Goal: Task Accomplishment & Management: Complete application form

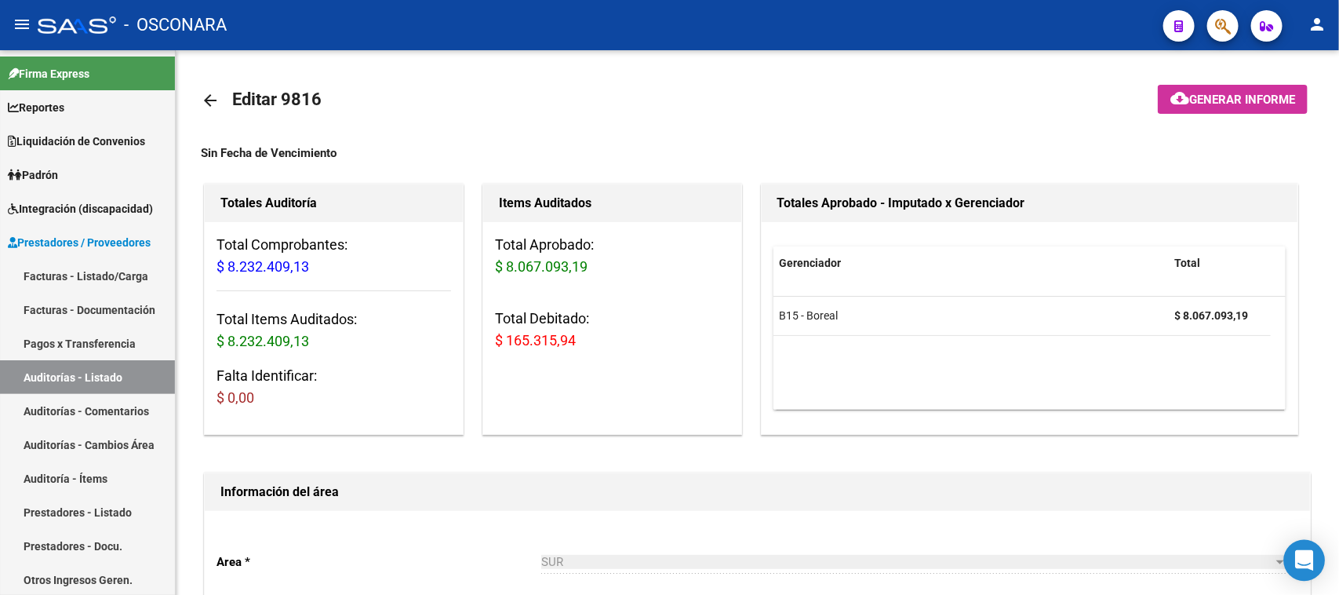
click at [1310, 566] on icon "Open Intercom Messenger" at bounding box center [1304, 560] width 18 height 20
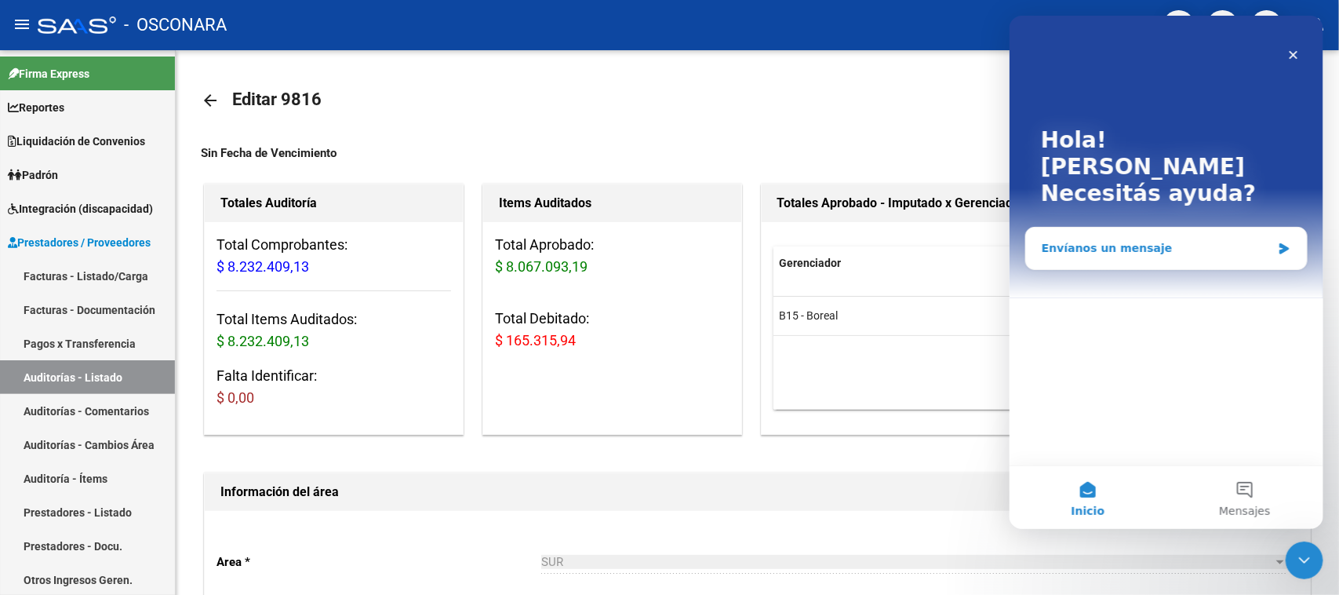
click at [1135, 240] on div "Envíanos un mensaje" at bounding box center [1156, 248] width 230 height 16
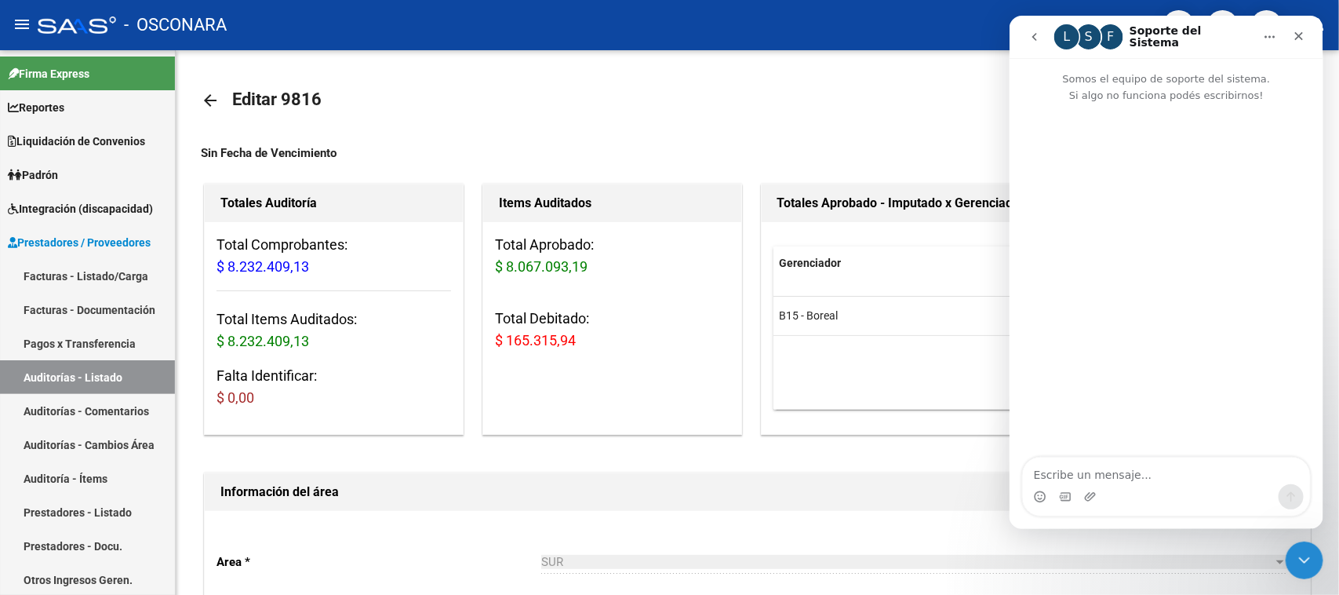
click at [1113, 479] on textarea "Escribe un mensaje..." at bounding box center [1165, 470] width 287 height 27
type textarea "Hola, no me resolvieron el caso de un afiliado que tiene auditoria 9557"
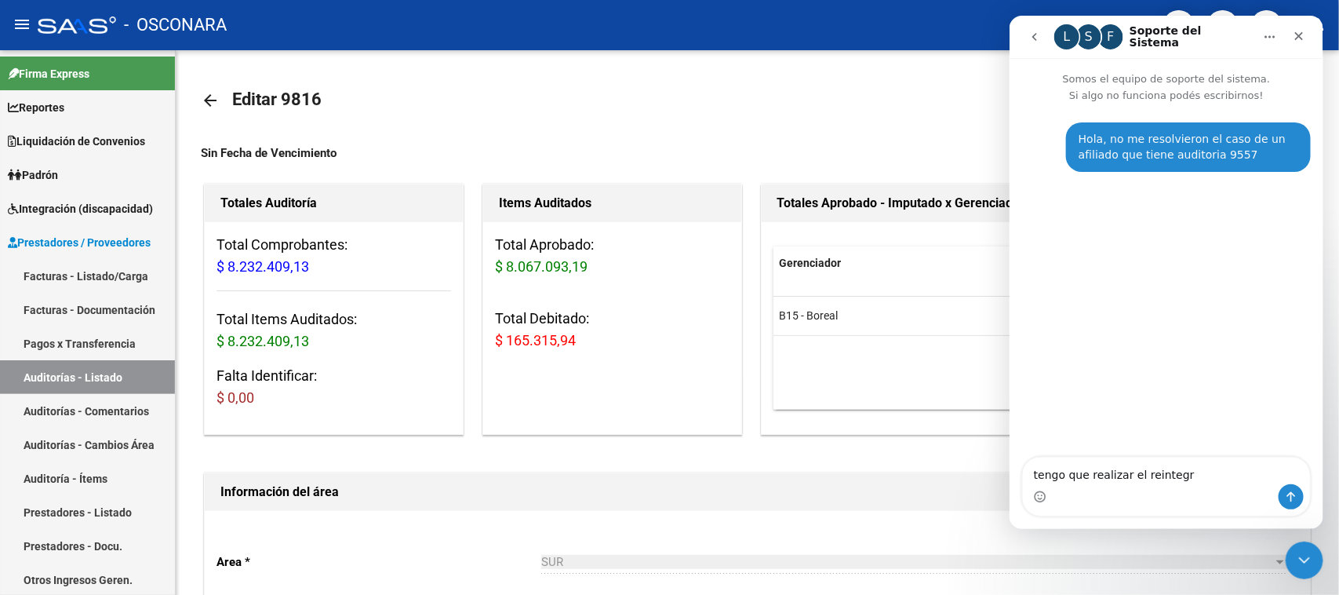
type textarea "tengo que realizar el reintegro"
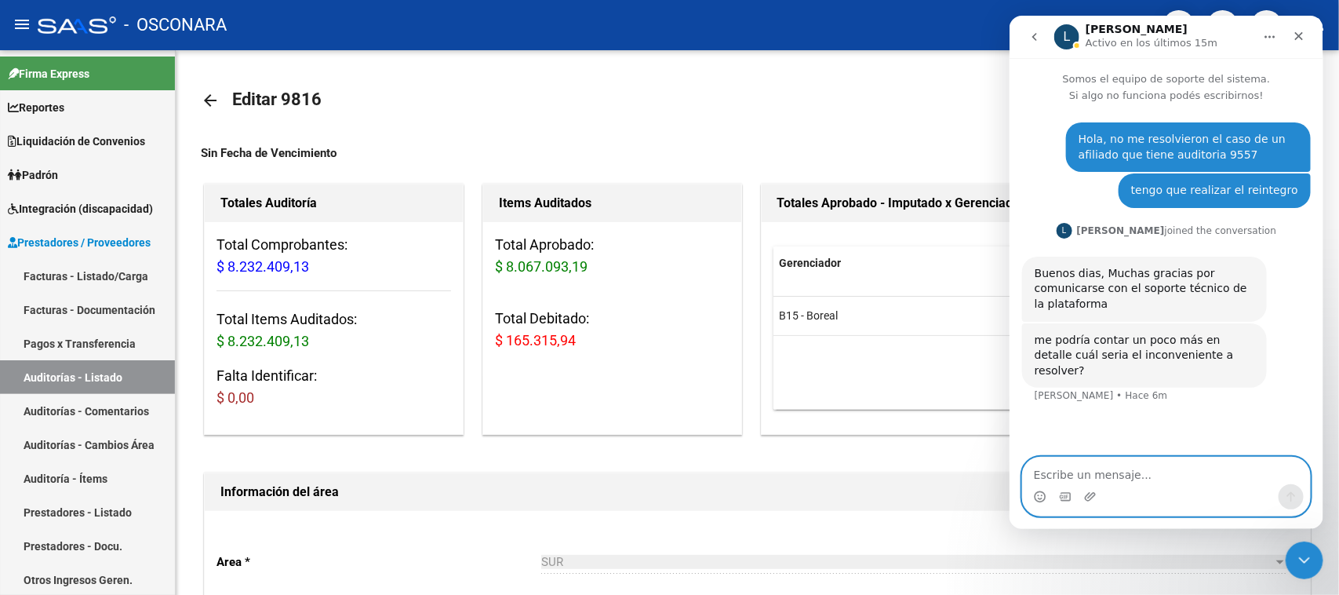
click at [1087, 479] on textarea "Escribe un mensaje..." at bounding box center [1165, 470] width 287 height 27
type textarea "Otra vez...."
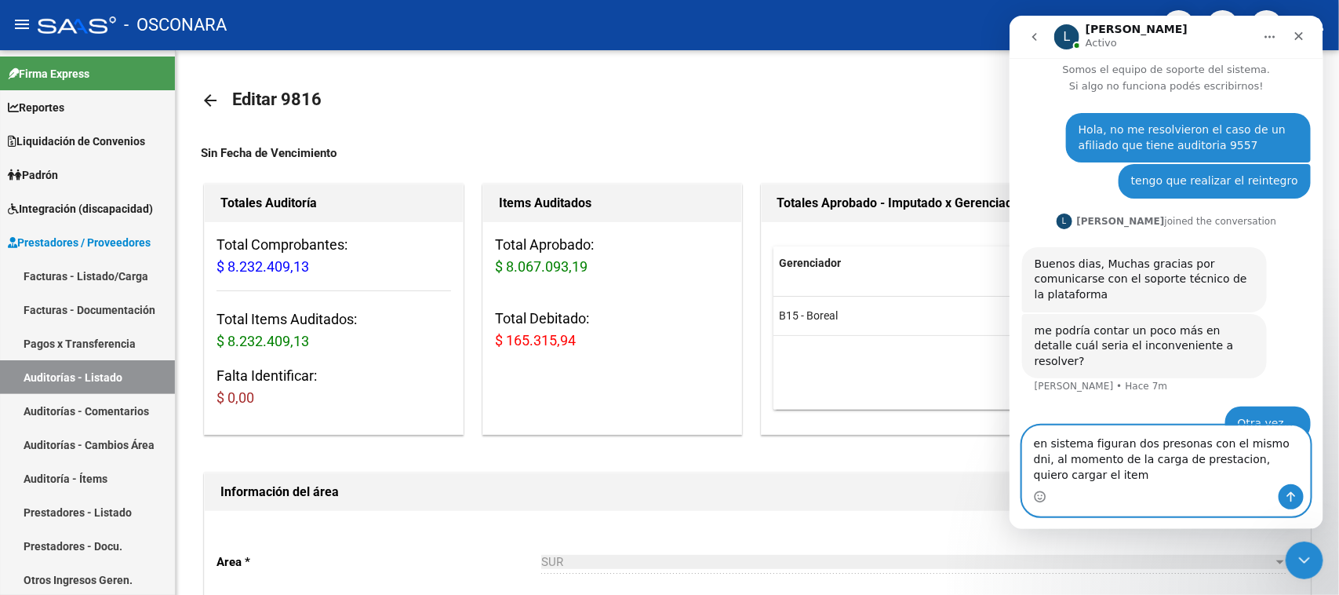
scroll to position [25, 0]
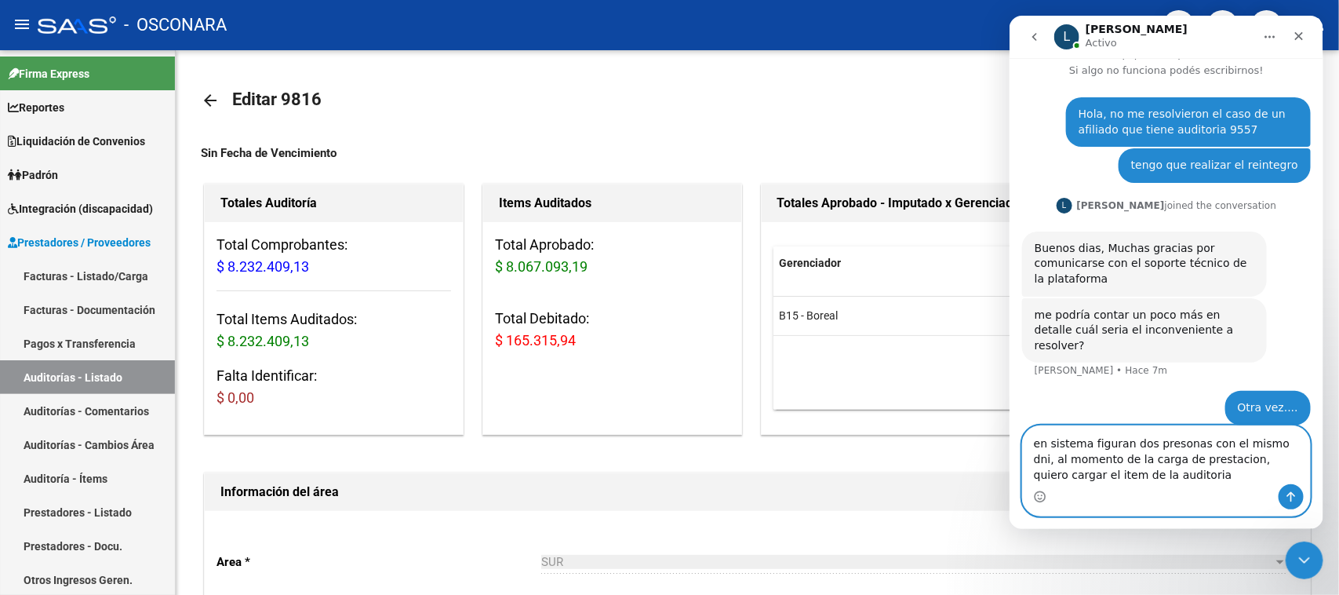
type textarea "en sistema figuran dos presonas con el mismo dni, al momento de la carga de pre…"
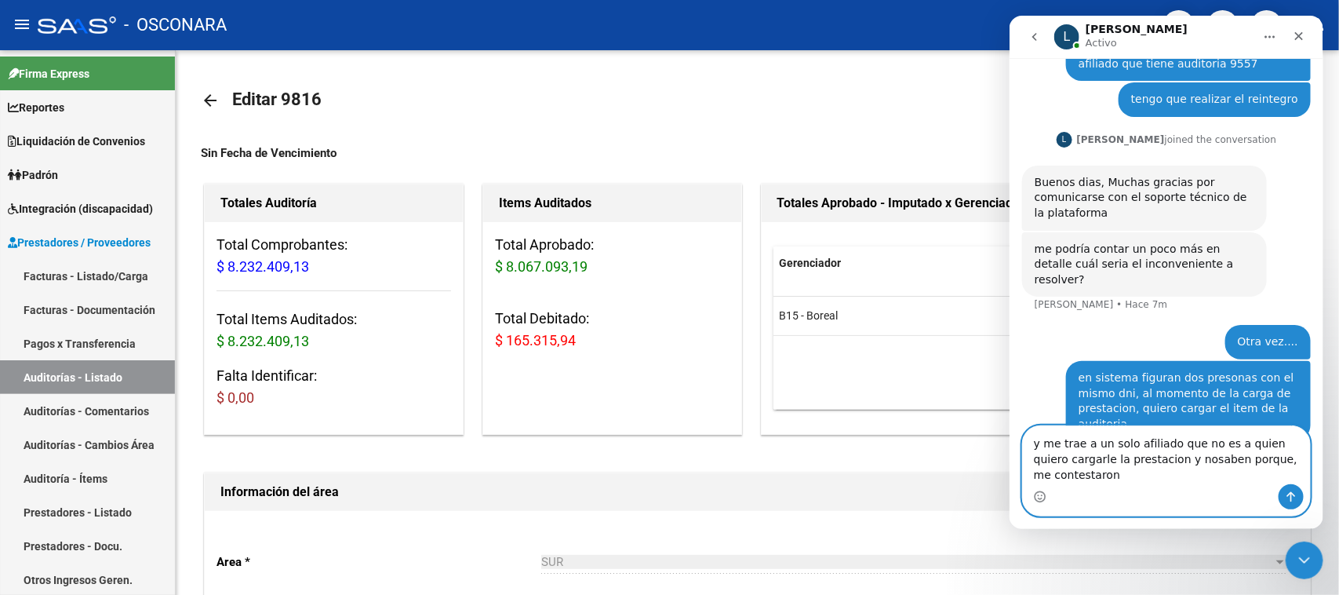
scroll to position [107, 0]
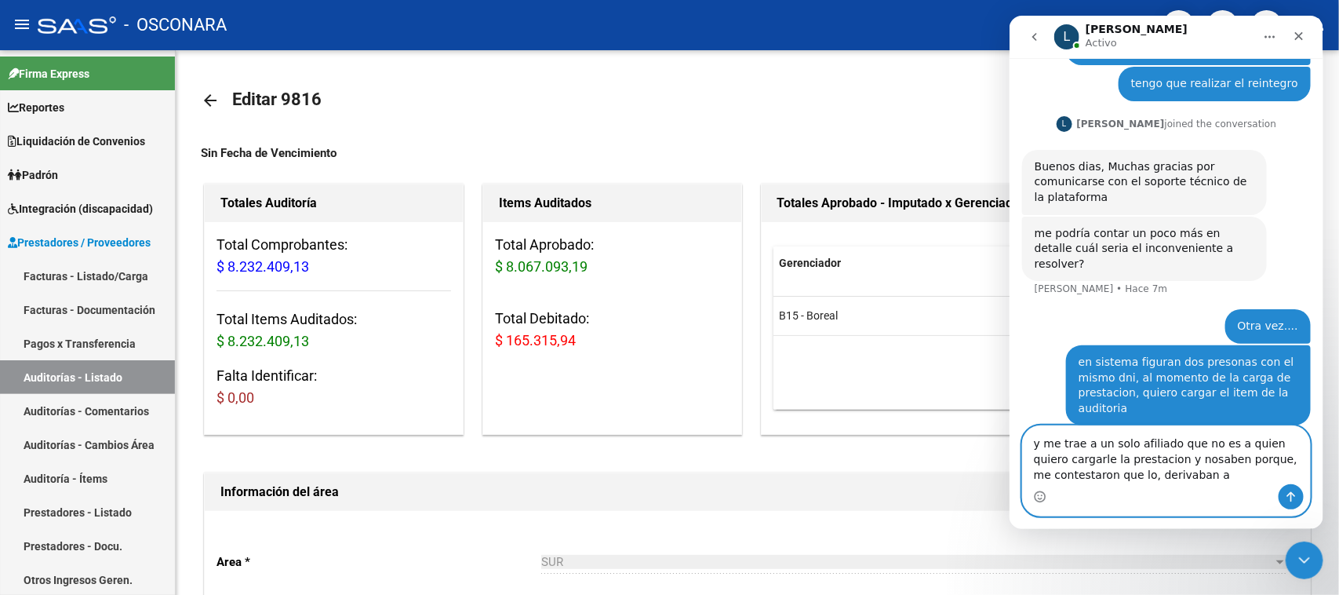
click at [1157, 478] on textarea "y me trae a un solo afiliado que no es a quien quiero cargarle la prestacion y …" at bounding box center [1165, 455] width 287 height 58
click at [1180, 479] on textarea "y me trae a un solo afiliado que no es a quien quiero cargarle la prestacion y …" at bounding box center [1165, 455] width 287 height 58
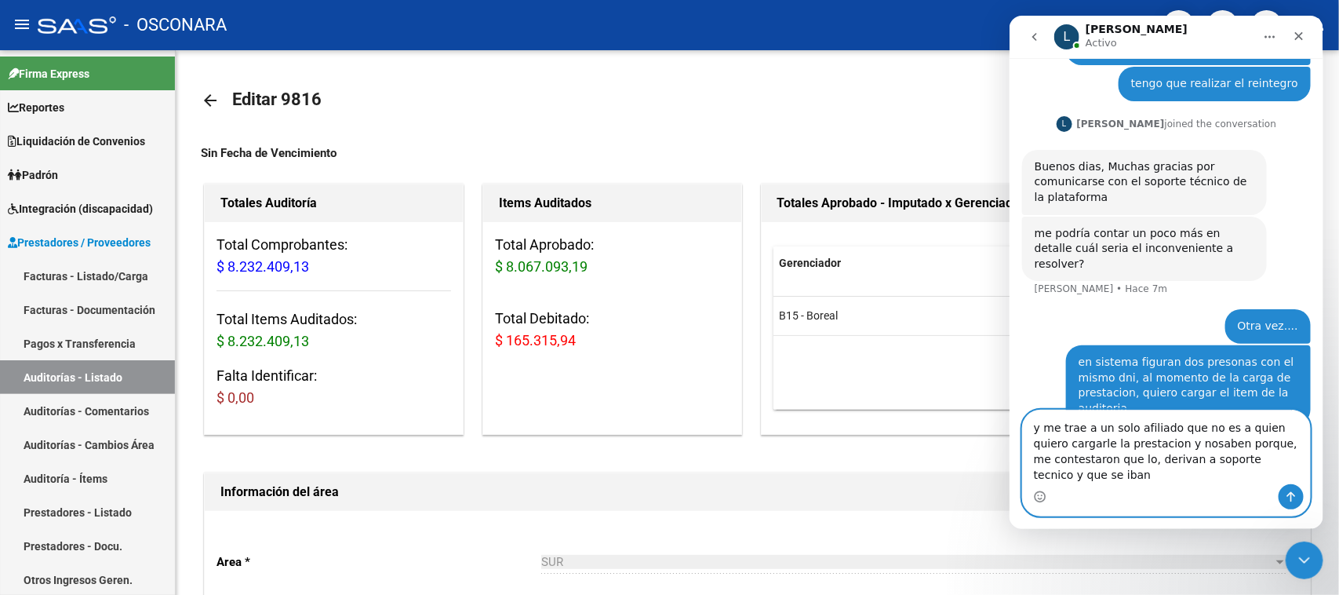
scroll to position [122, 0]
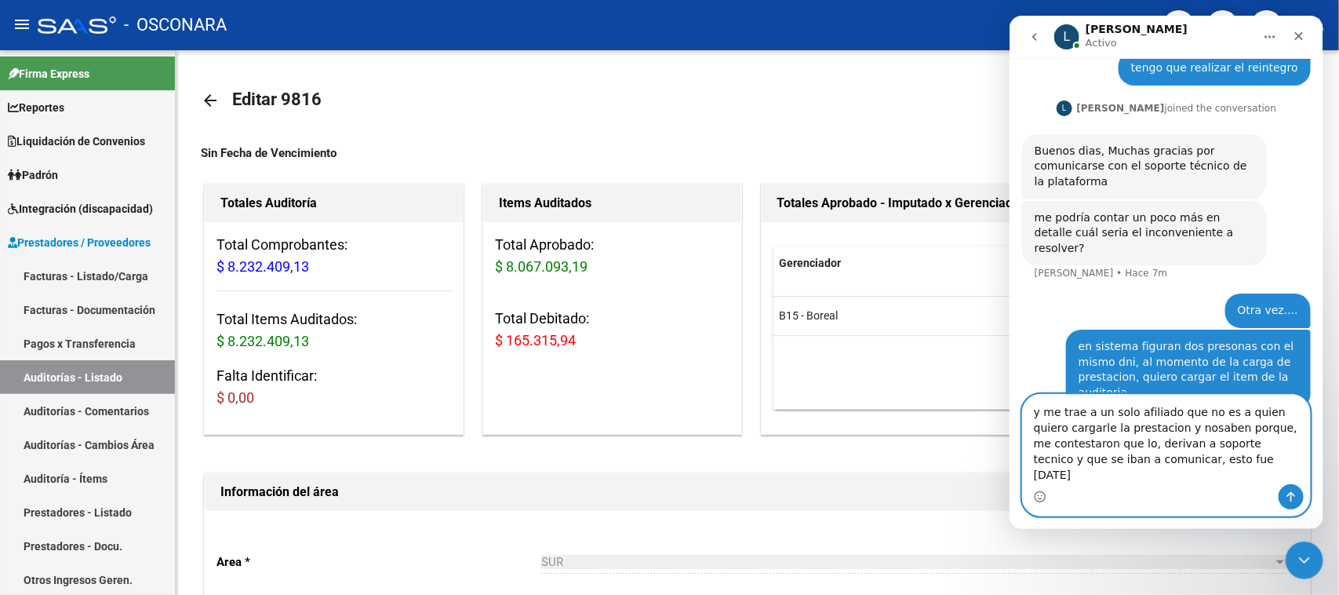
type textarea "y me trae a un solo afiliado que no es a quien quiero cargarle la prestacion y …"
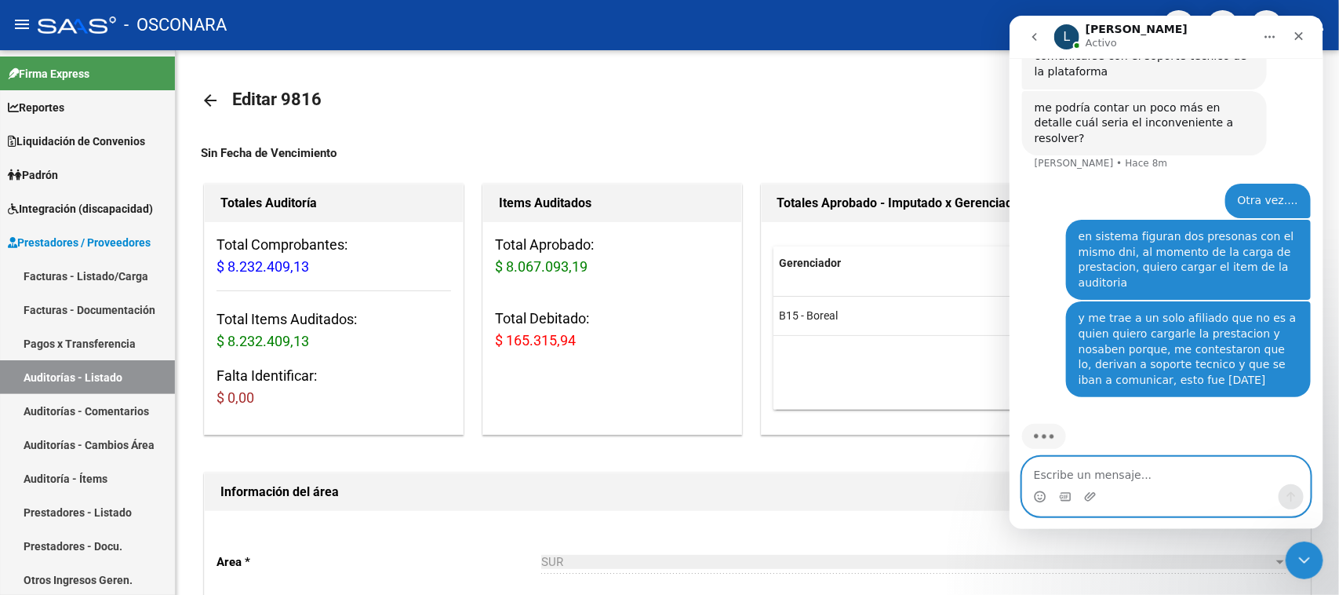
scroll to position [233, 0]
type textarea "d"
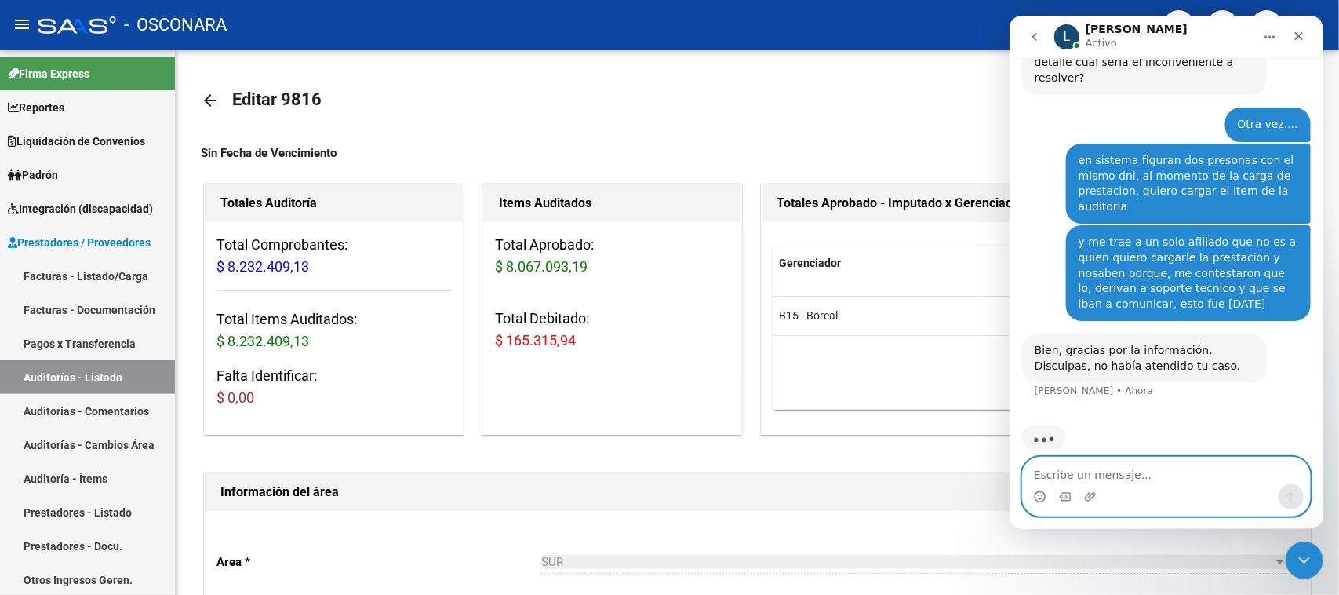
scroll to position [295, 0]
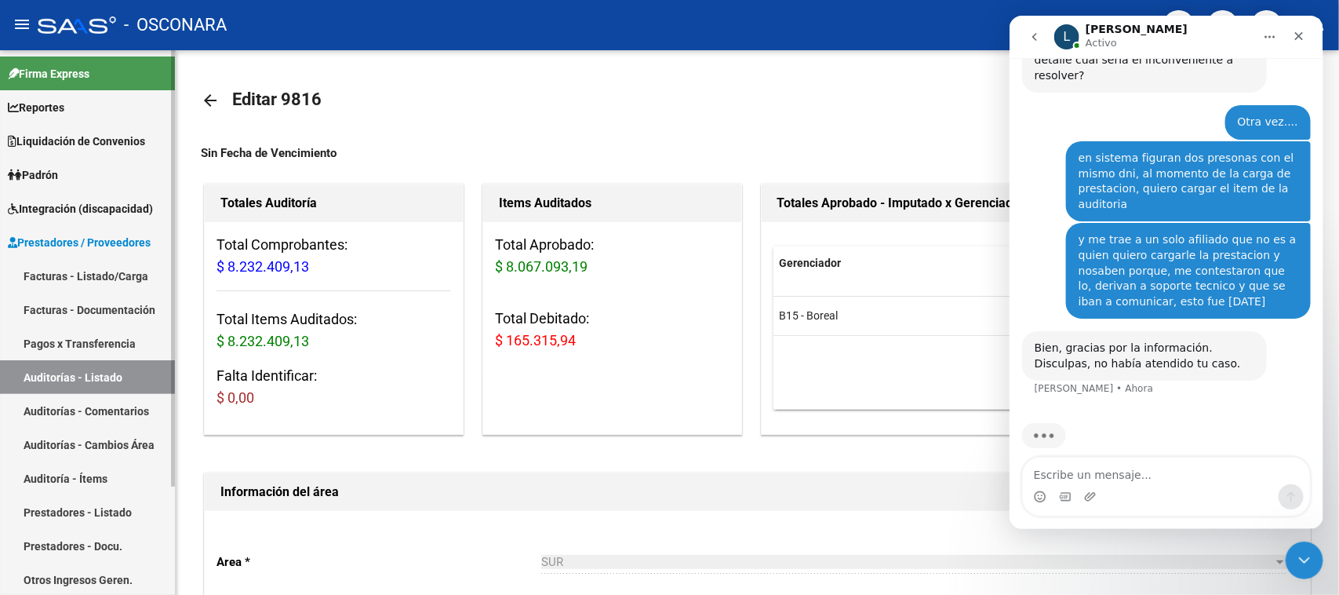
click at [138, 275] on link "Facturas - Listado/Carga" at bounding box center [87, 276] width 175 height 34
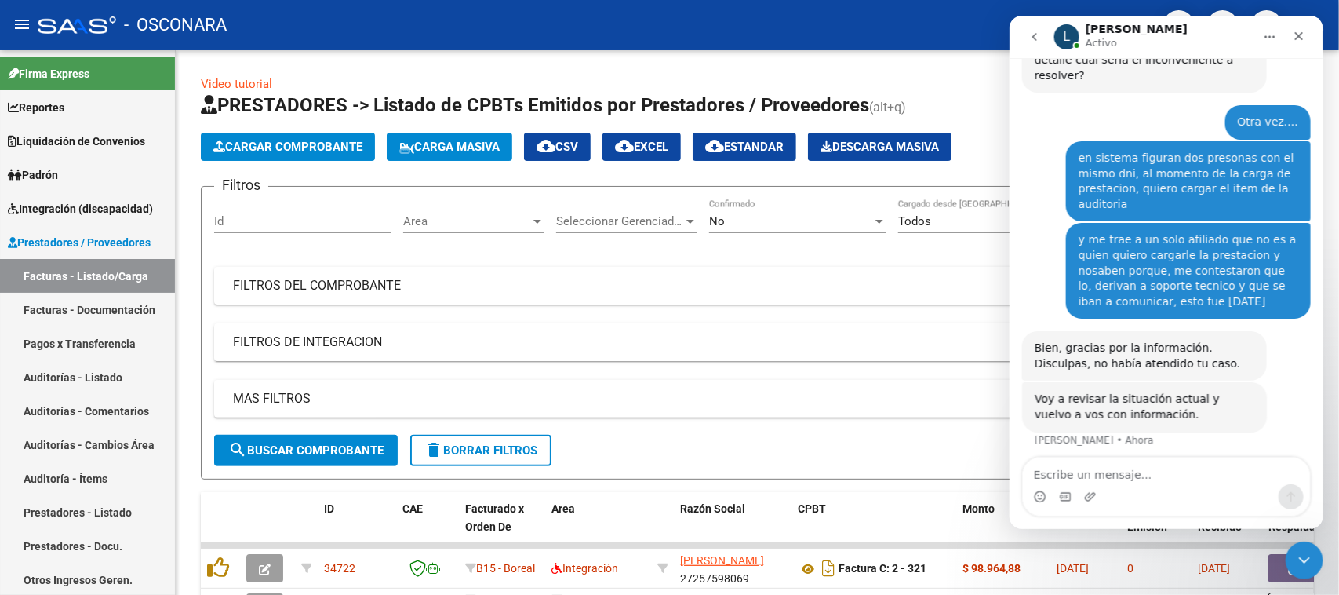
scroll to position [286, 0]
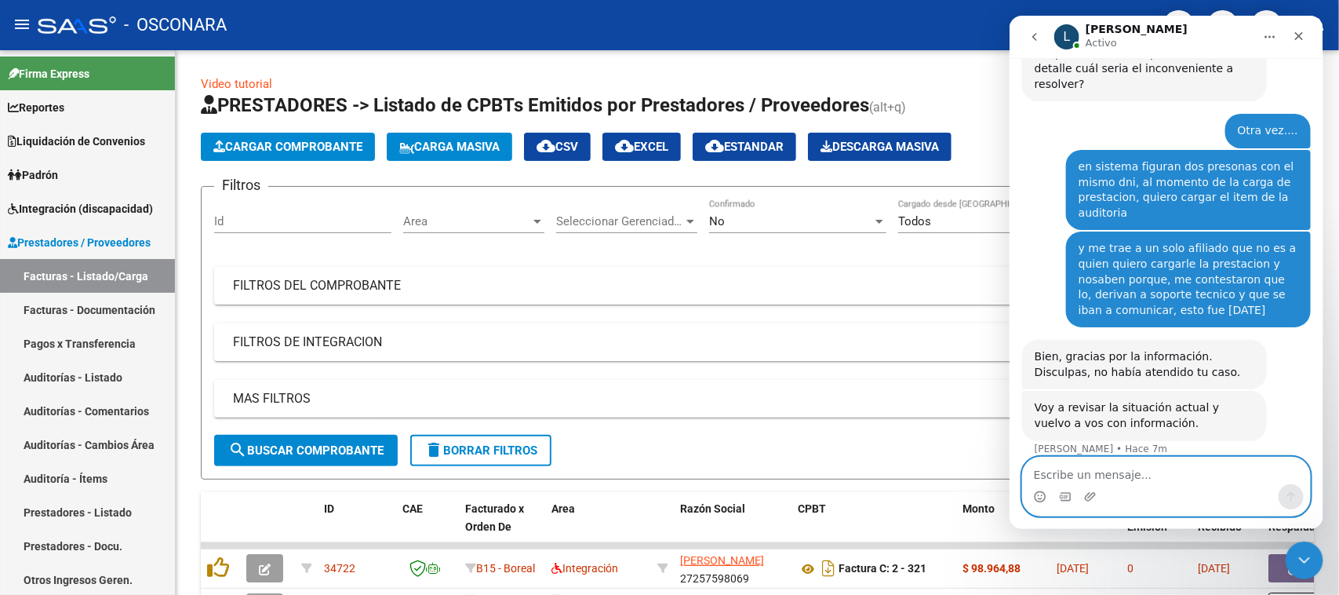
click at [1066, 477] on textarea "Escribe un mensaje..." at bounding box center [1165, 470] width 287 height 27
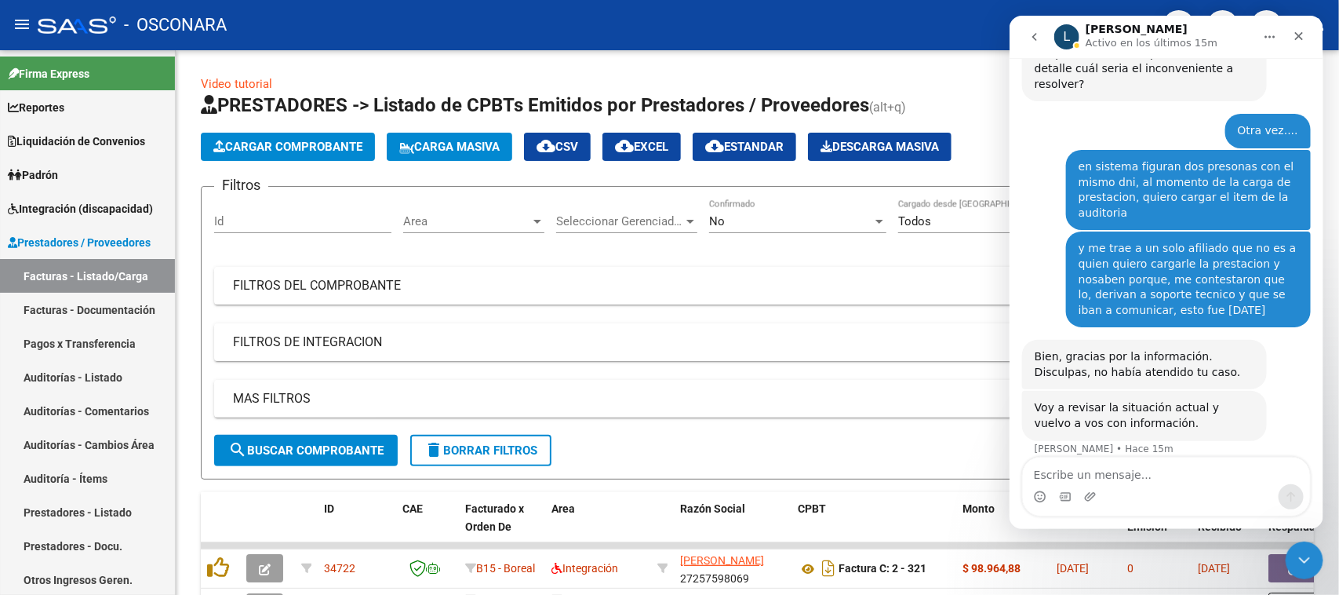
click at [1262, 35] on button "Inicio" at bounding box center [1270, 37] width 30 height 30
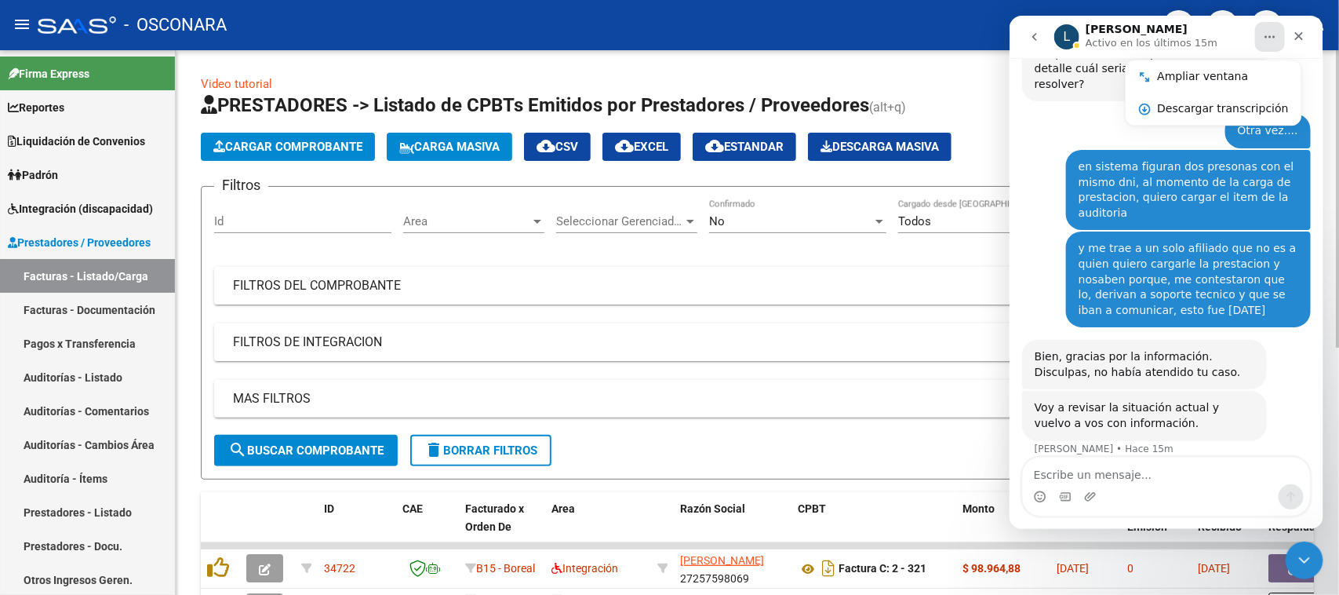
click at [817, 319] on div "Filtros Id Area Area Seleccionar Gerenciador Seleccionar Gerenciador No Confirm…" at bounding box center [757, 316] width 1087 height 235
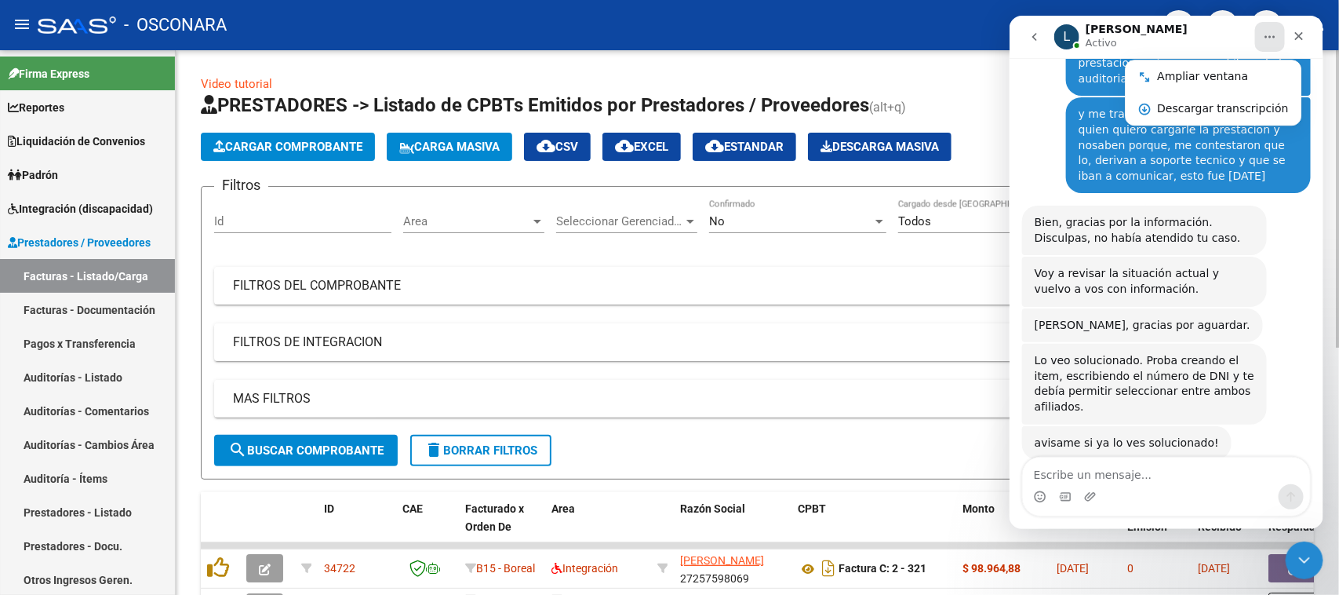
scroll to position [424, 0]
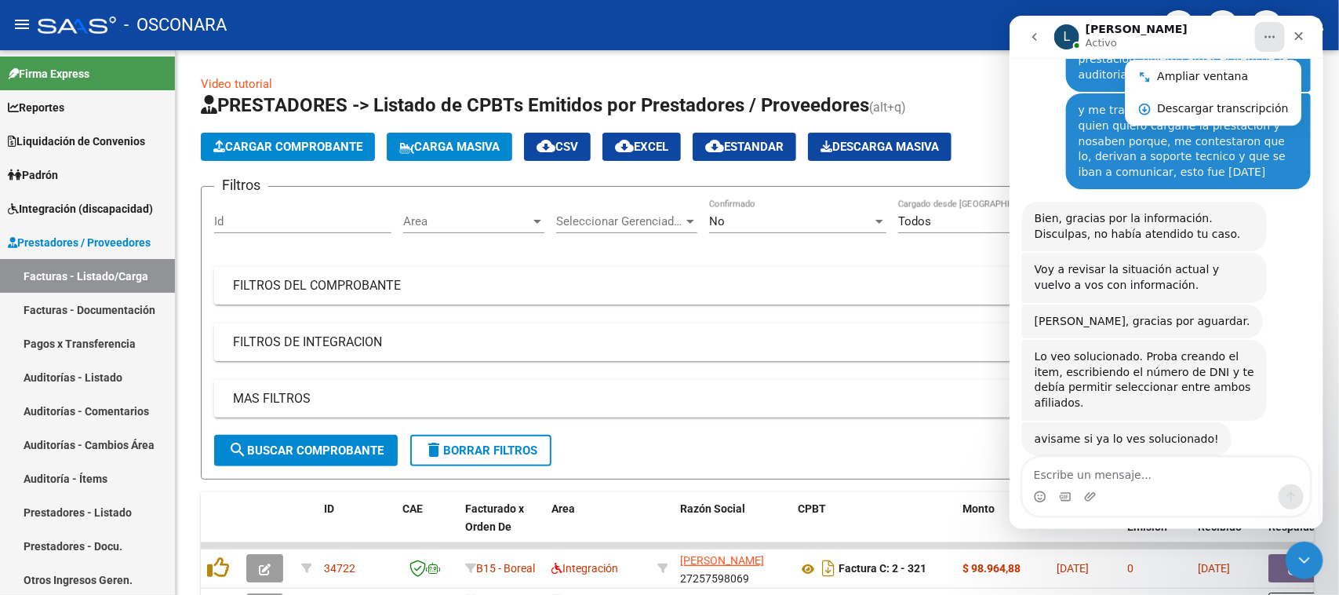
click at [1049, 457] on div "Intercom Messenger" at bounding box center [1166, 487] width 289 height 60
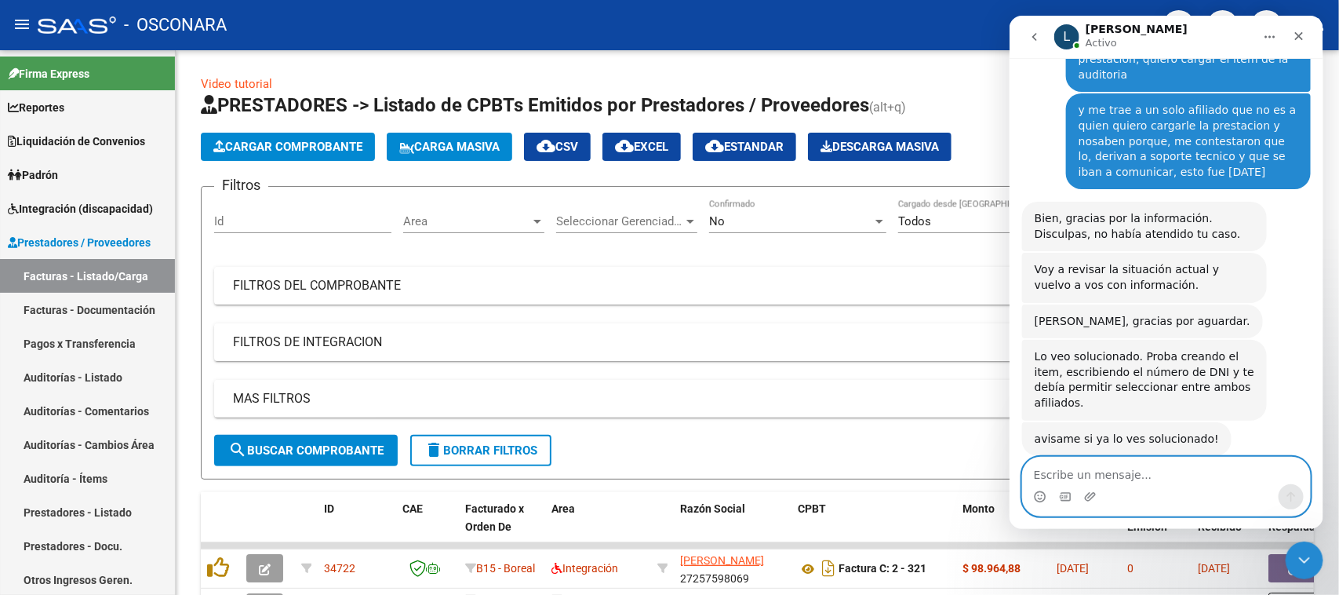
click at [1066, 472] on textarea "Escribe un mensaje..." at bounding box center [1165, 470] width 287 height 27
drag, startPoint x: 960, startPoint y: 476, endPoint x: 762, endPoint y: 485, distance: 197.9
click html "L [PERSON_NAME] Somos el equipo de soporte del sistema. Si algo no funciona pod…"
type textarea "[PERSON_NAME] ya pruebo y te confirmo"
click at [1282, 501] on button "Enviar un mensaje…" at bounding box center [1290, 496] width 25 height 25
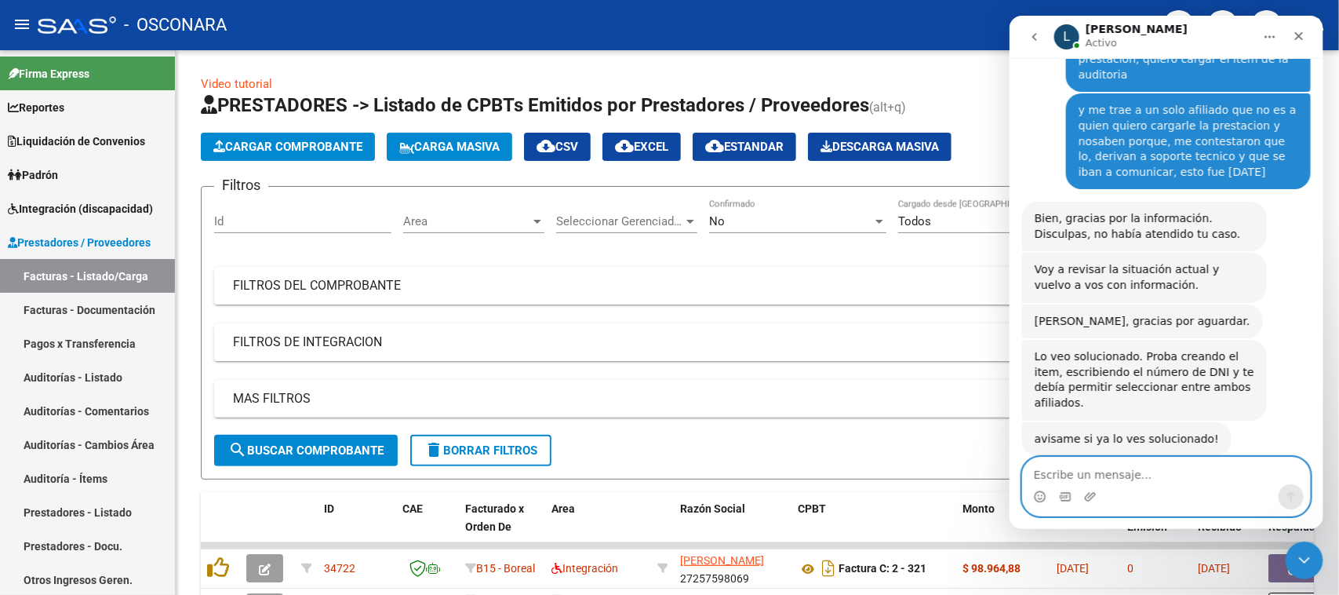
scroll to position [471, 0]
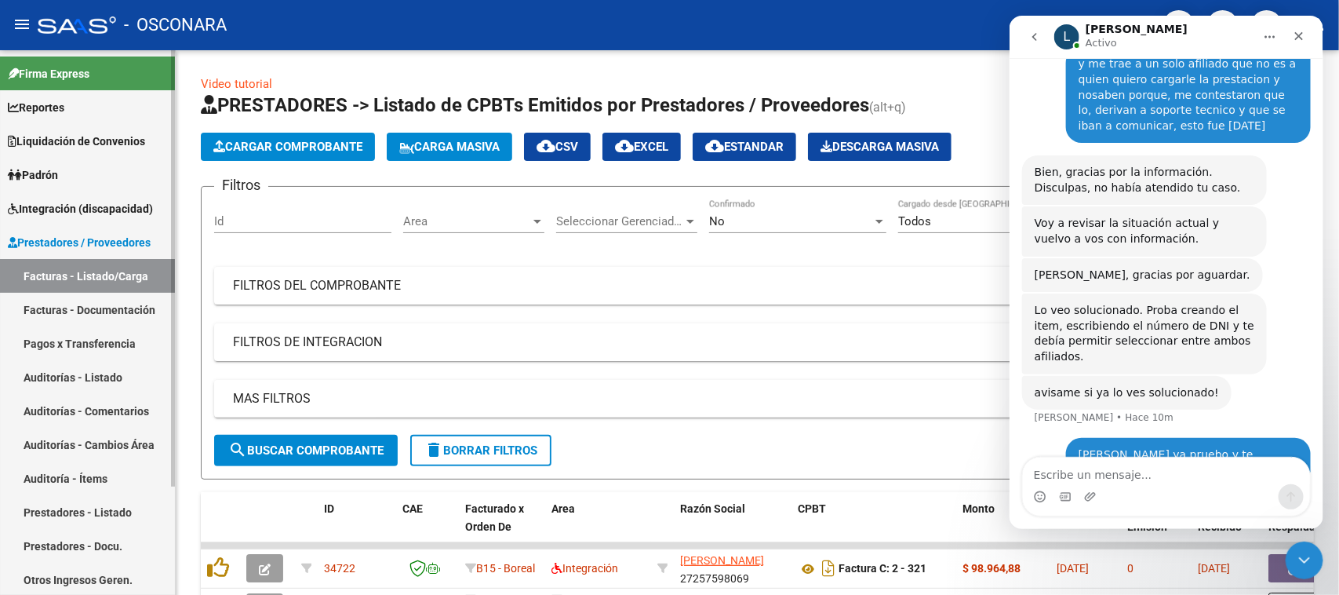
click at [63, 404] on link "Auditorías - Comentarios" at bounding box center [87, 411] width 175 height 34
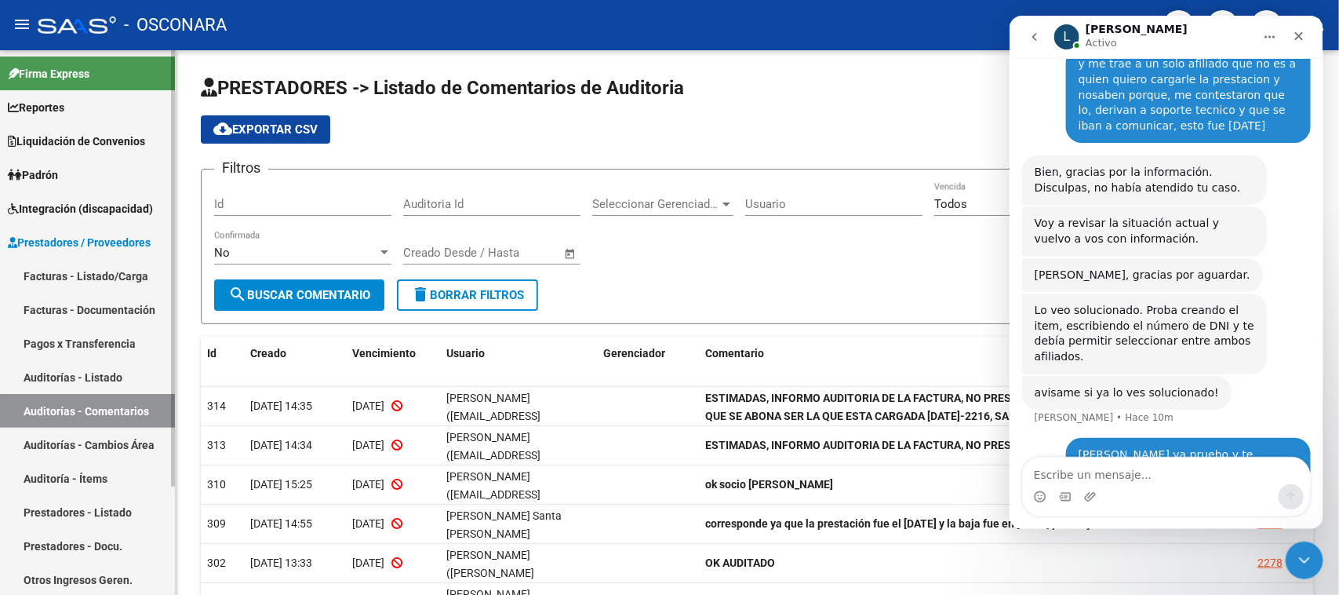
click at [61, 377] on link "Auditorías - Listado" at bounding box center [87, 377] width 175 height 34
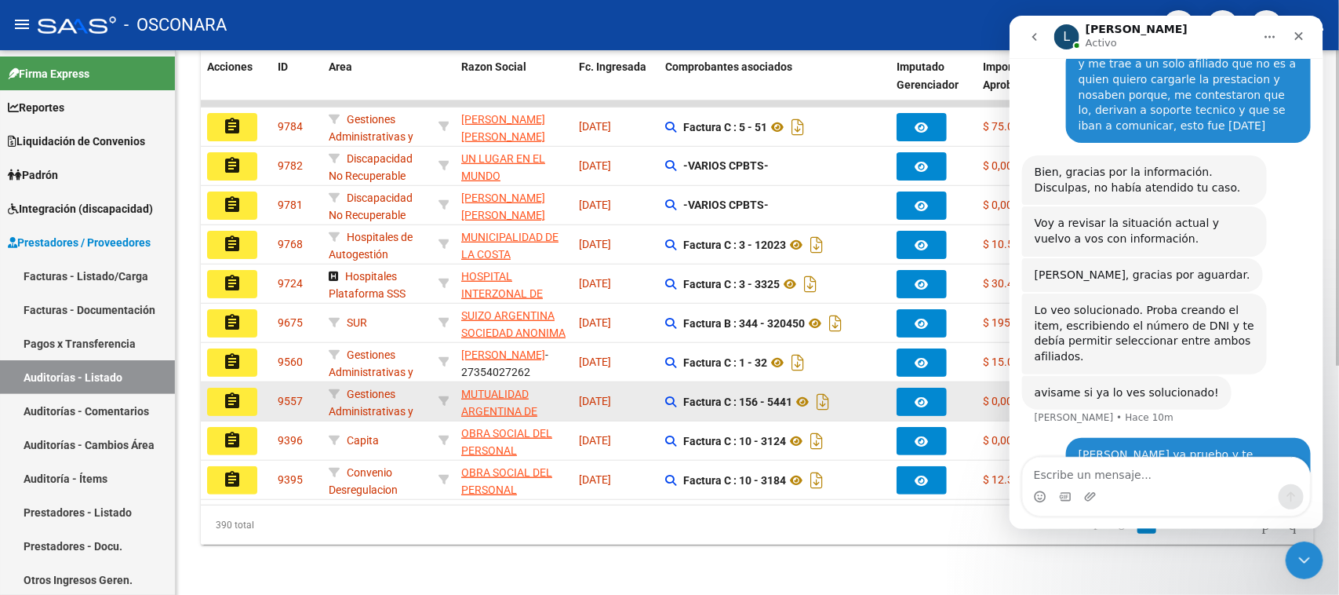
scroll to position [395, 0]
click at [234, 392] on mat-icon "assignment" at bounding box center [232, 401] width 19 height 19
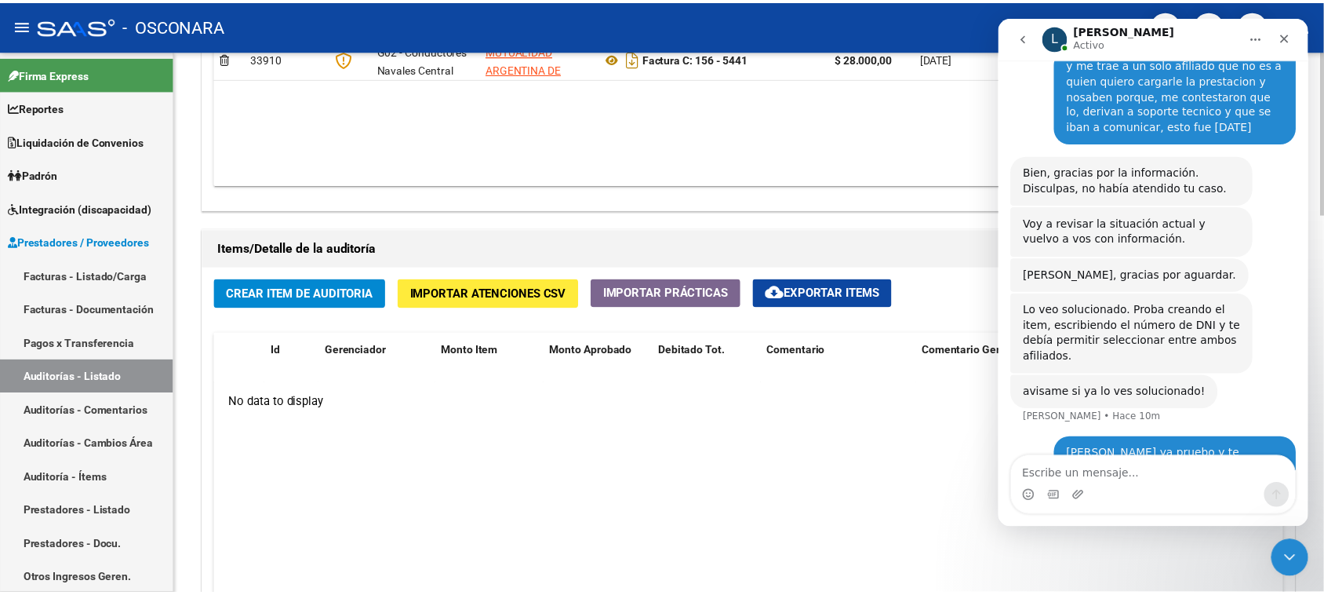
scroll to position [1079, 0]
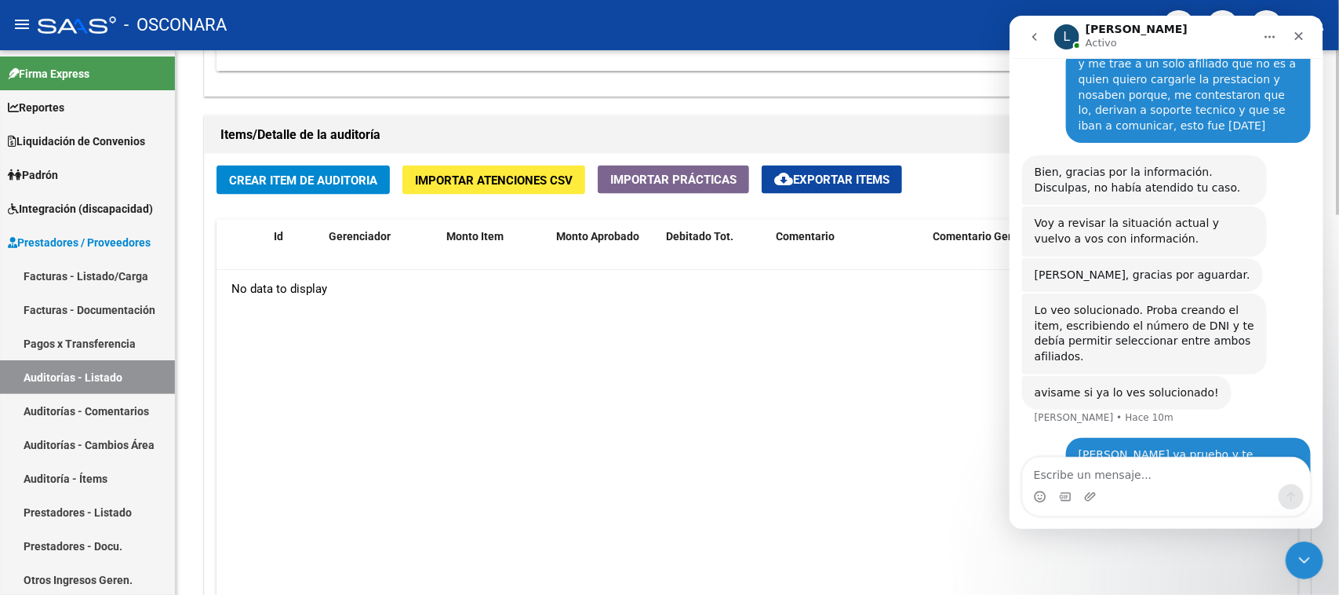
click at [295, 182] on span "Crear Item de Auditoria" at bounding box center [303, 180] width 148 height 14
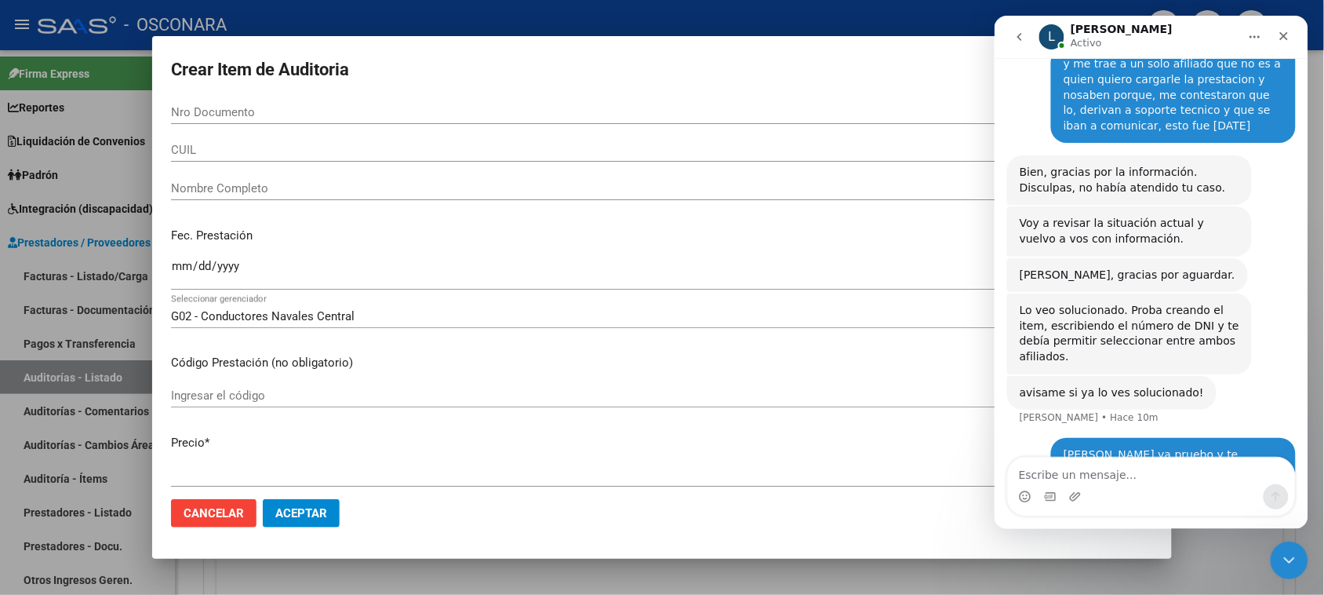
click at [1255, 35] on icon "Inicio" at bounding box center [1255, 36] width 10 height 2
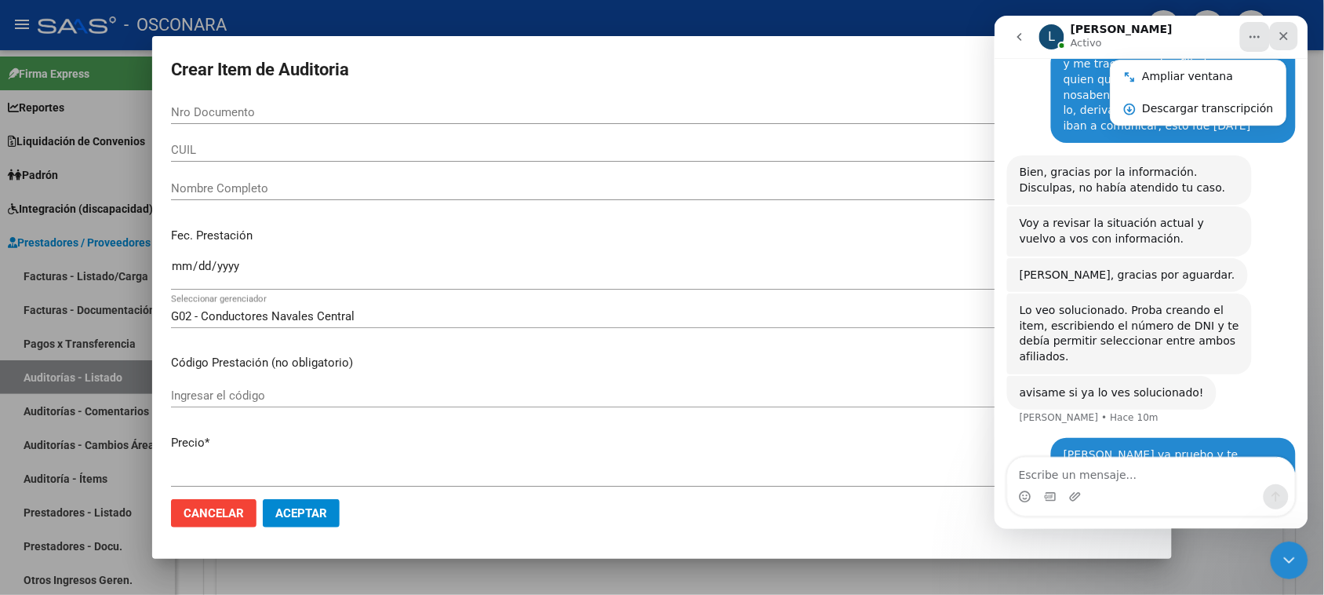
click at [1288, 36] on icon "Cerrar" at bounding box center [1283, 35] width 13 height 13
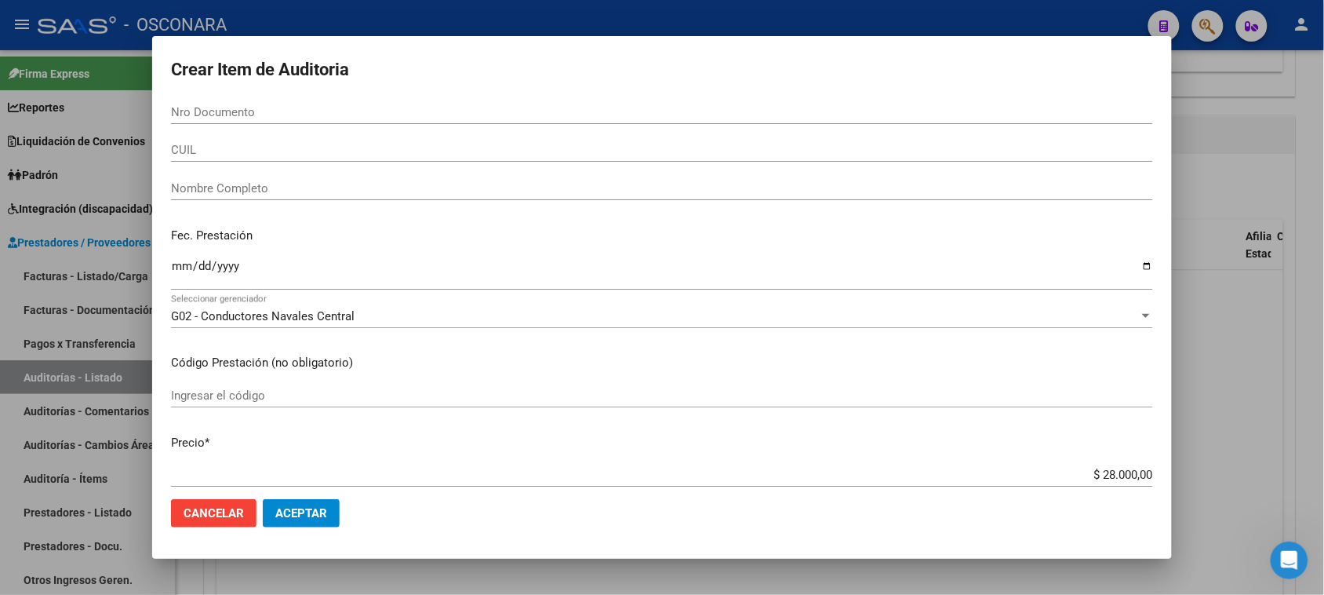
scroll to position [471, 0]
click at [206, 112] on input "Nro Documento" at bounding box center [662, 112] width 982 height 14
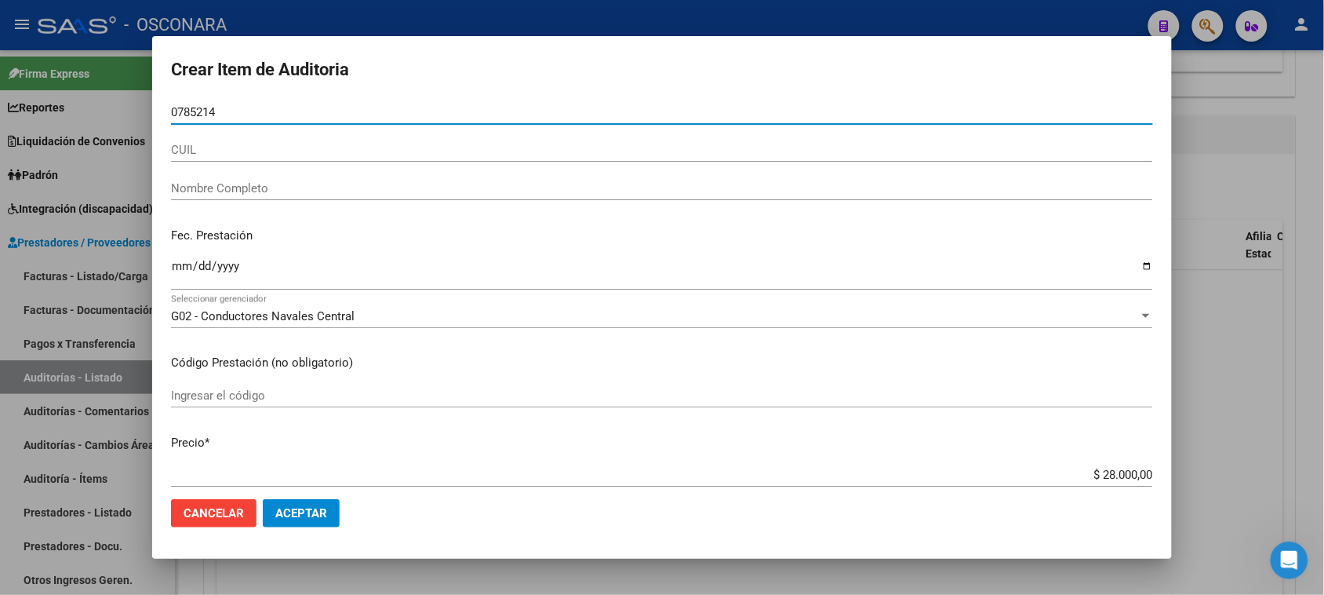
type input "07852143"
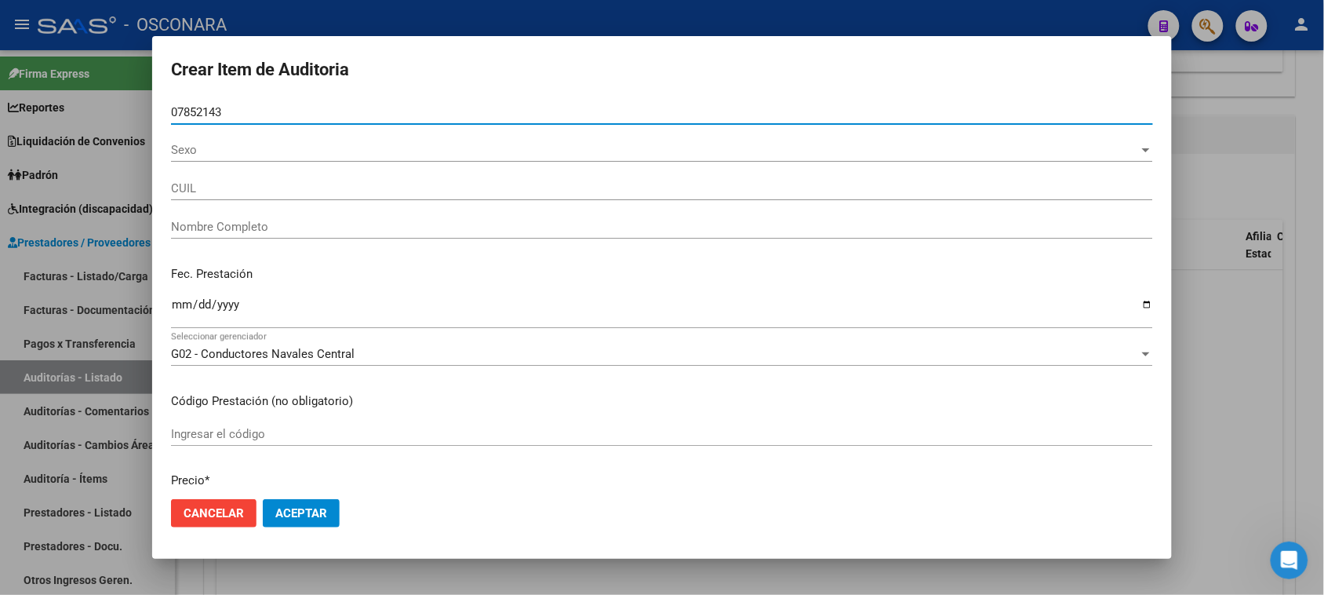
type input "[PERSON_NAME] [PERSON_NAME]?"
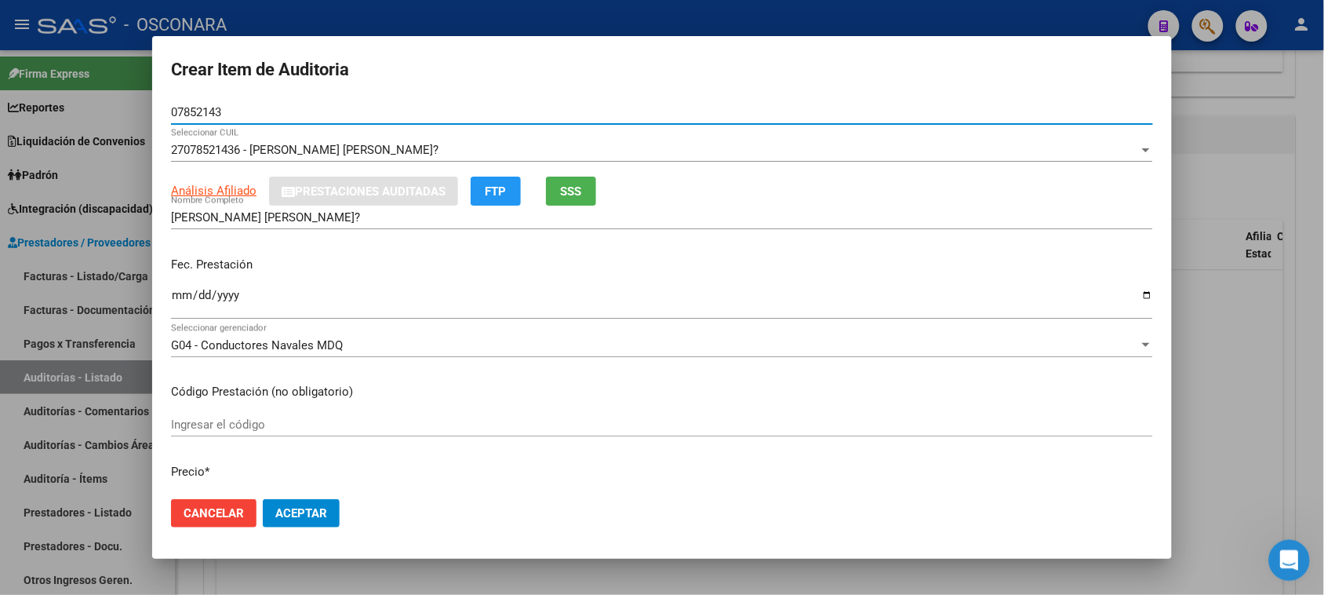
type input "07852143"
drag, startPoint x: 1290, startPoint y: 561, endPoint x: 1279, endPoint y: 552, distance: 14.5
click at [1290, 562] on icon "Abrir Intercom Messenger" at bounding box center [1287, 558] width 26 height 26
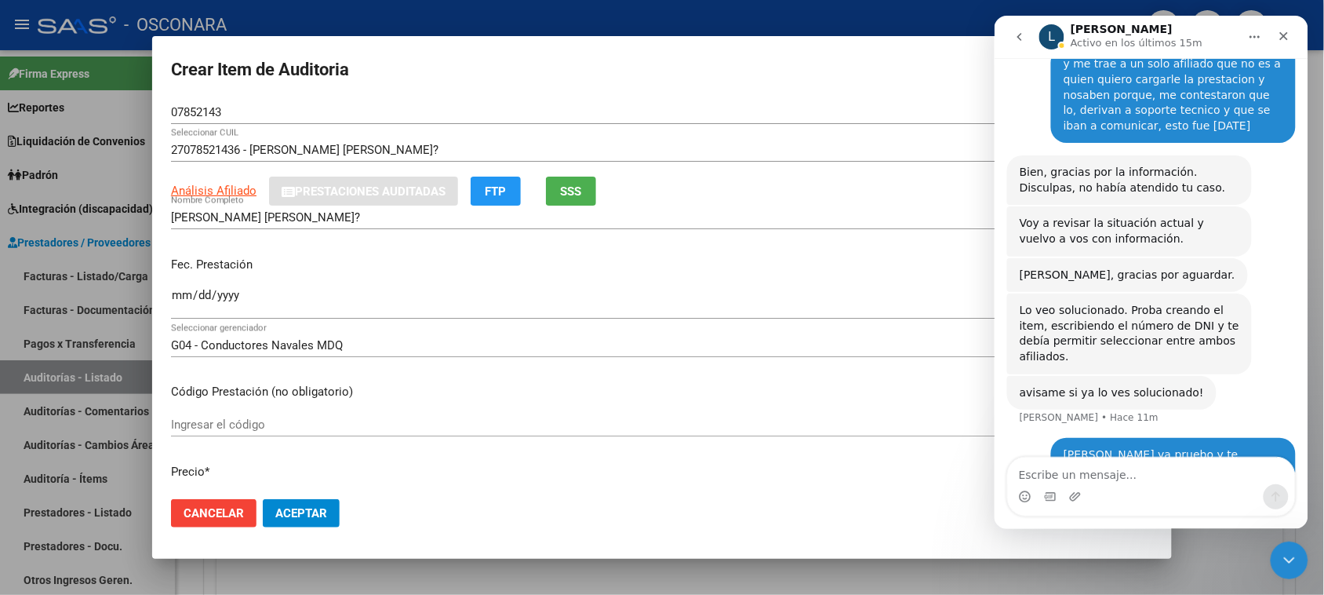
click at [1067, 475] on textarea "Escribe un mensaje..." at bounding box center [1150, 470] width 287 height 27
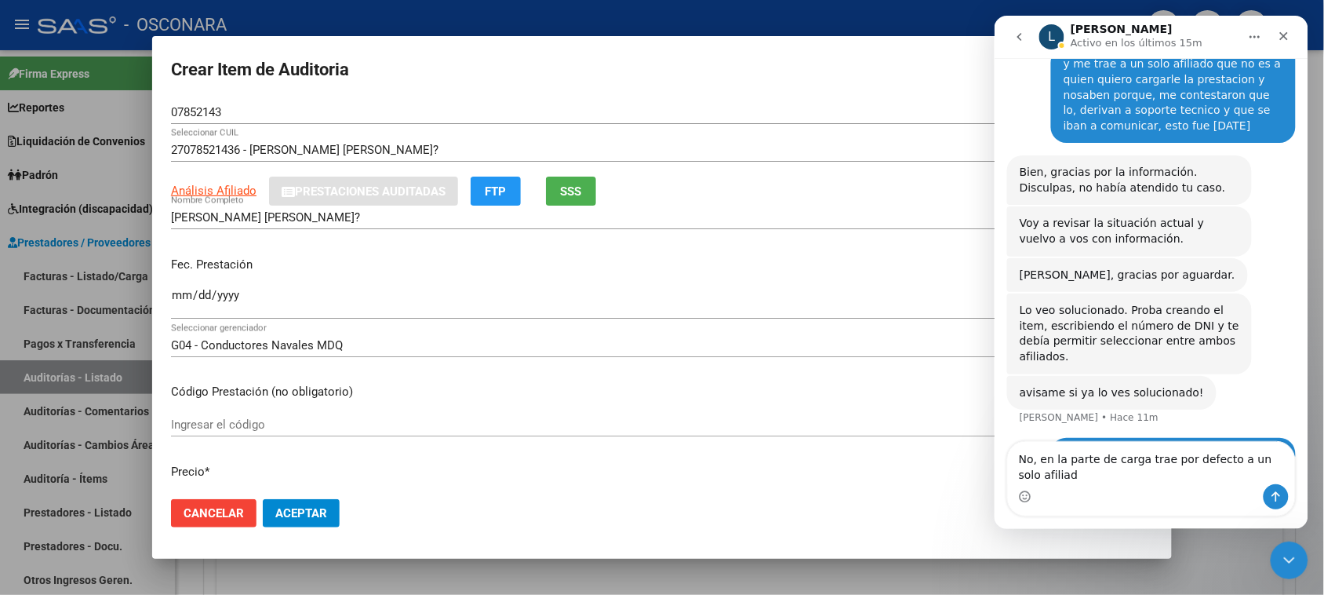
scroll to position [486, 0]
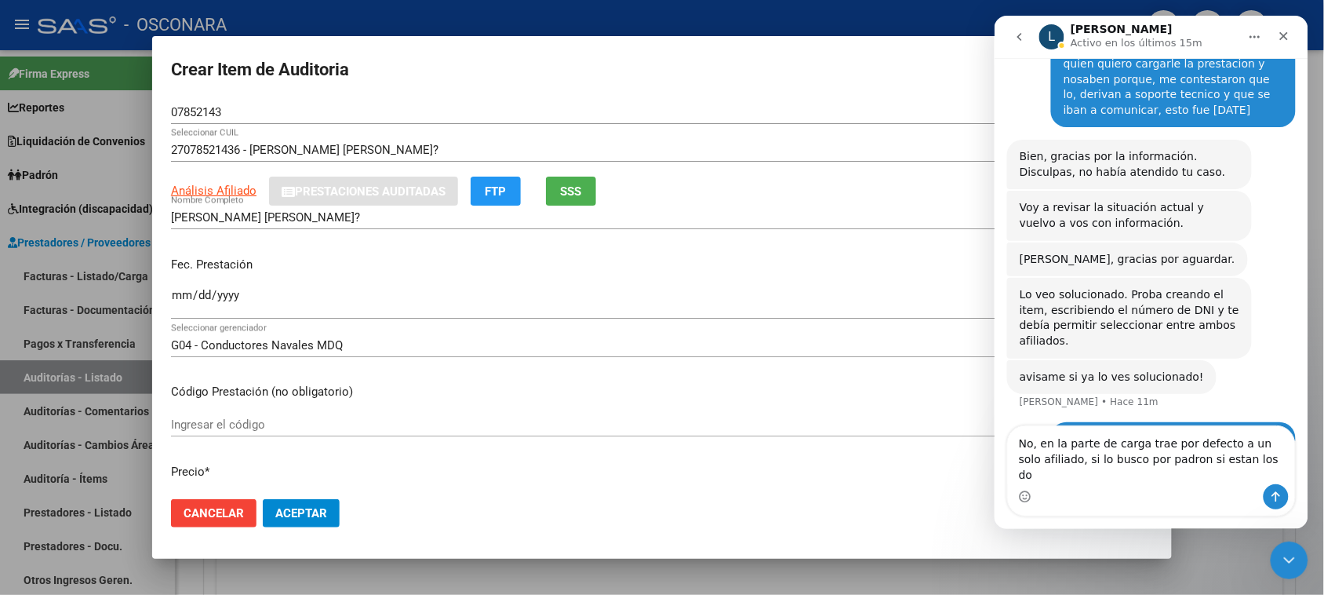
type textarea "No, en la parte de carga trae por defecto a un solo afiliado, si lo busco por p…"
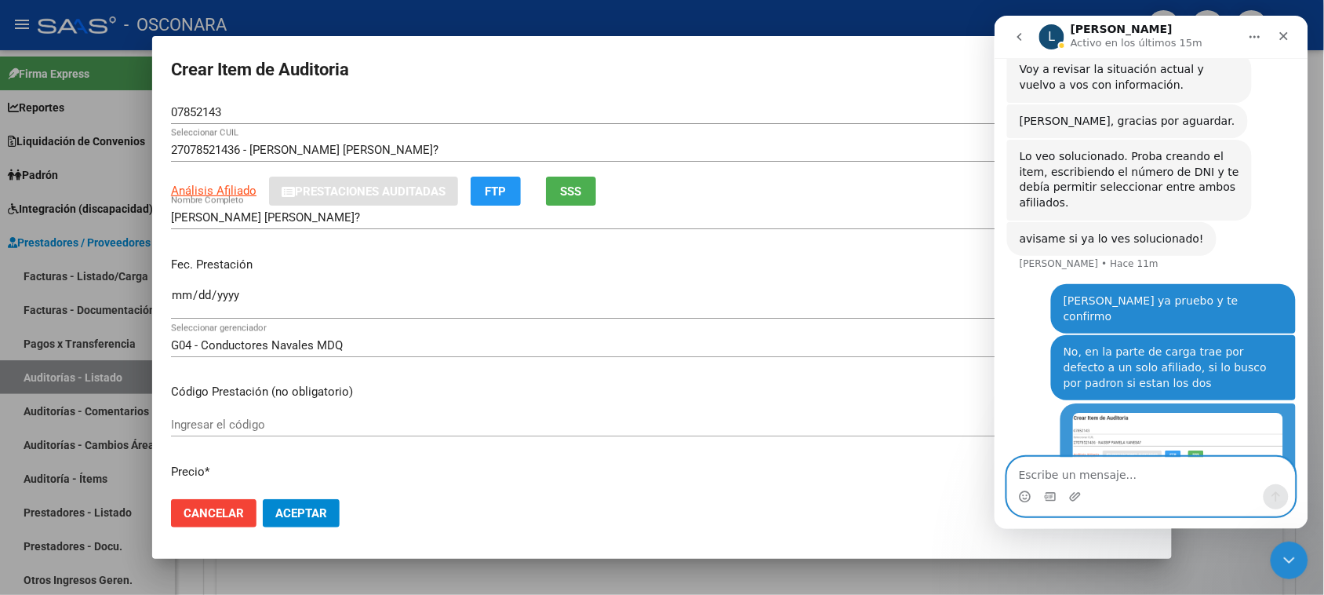
scroll to position [679, 0]
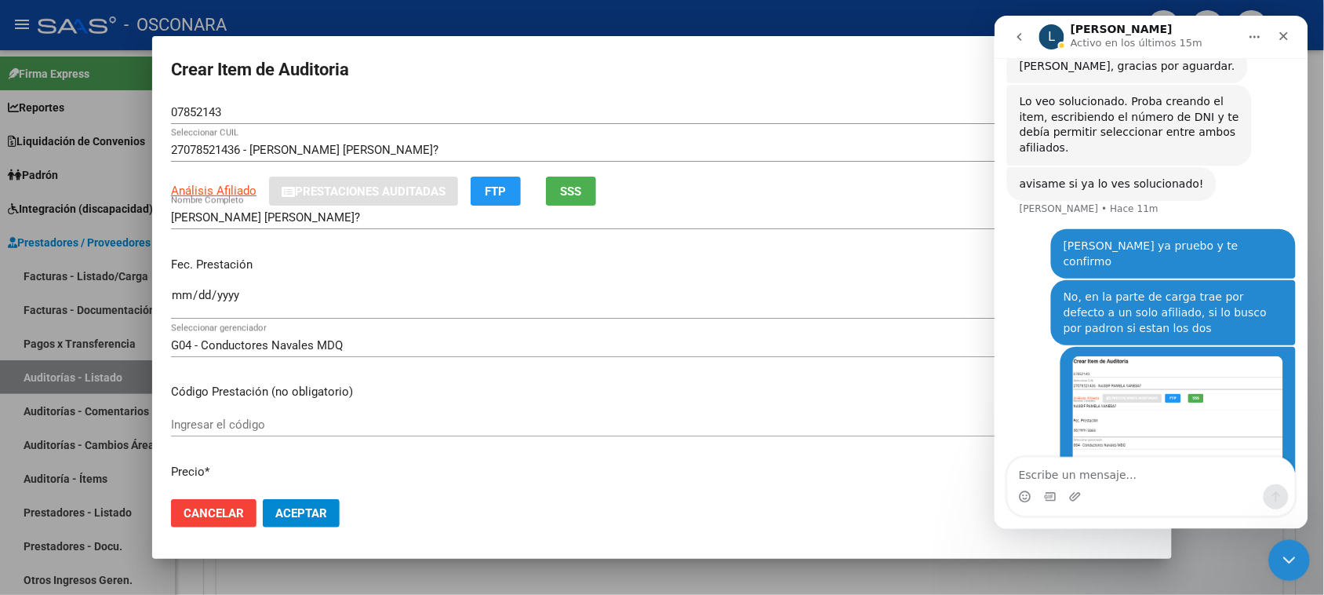
click at [1287, 555] on icon "Cerrar Intercom Messenger" at bounding box center [1286, 557] width 19 height 19
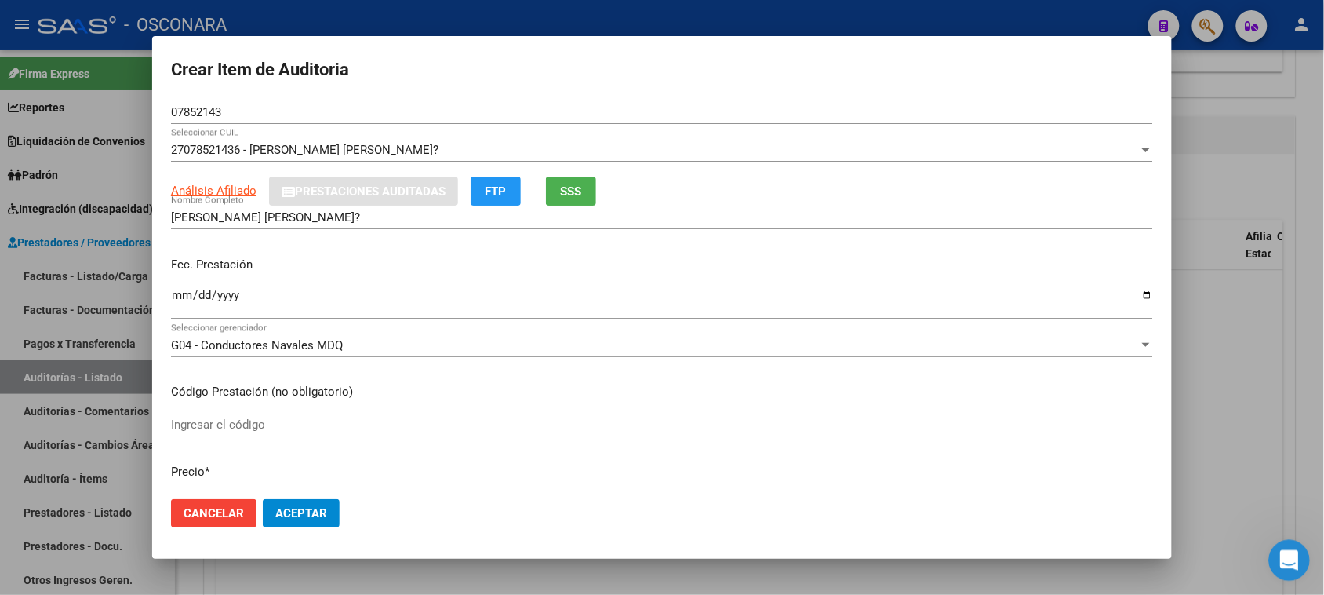
click at [1298, 552] on div "Abrir Intercom Messenger" at bounding box center [1287, 558] width 52 height 52
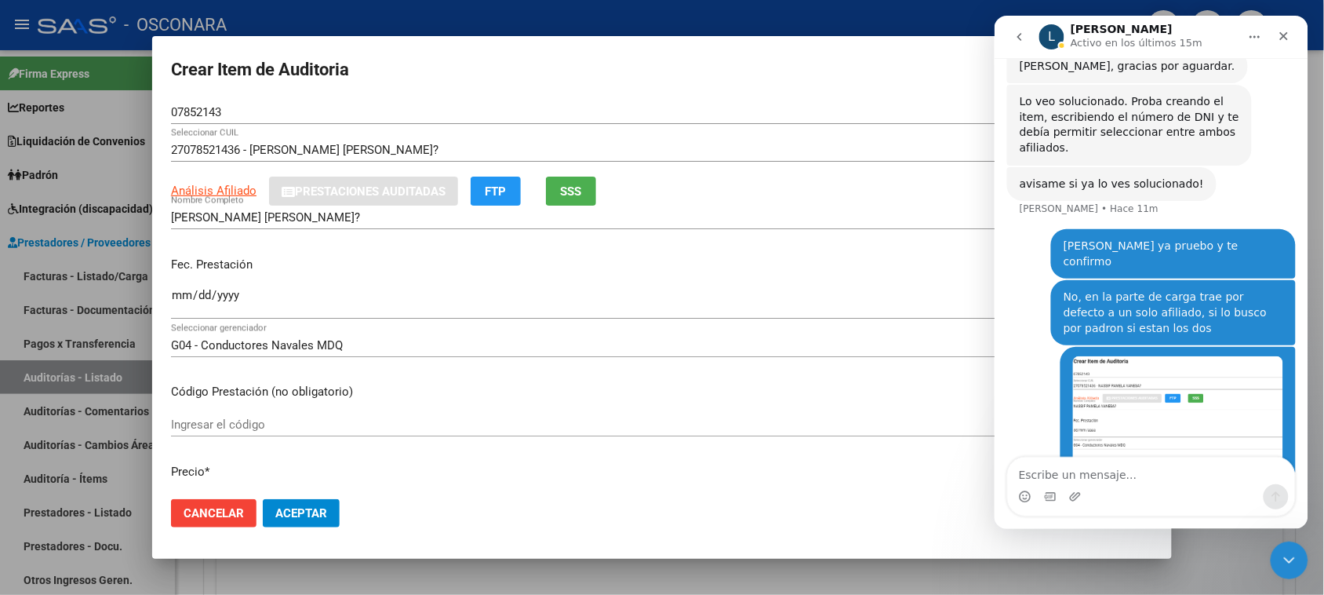
click at [1073, 465] on textarea "Escribe un mensaje..." at bounding box center [1150, 470] width 287 height 27
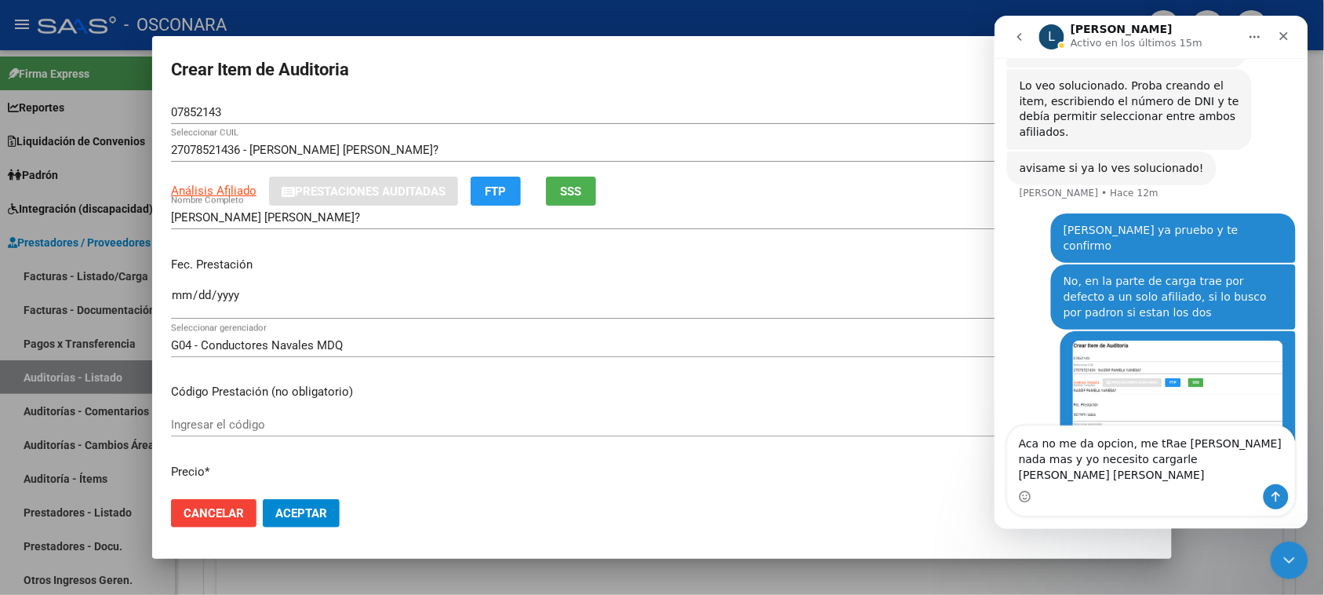
type textarea "Aca no me da opcion, me tRae [PERSON_NAME] nada mas y yo necesito cargarle [PER…"
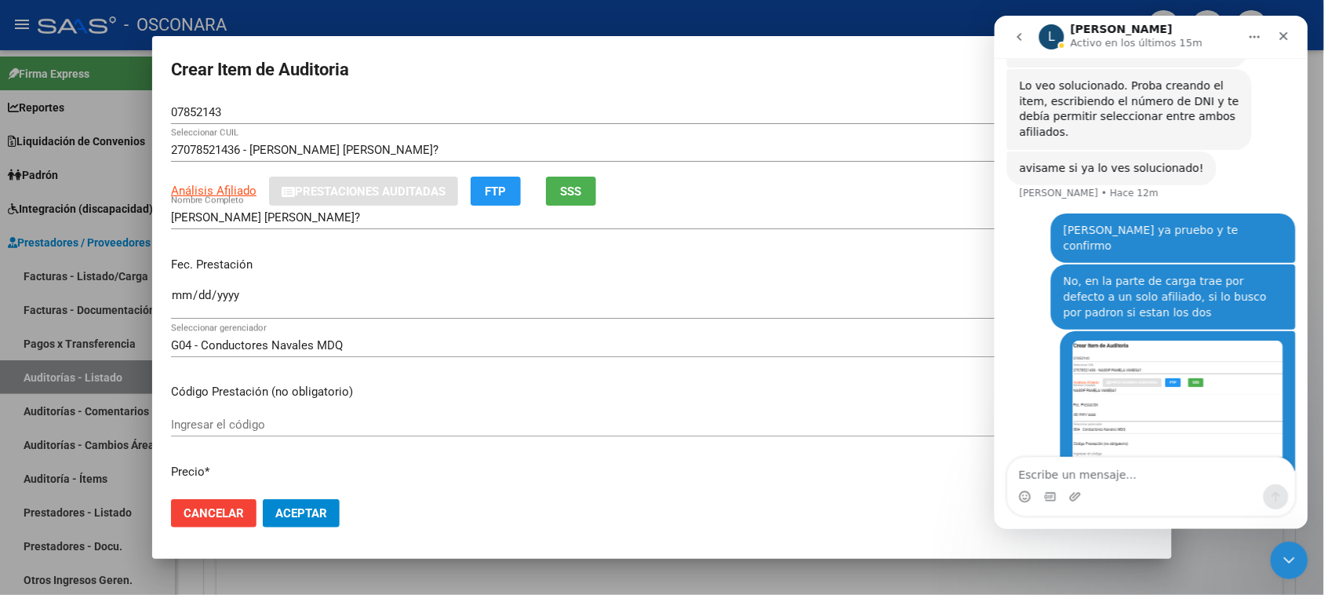
scroll to position [746, 0]
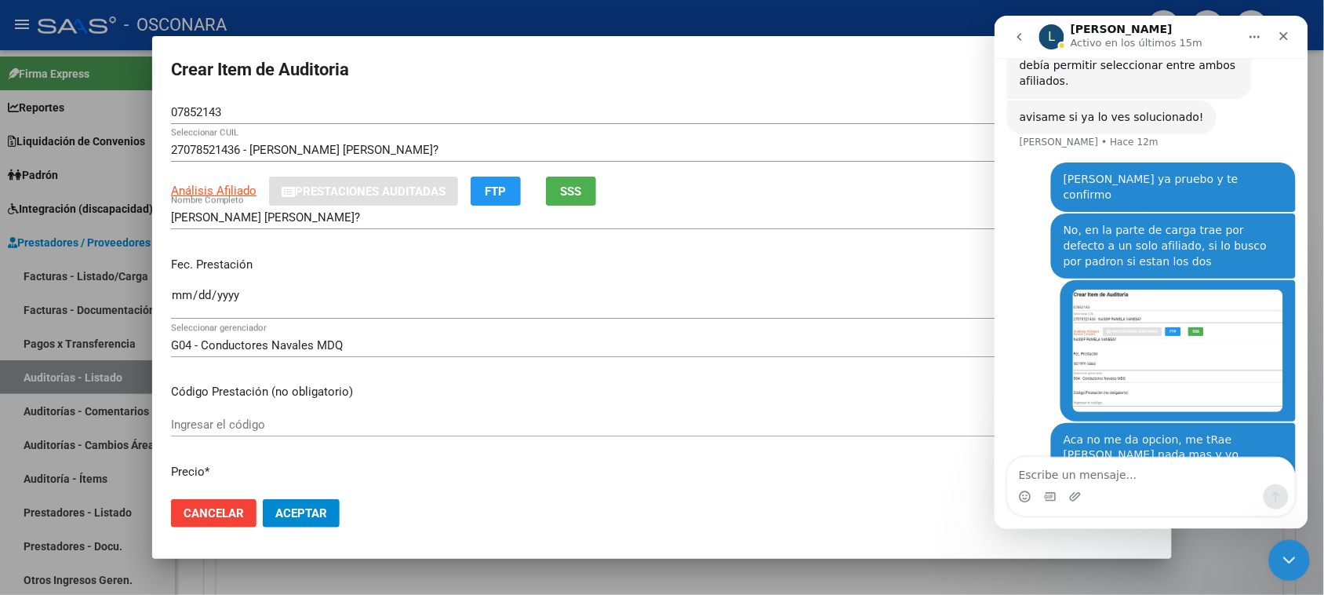
click at [1280, 558] on icon "Cerrar Intercom Messenger" at bounding box center [1286, 557] width 19 height 19
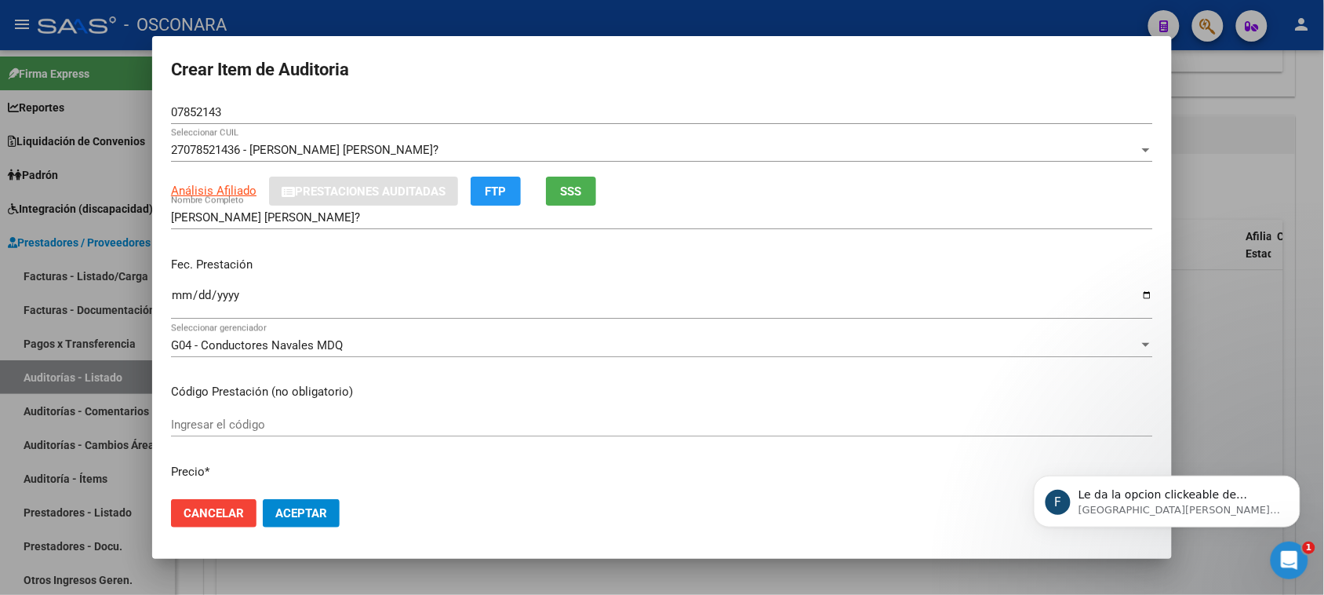
scroll to position [844, 0]
click at [1207, 499] on p "Le da la opcion clickeable de seleccionar el otro?" at bounding box center [1179, 494] width 202 height 16
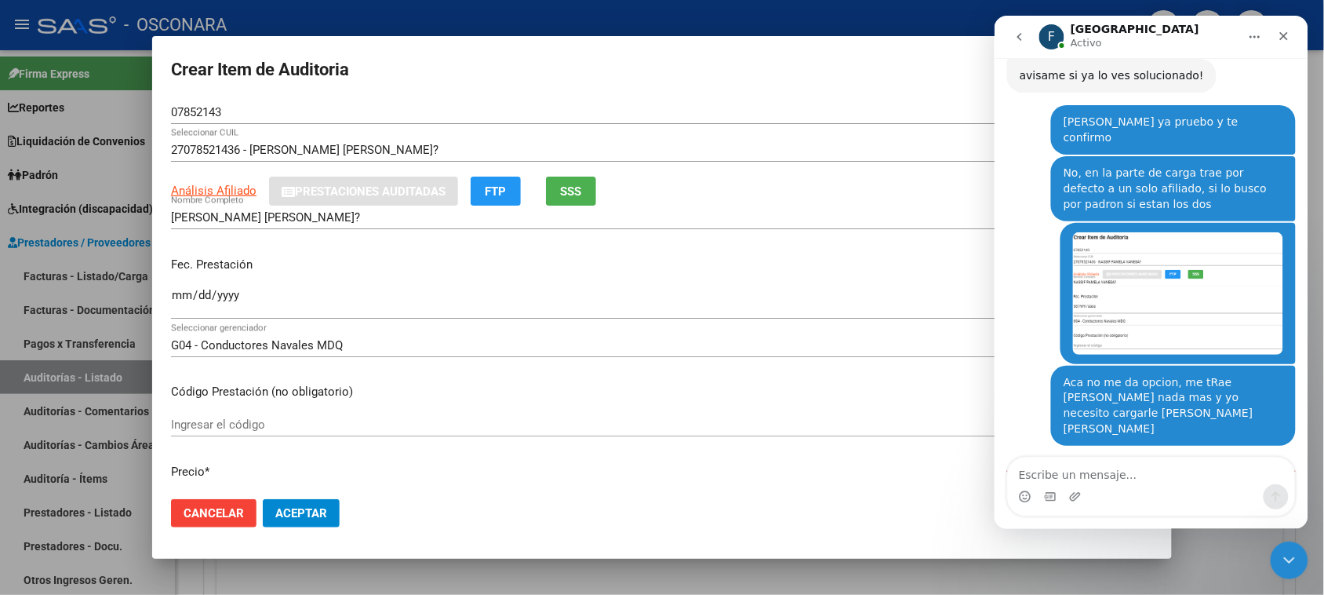
scroll to position [931, 0]
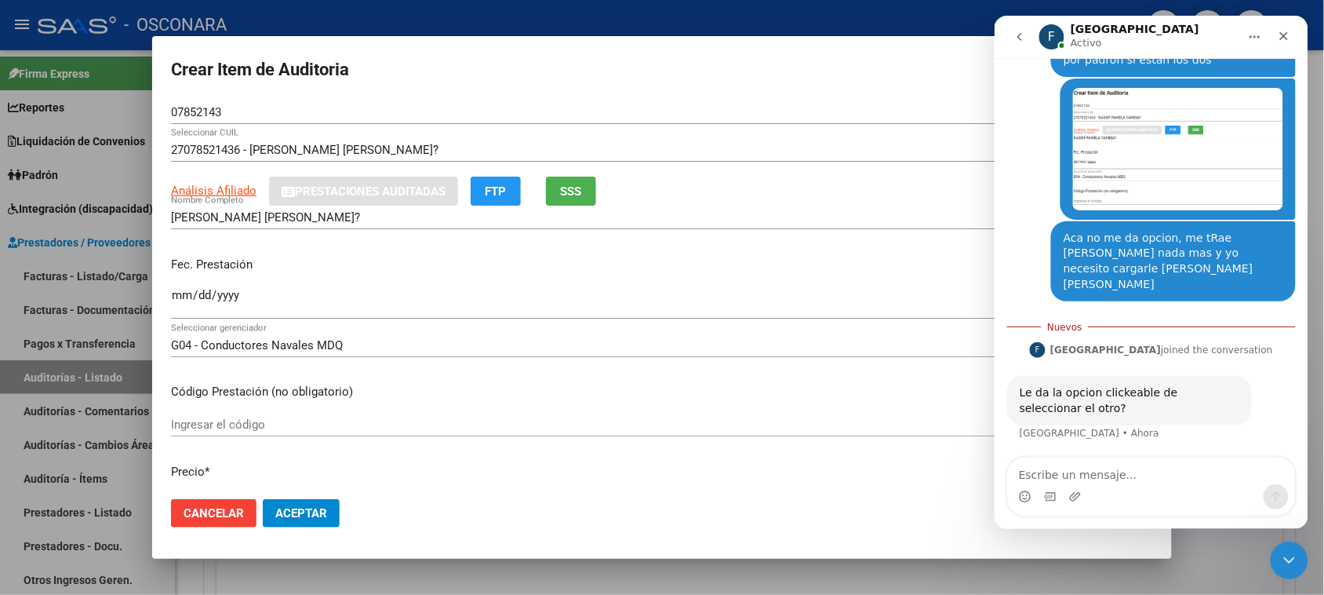
click at [1094, 475] on textarea "Escribe un mensaje..." at bounding box center [1150, 470] width 287 height 27
type textarea "No existe aca seleccionar otro, no tengo esa opcion"
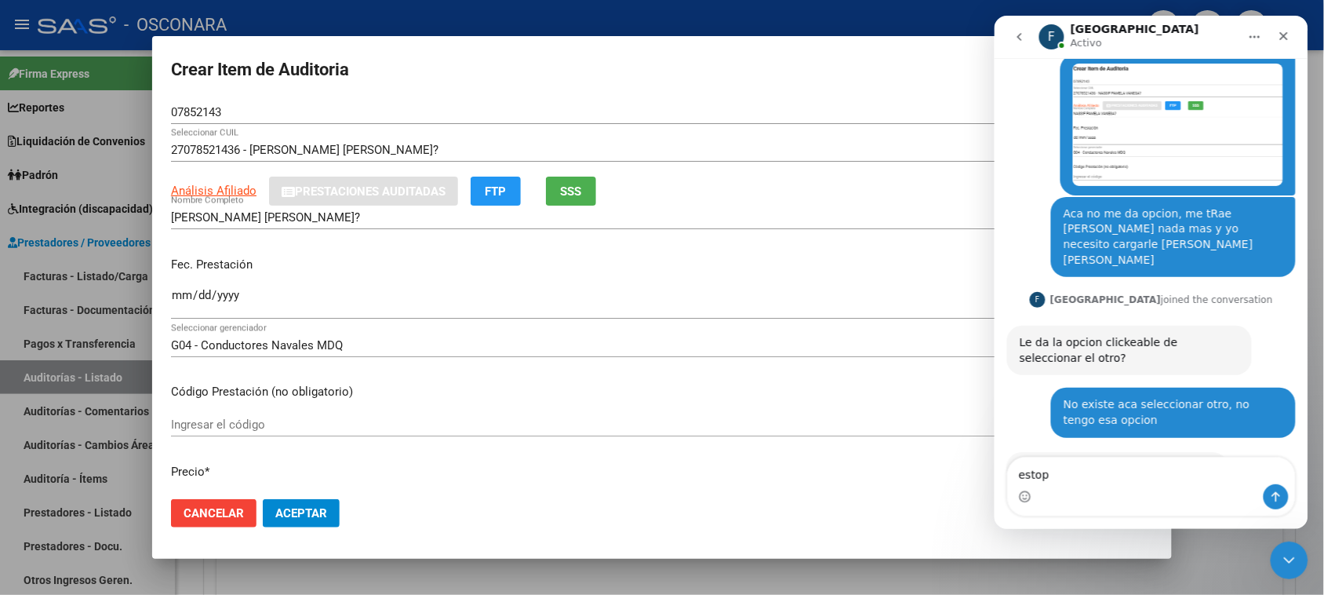
scroll to position [953, 0]
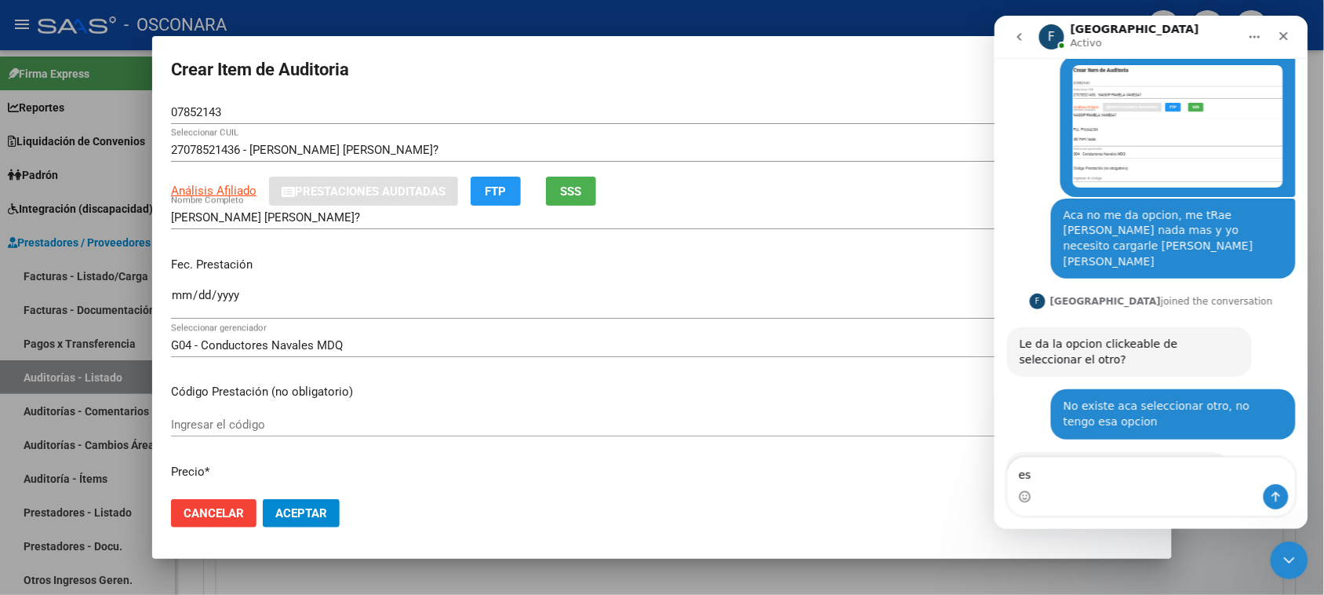
type textarea "e"
click at [333, 213] on input "[PERSON_NAME] [PERSON_NAME]?" at bounding box center [662, 217] width 982 height 14
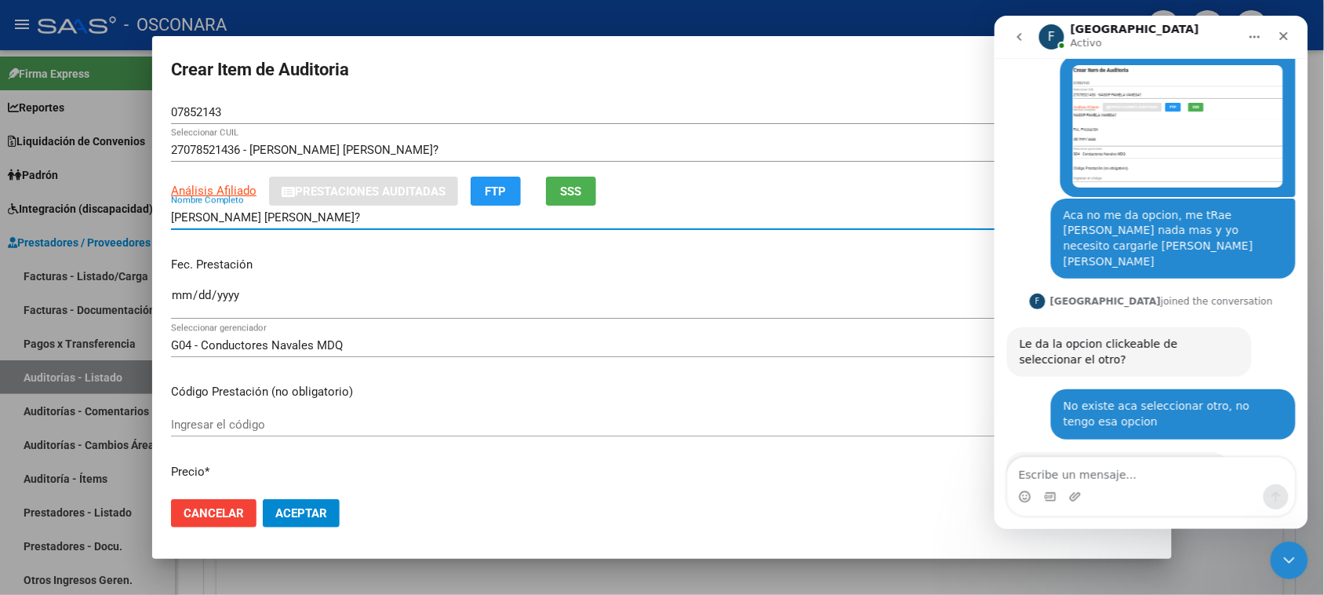
click at [333, 213] on input "[PERSON_NAME] [PERSON_NAME]?" at bounding box center [662, 217] width 982 height 14
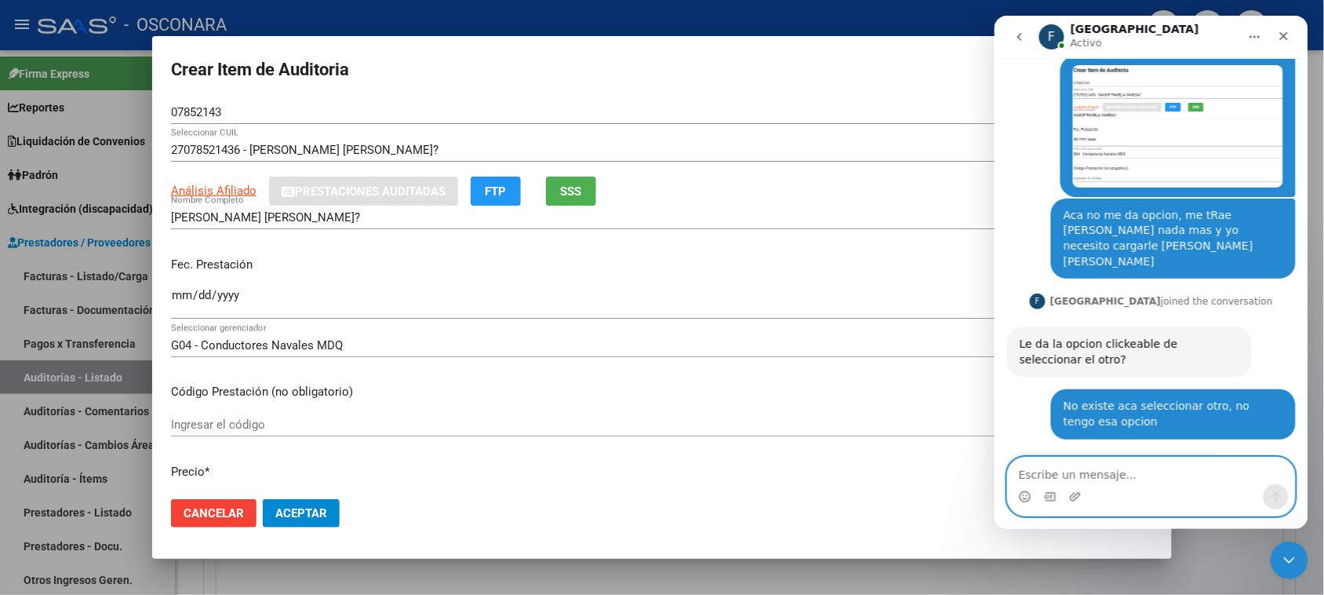
click at [1075, 477] on textarea "Escribe un mensaje..." at bounding box center [1150, 470] width 287 height 27
type textarea "ya hice click y doble clik"
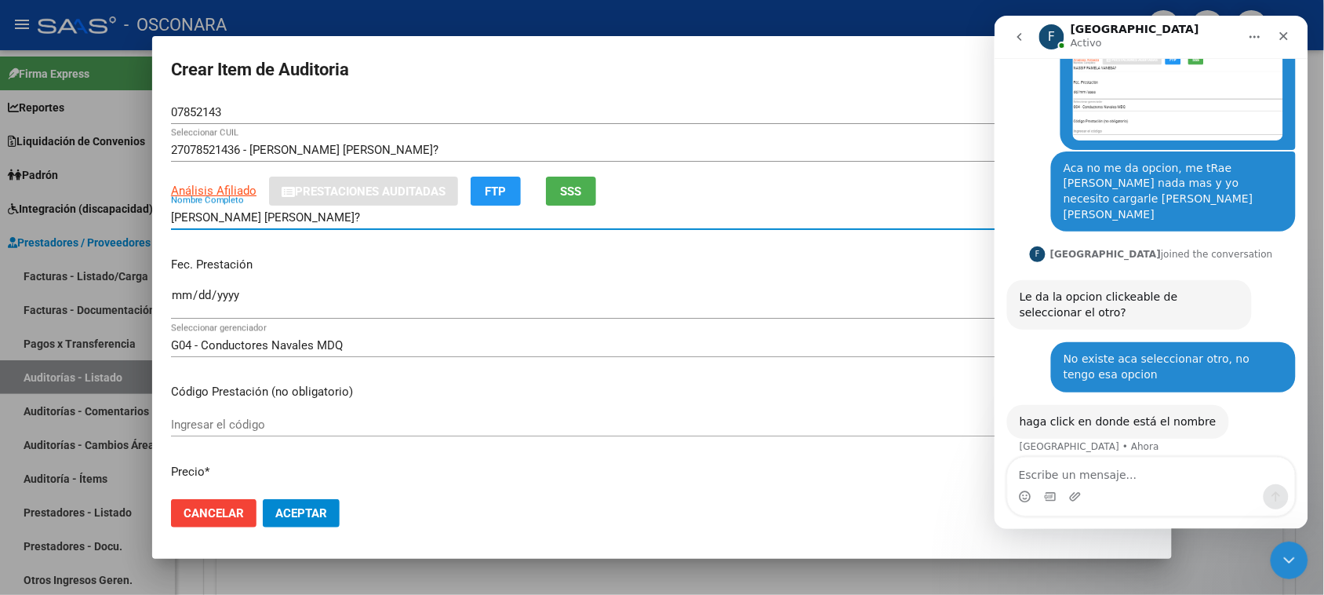
click at [320, 214] on input "[PERSON_NAME] [PERSON_NAME]?" at bounding box center [662, 217] width 982 height 14
click at [344, 217] on input "[PERSON_NAME] [PERSON_NAME]?" at bounding box center [662, 217] width 982 height 14
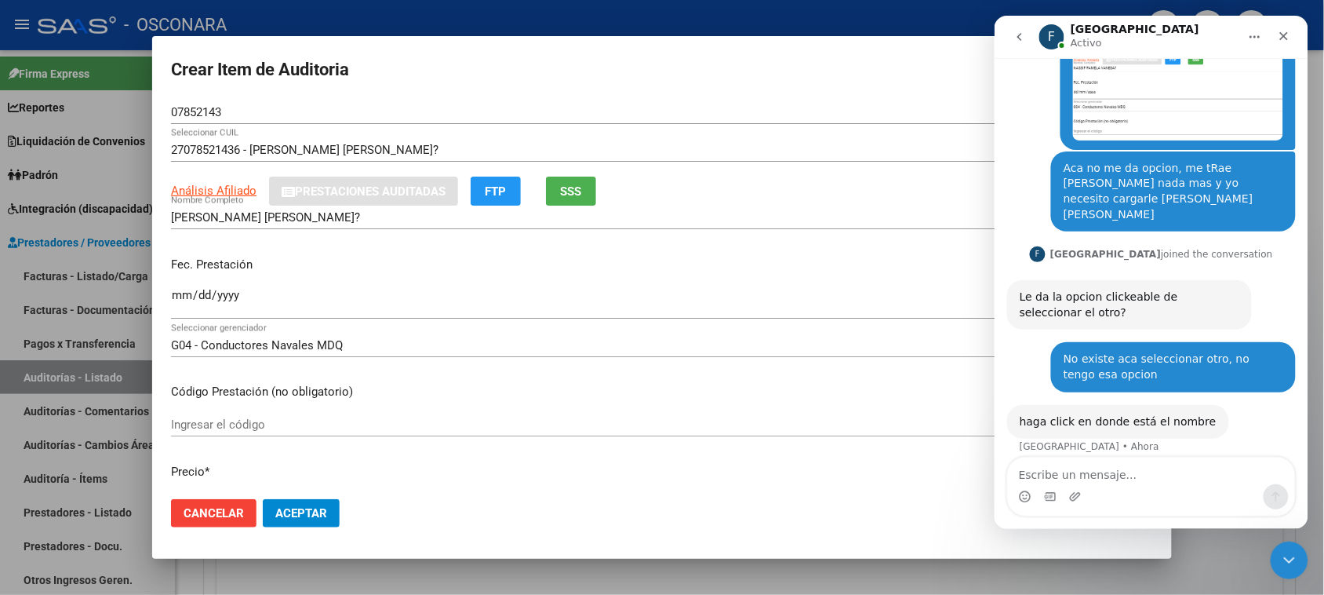
click at [1258, 35] on icon "Inicio" at bounding box center [1255, 36] width 10 height 2
click at [1286, 33] on icon "Cerrar" at bounding box center [1283, 35] width 13 height 13
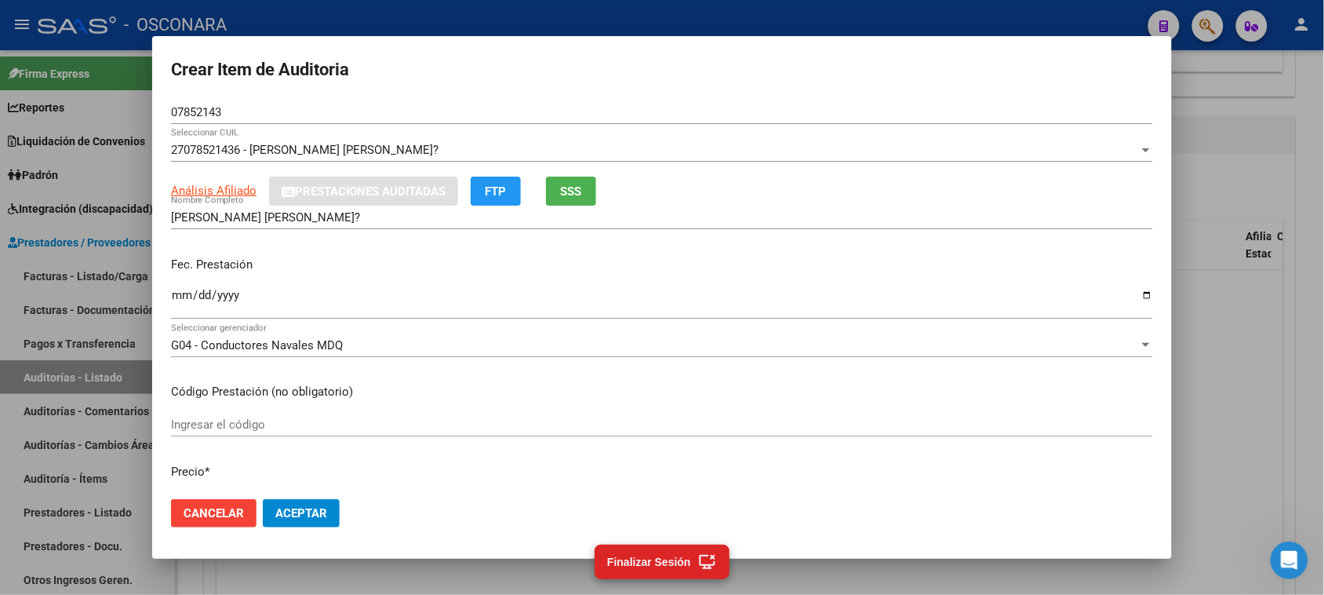
click at [767, 196] on div "Análisis Afiliado Prestaciones Auditadas FTP SSS" at bounding box center [662, 191] width 982 height 29
click at [1139, 145] on div at bounding box center [1146, 150] width 14 height 13
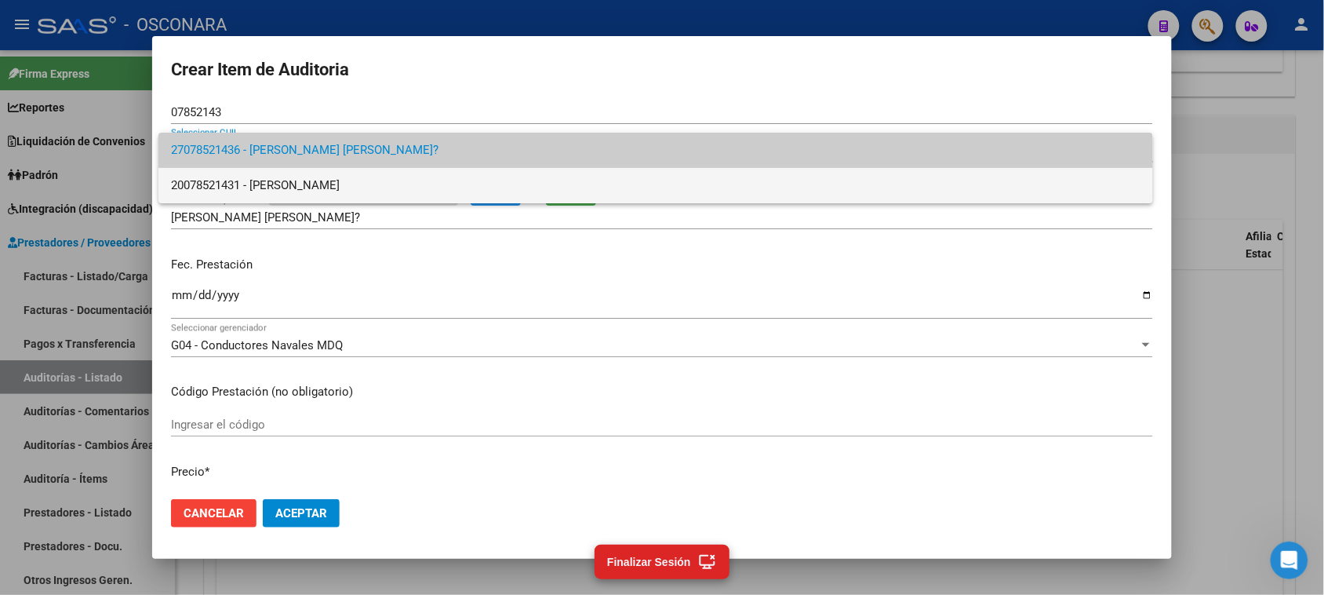
click at [315, 181] on span "20078521431 - [PERSON_NAME]" at bounding box center [656, 185] width 970 height 35
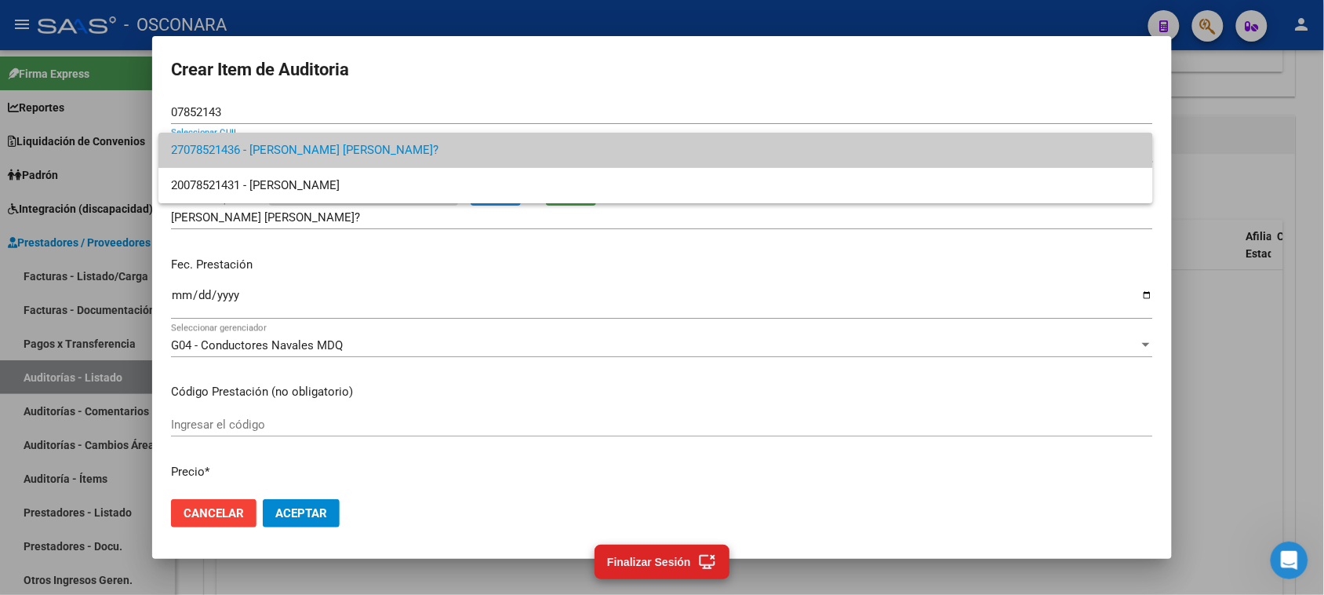
type input "[PERSON_NAME]"
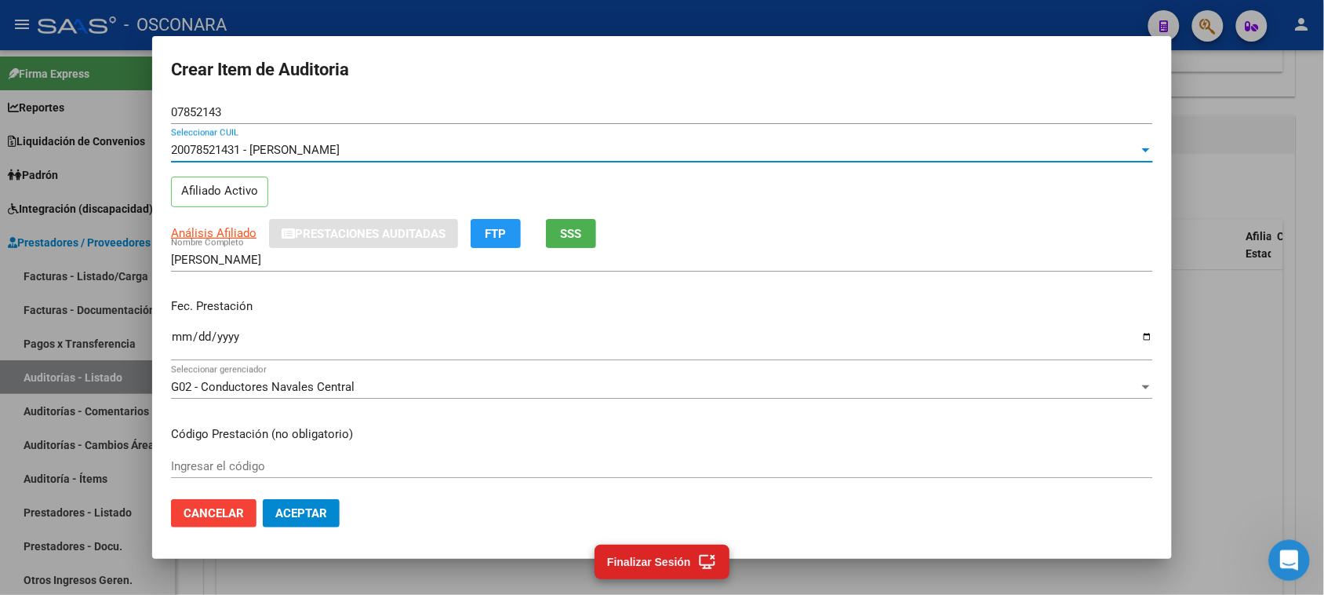
click at [1284, 550] on icon "Abrir Intercom Messenger" at bounding box center [1287, 558] width 26 height 26
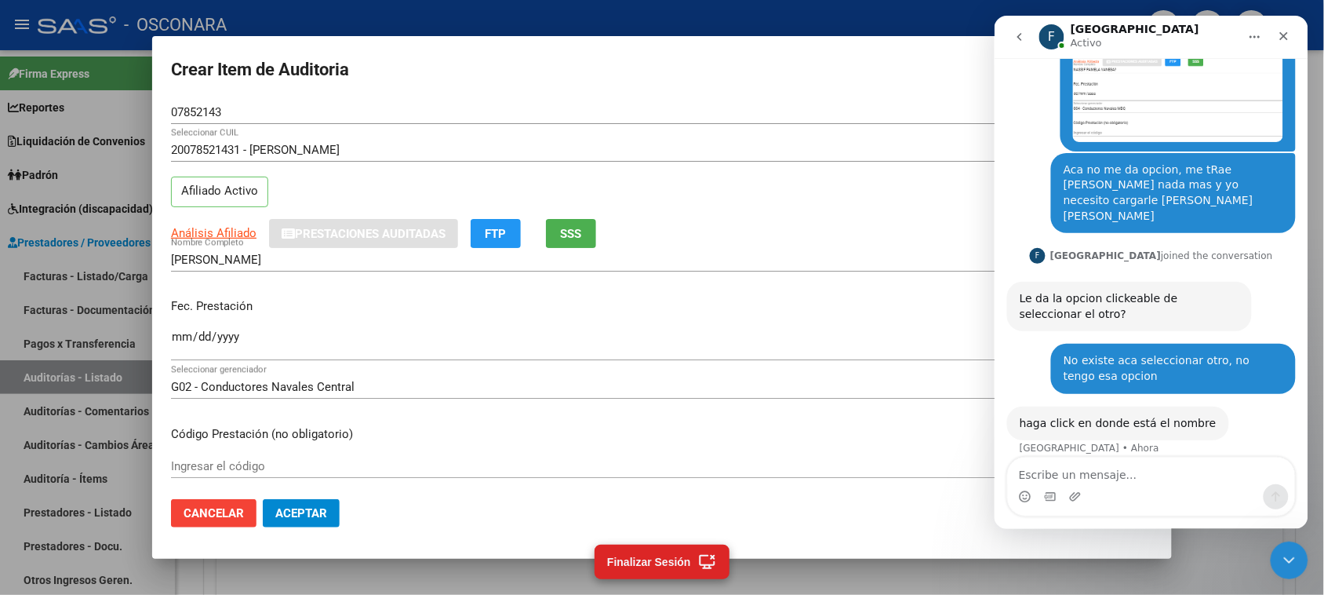
click at [1088, 472] on textarea "Escribe un mensaje..." at bounding box center [1150, 470] width 287 height 27
type textarea "Lo encontre! me lo tapaba la conversacion jajaja"
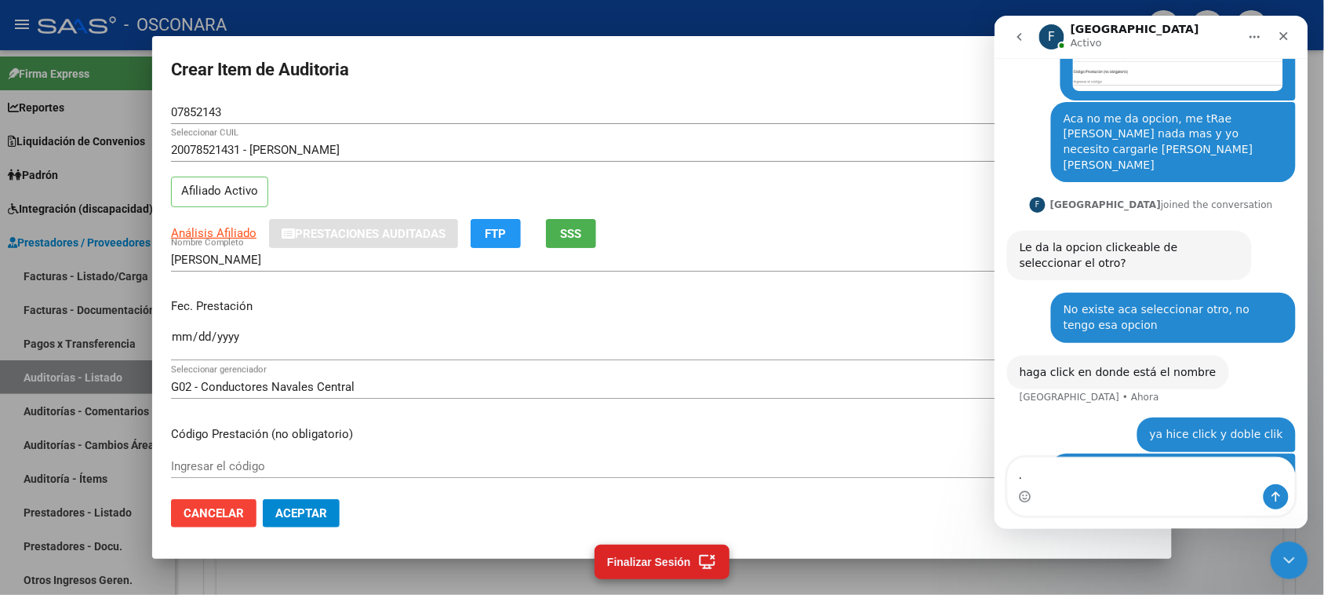
scroll to position [1112, 0]
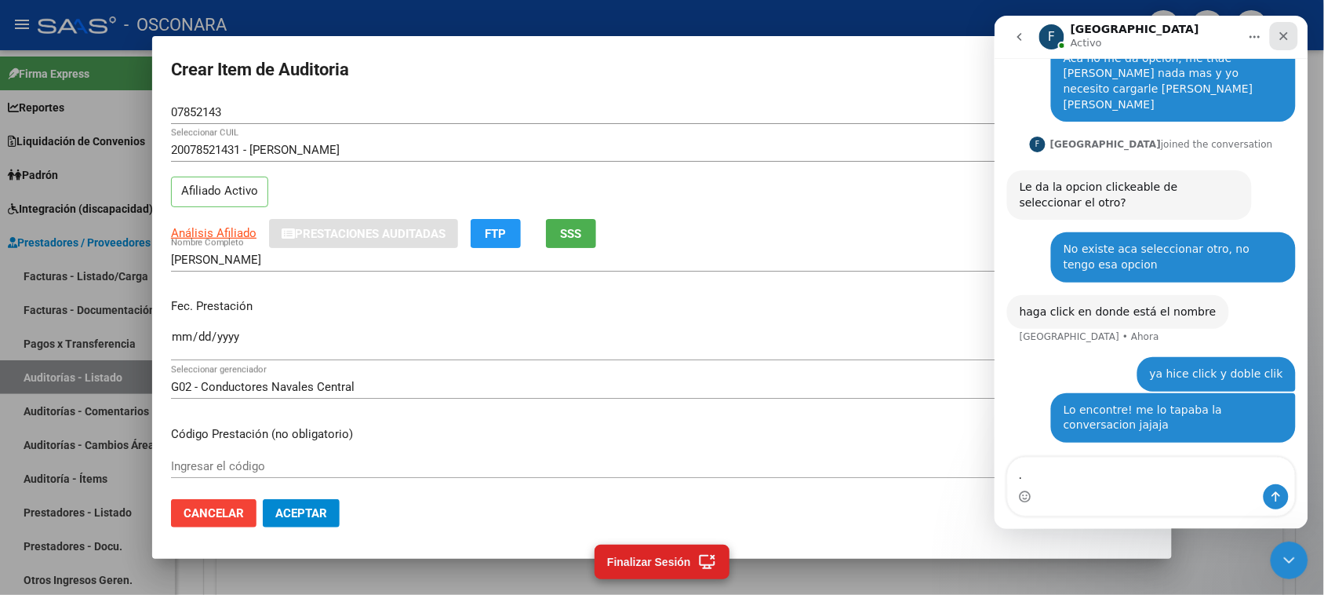
type textarea "."
click at [1281, 37] on icon "Cerrar" at bounding box center [1284, 35] width 9 height 9
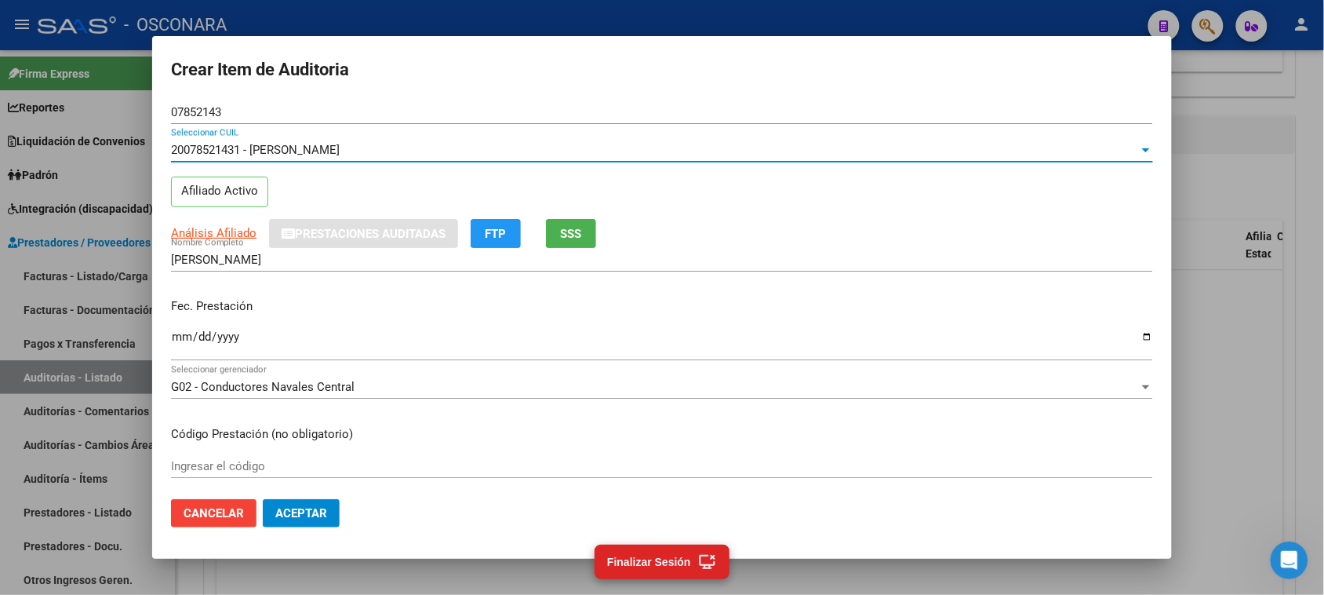
click at [1123, 155] on div "20078521431 - [PERSON_NAME]" at bounding box center [655, 150] width 968 height 14
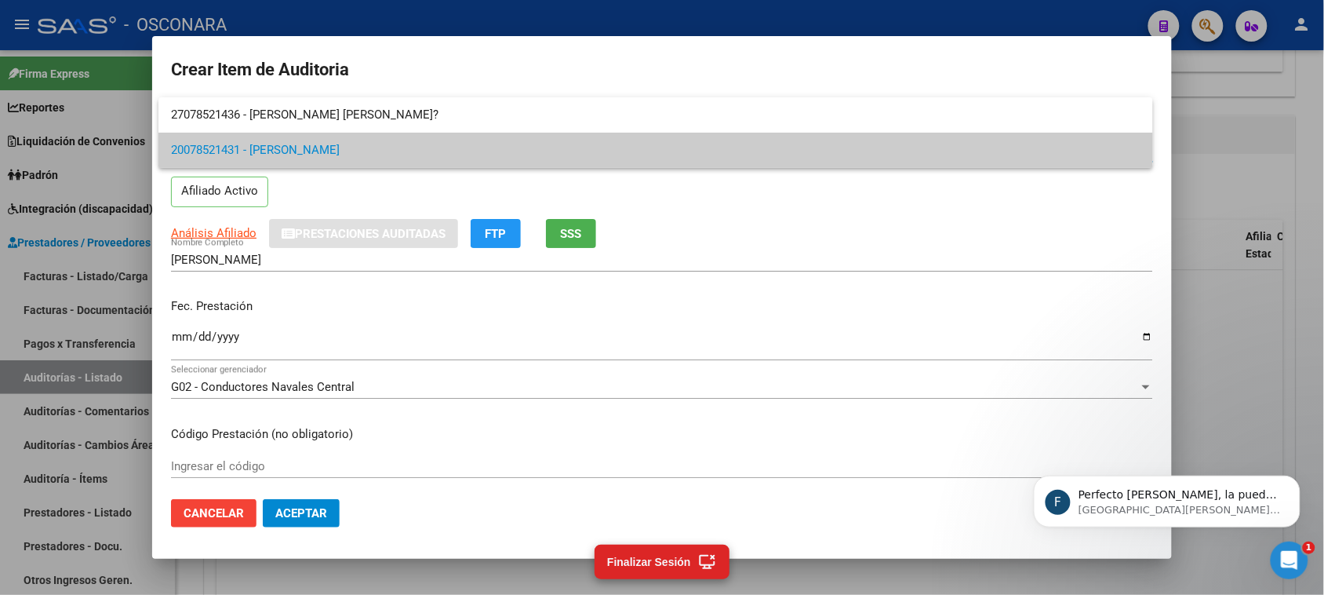
scroll to position [1113, 0]
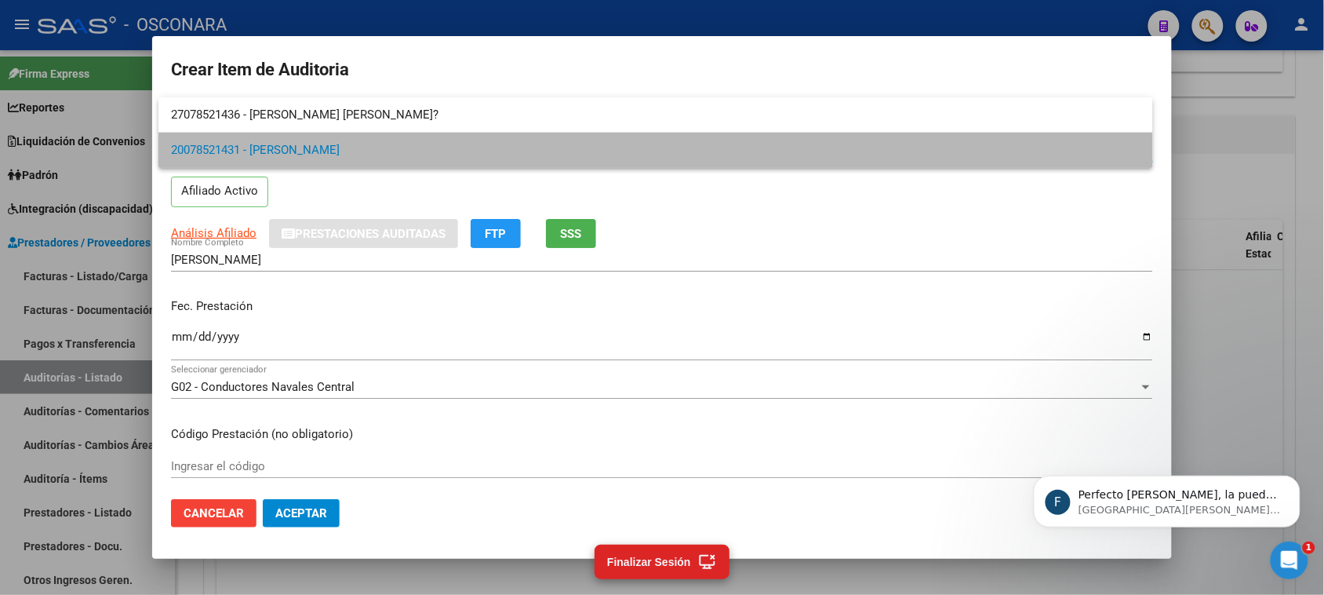
click at [257, 149] on span "20078521431 - [PERSON_NAME]" at bounding box center [656, 150] width 970 height 35
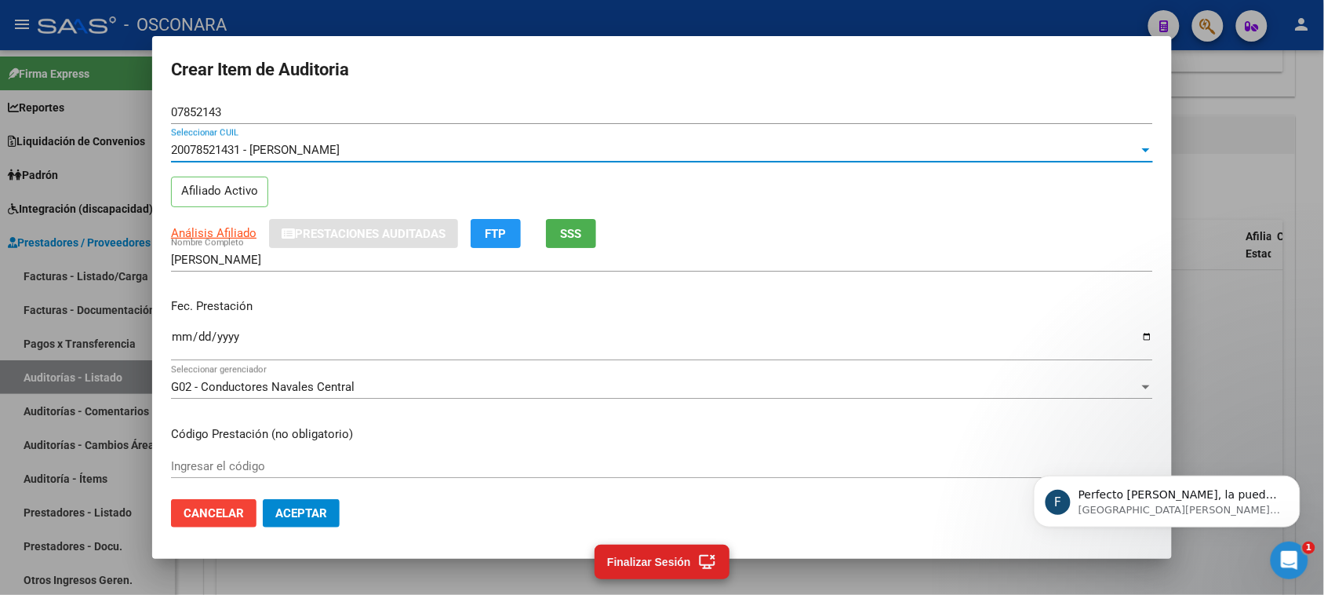
click at [169, 342] on mat-dialog-content "07852143 Nro Documento 20078521431 - [PERSON_NAME] CUIL Afiliado Activo Análisi…" at bounding box center [662, 293] width 1020 height 387
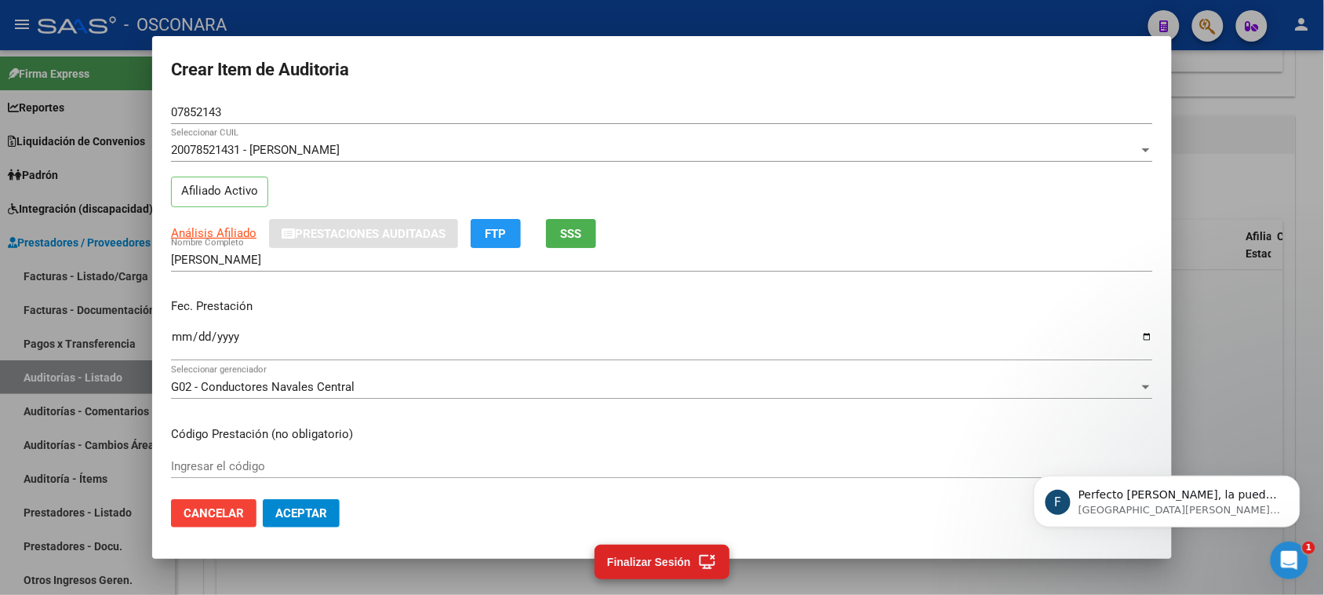
click at [171, 337] on input "Ingresar la fecha" at bounding box center [662, 342] width 982 height 25
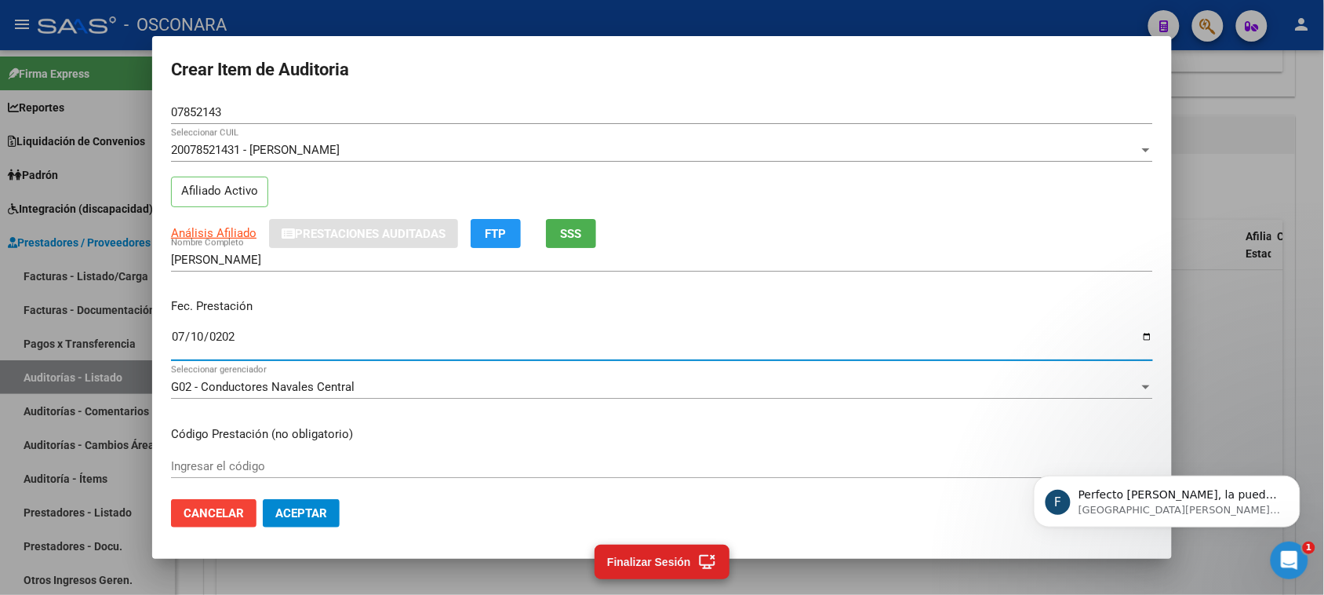
type input "[DATE]"
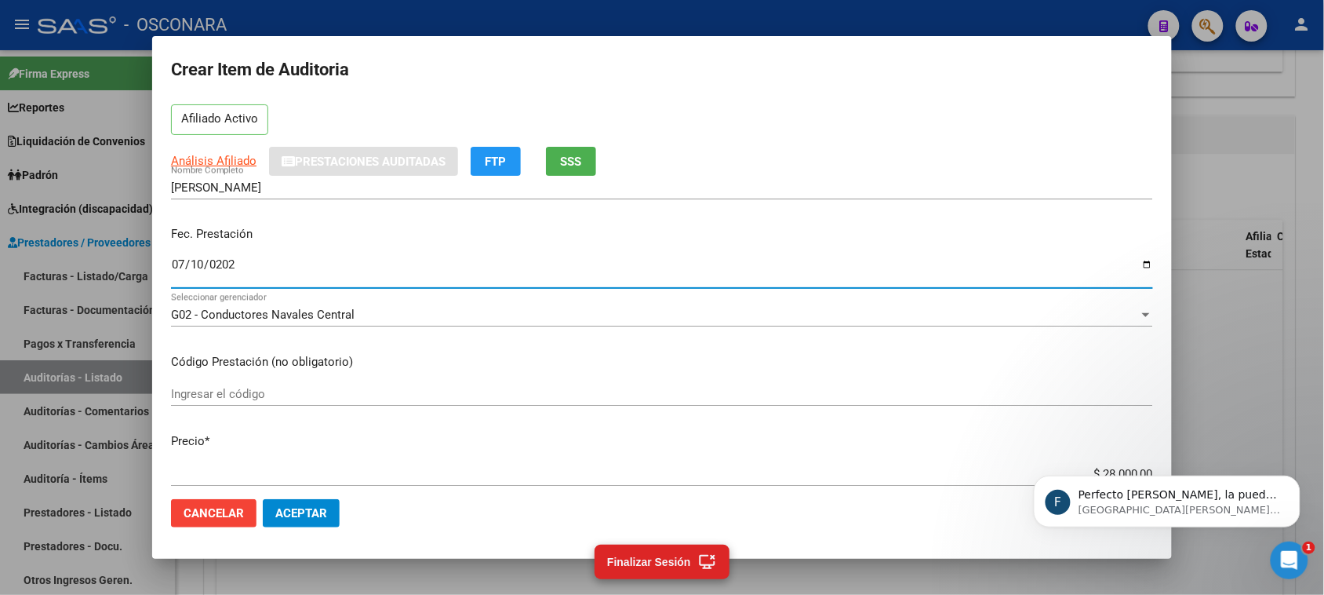
scroll to position [196, 0]
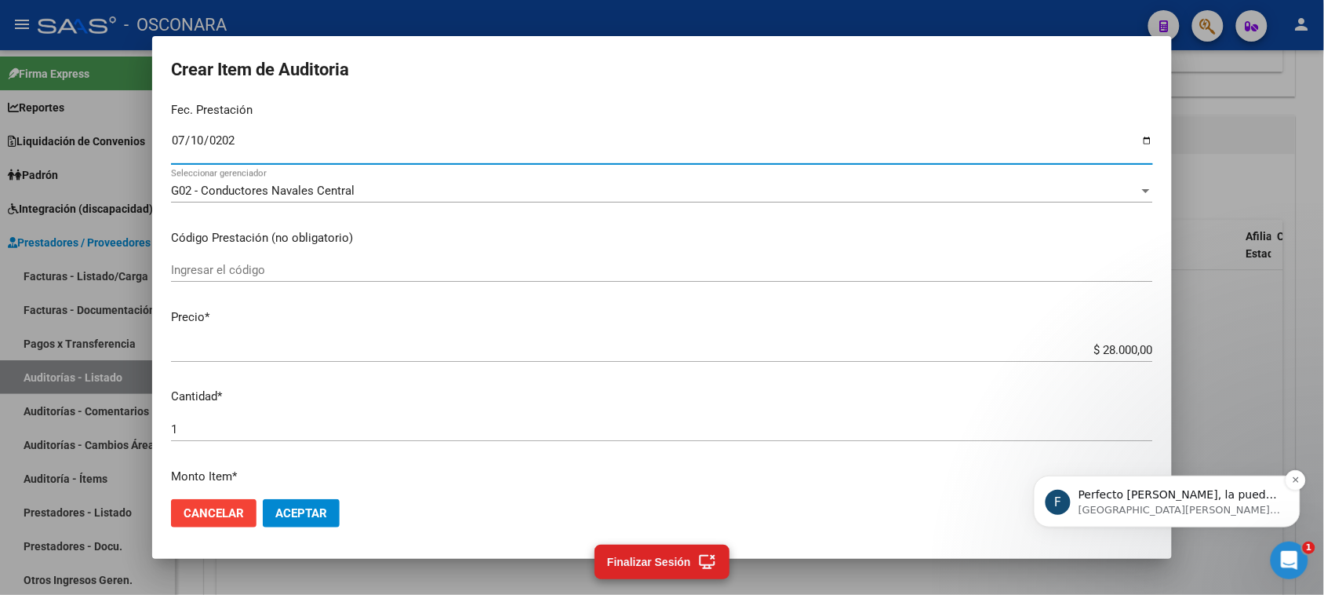
click at [1204, 506] on p "[GEOGRAPHIC_DATA][PERSON_NAME][GEOGRAPHIC_DATA]" at bounding box center [1179, 509] width 202 height 14
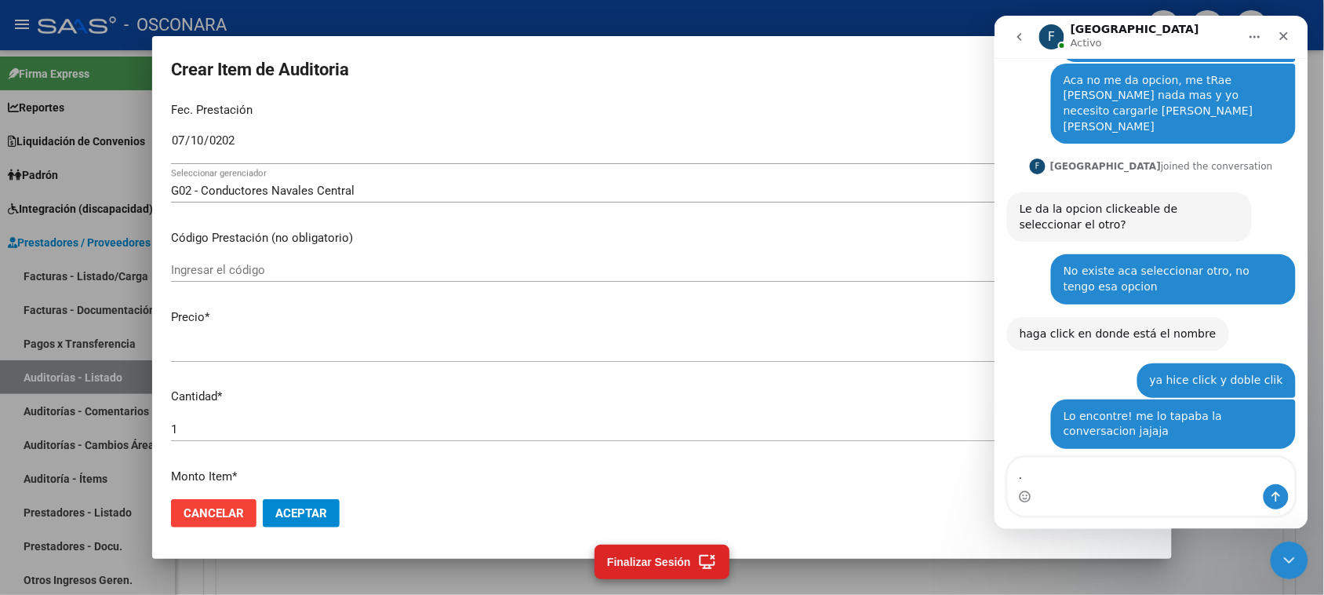
scroll to position [1139, 0]
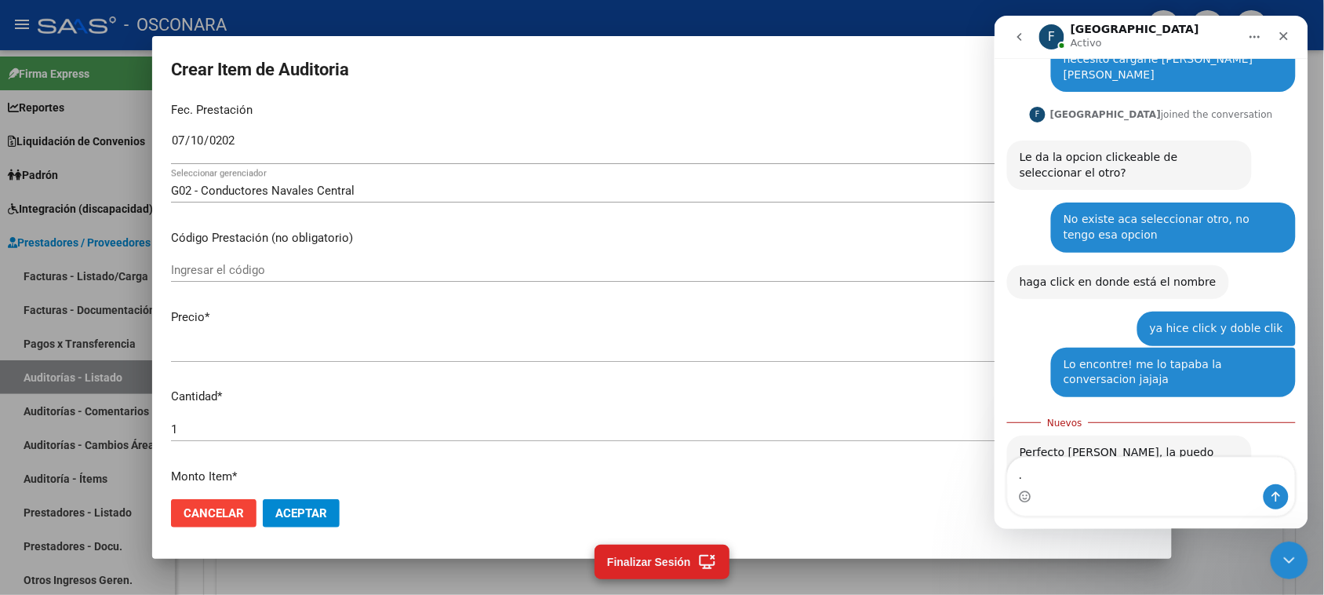
click at [1074, 468] on textarea "." at bounding box center [1150, 470] width 287 height 27
type textarea ".Nada mas, mil gracias!"
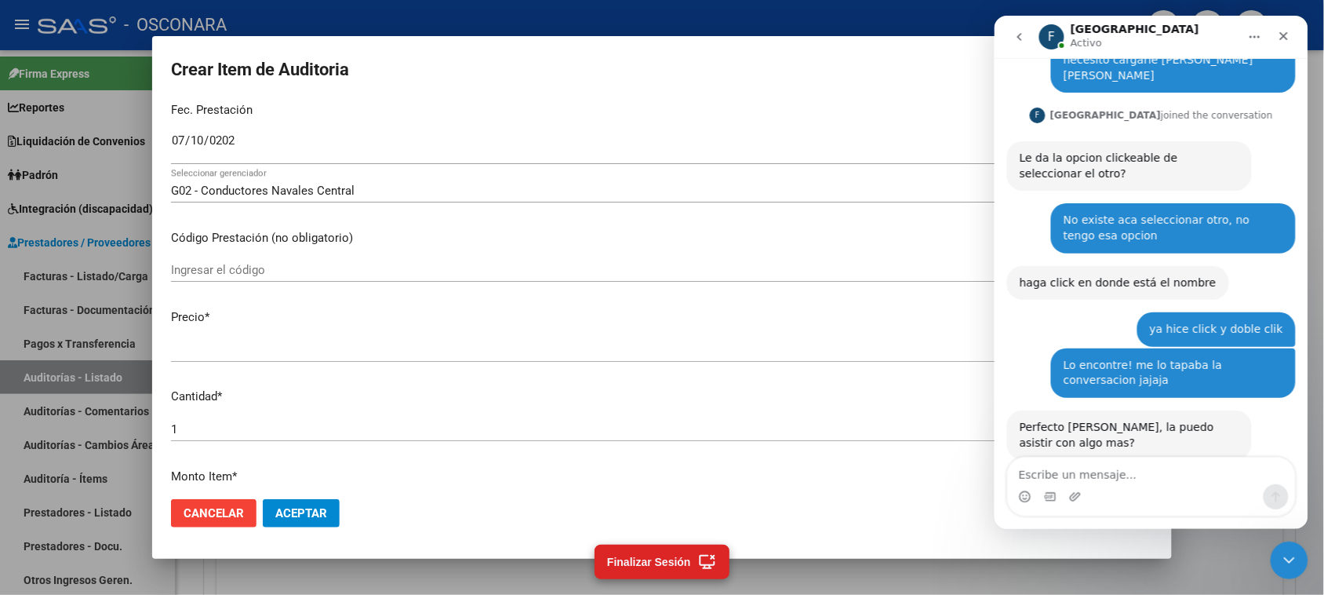
scroll to position [1160, 0]
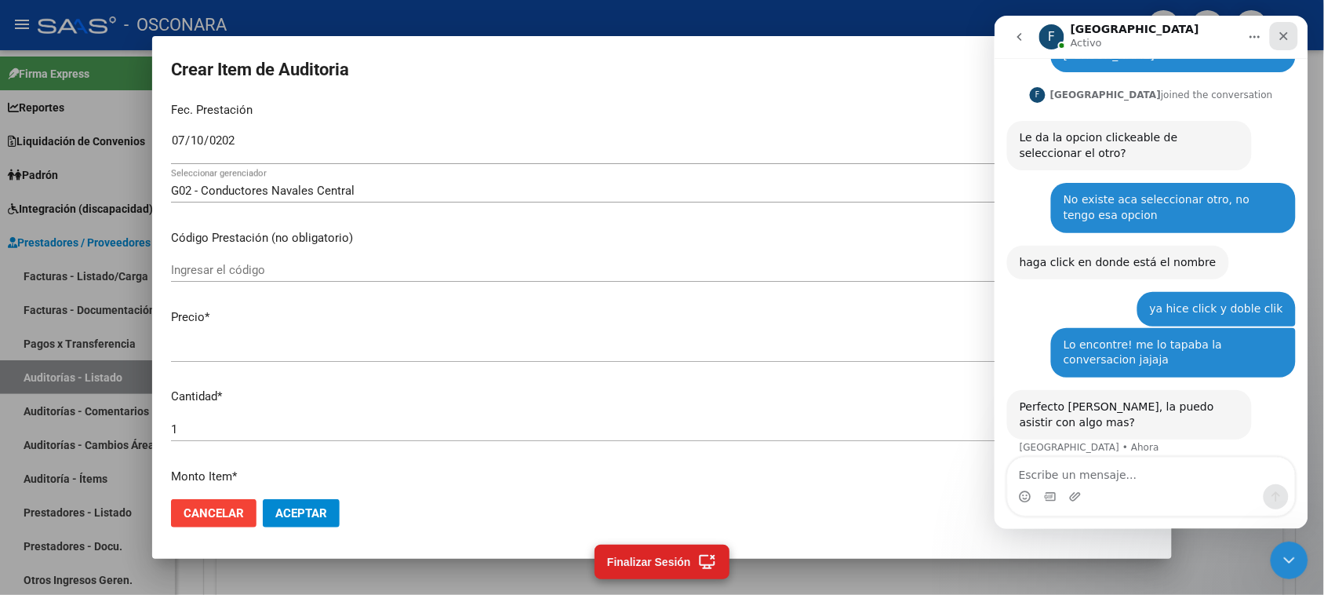
click at [1285, 33] on icon "Cerrar" at bounding box center [1284, 35] width 9 height 9
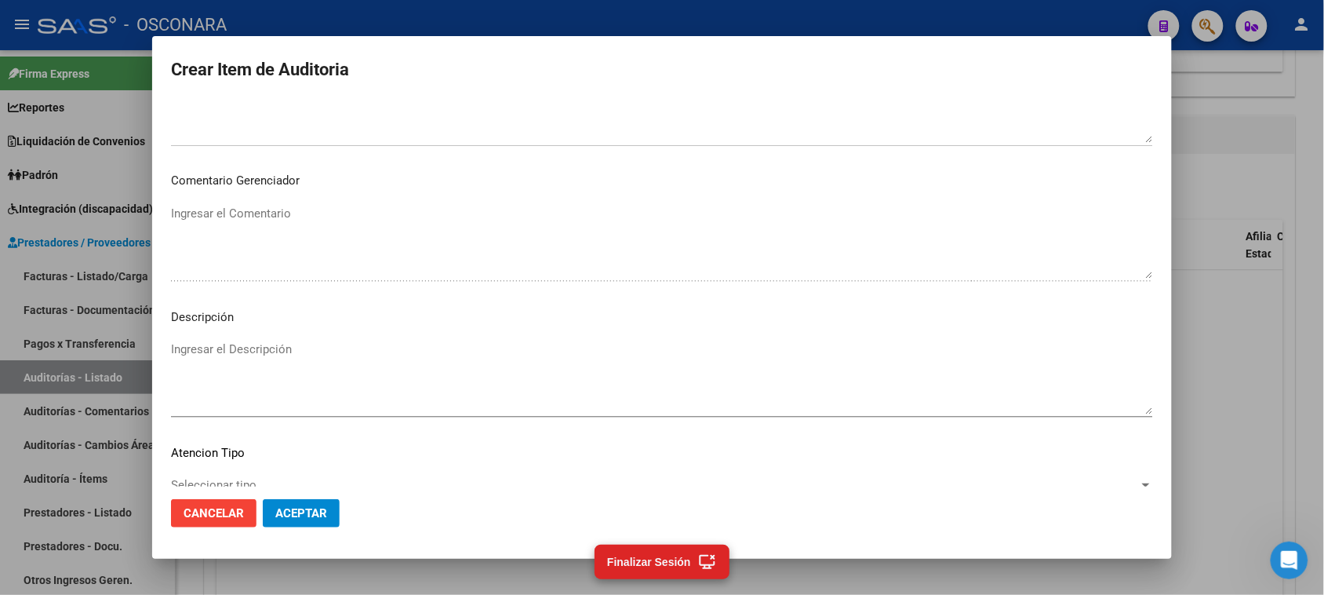
scroll to position [889, 0]
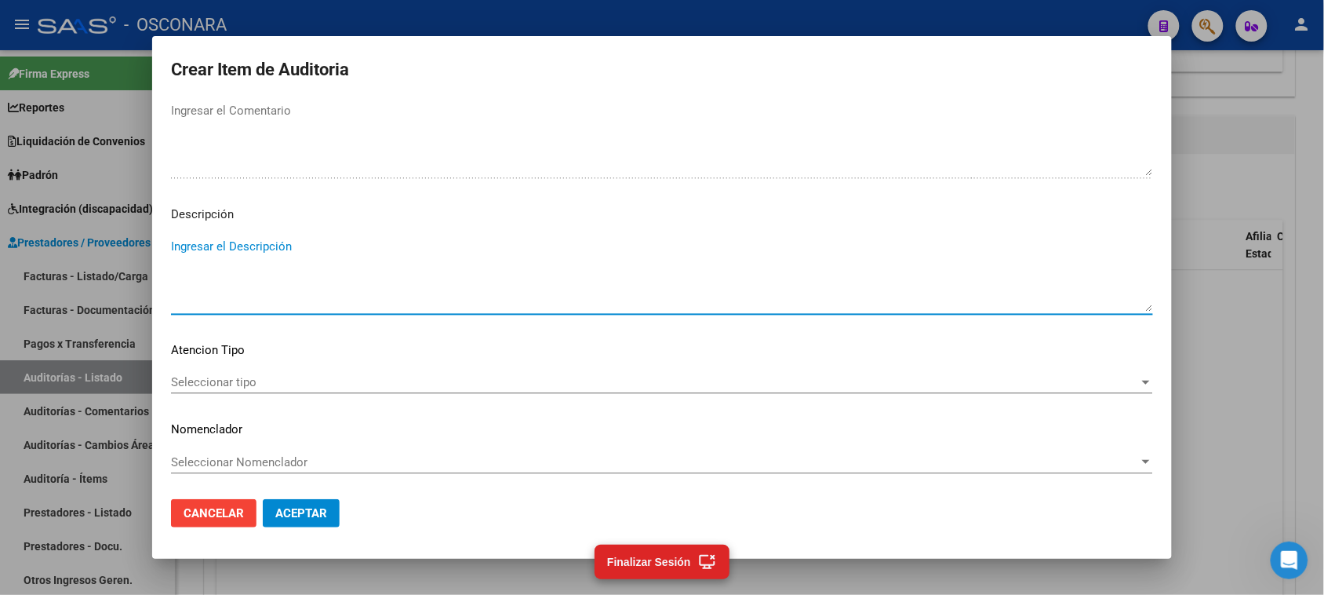
click at [253, 260] on textarea "Ingresar el Descripción" at bounding box center [662, 275] width 982 height 74
type textarea "REINTEGRO LIMPIEZA AUDIFONOS"
click at [228, 381] on span "Seleccionar tipo" at bounding box center [655, 382] width 968 height 14
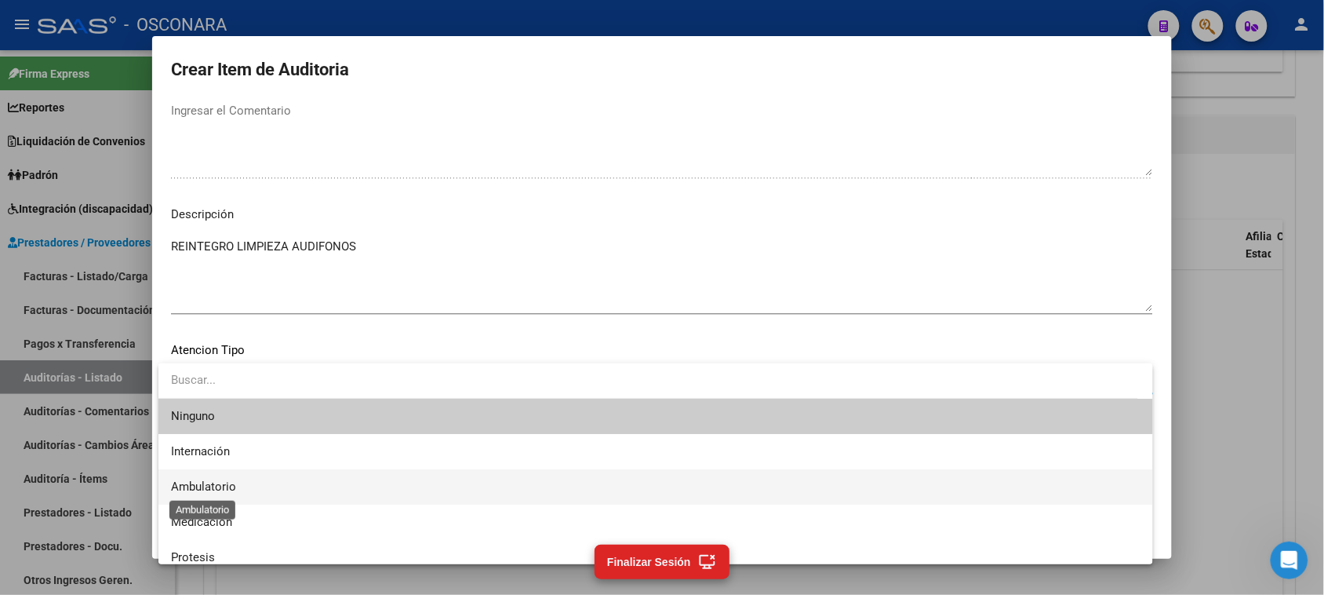
click at [233, 488] on span "Ambulatorio" at bounding box center [203, 486] width 65 height 14
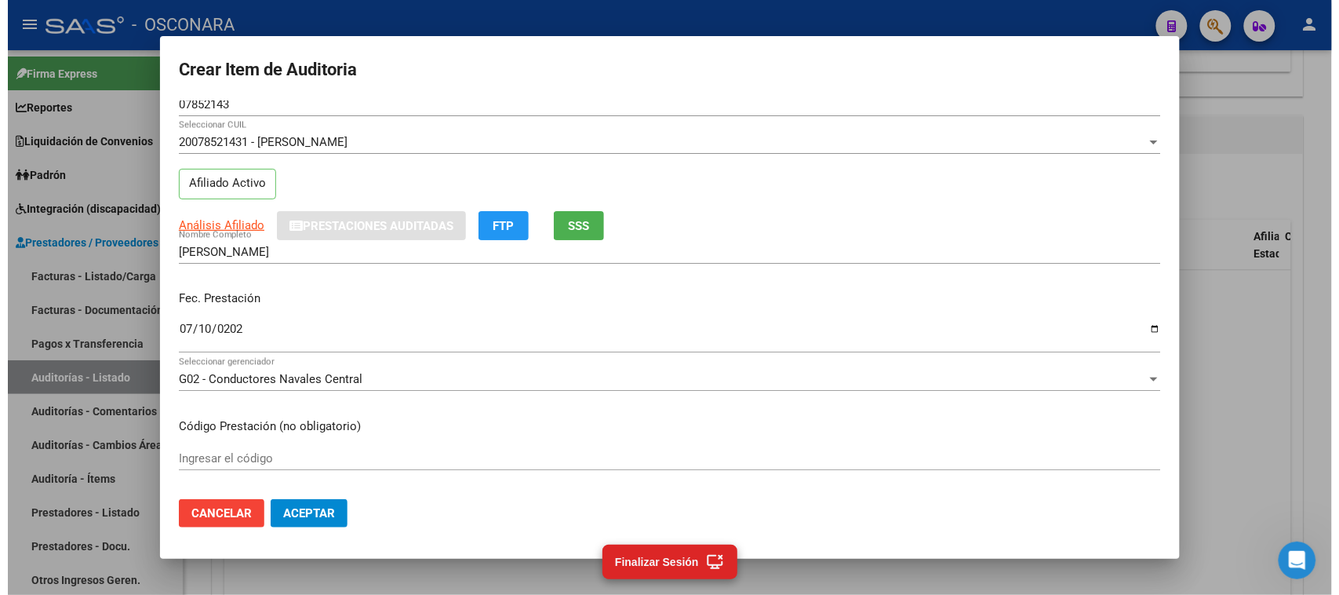
scroll to position [6, 0]
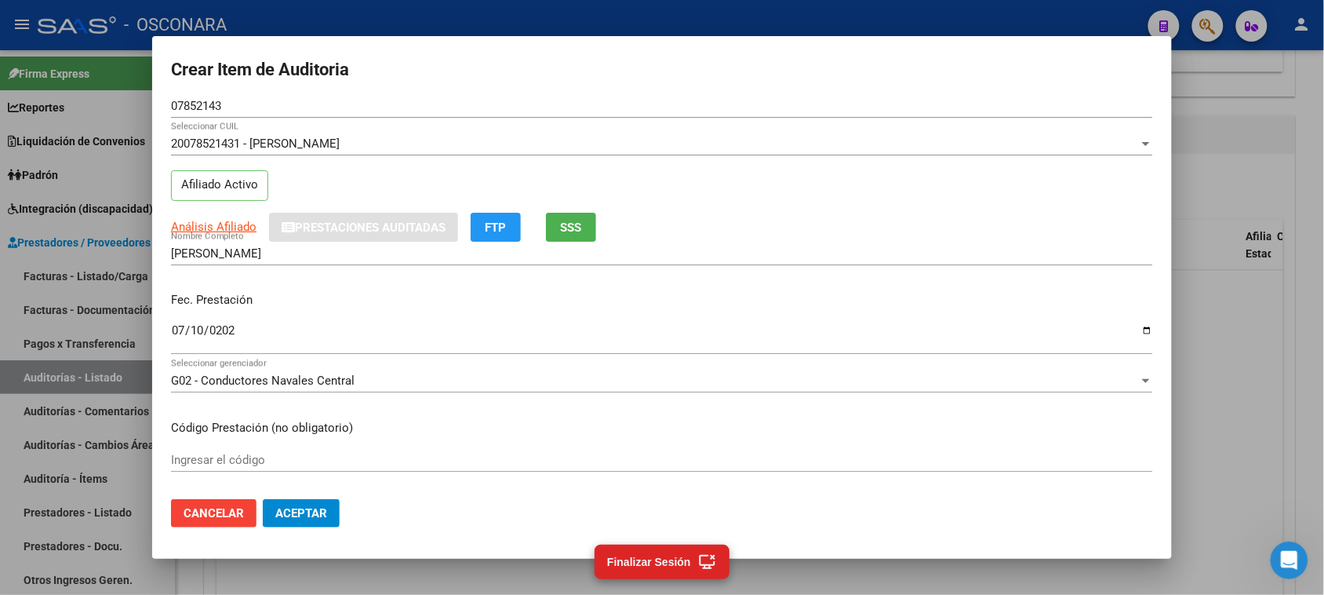
click at [299, 511] on span "Aceptar" at bounding box center [301, 513] width 52 height 14
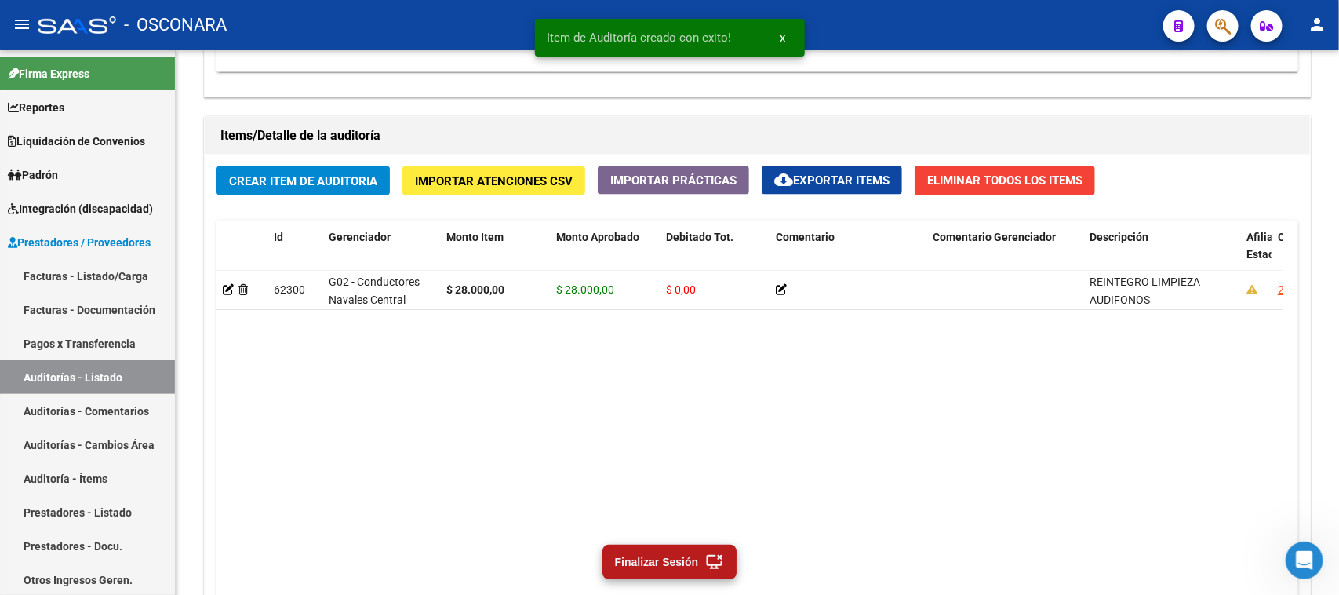
click at [712, 563] on icon at bounding box center [715, 561] width 20 height 19
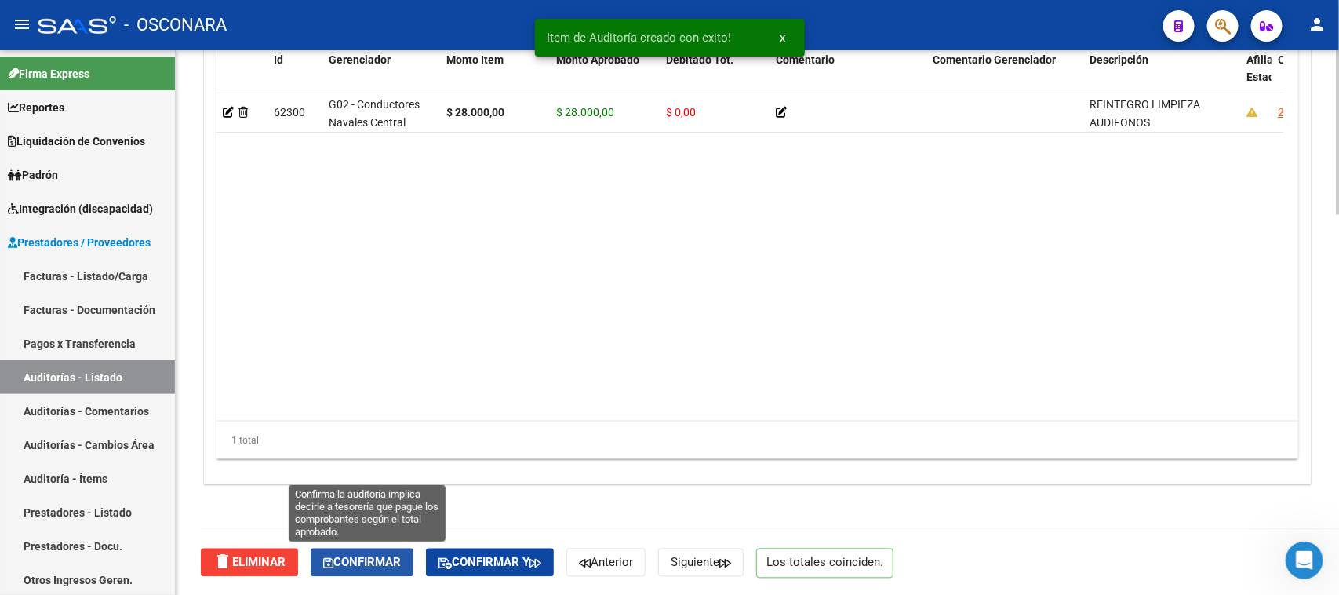
click at [394, 561] on span "Confirmar" at bounding box center [362, 563] width 78 height 14
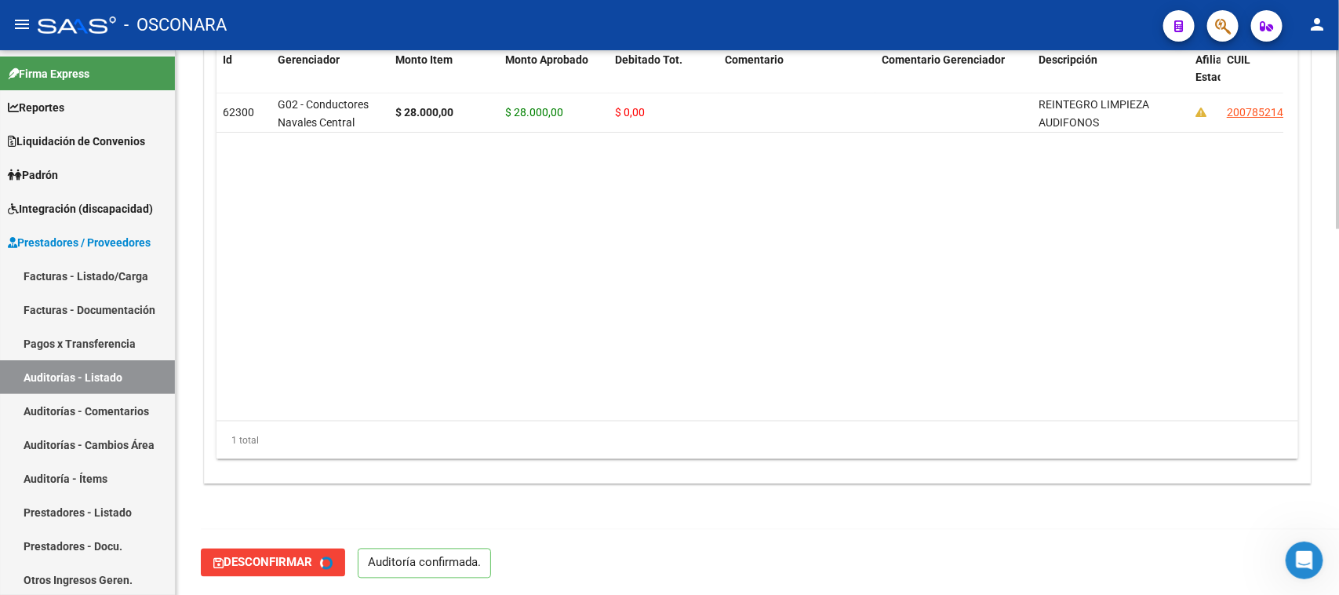
type input "202508"
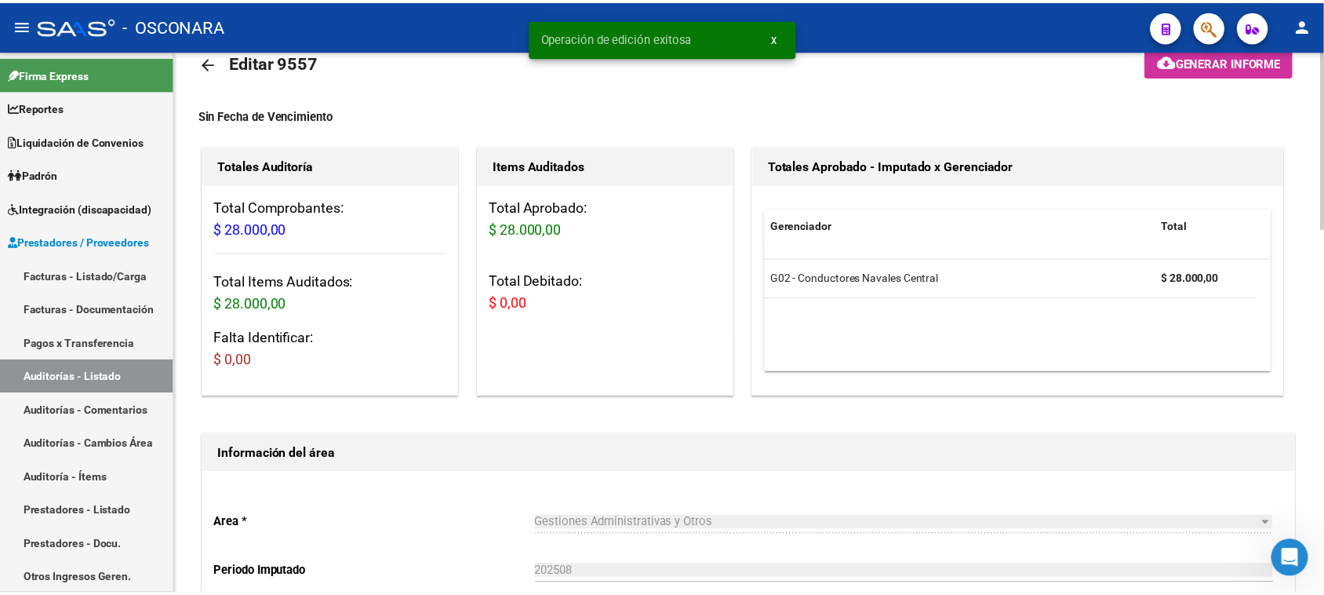
scroll to position [0, 0]
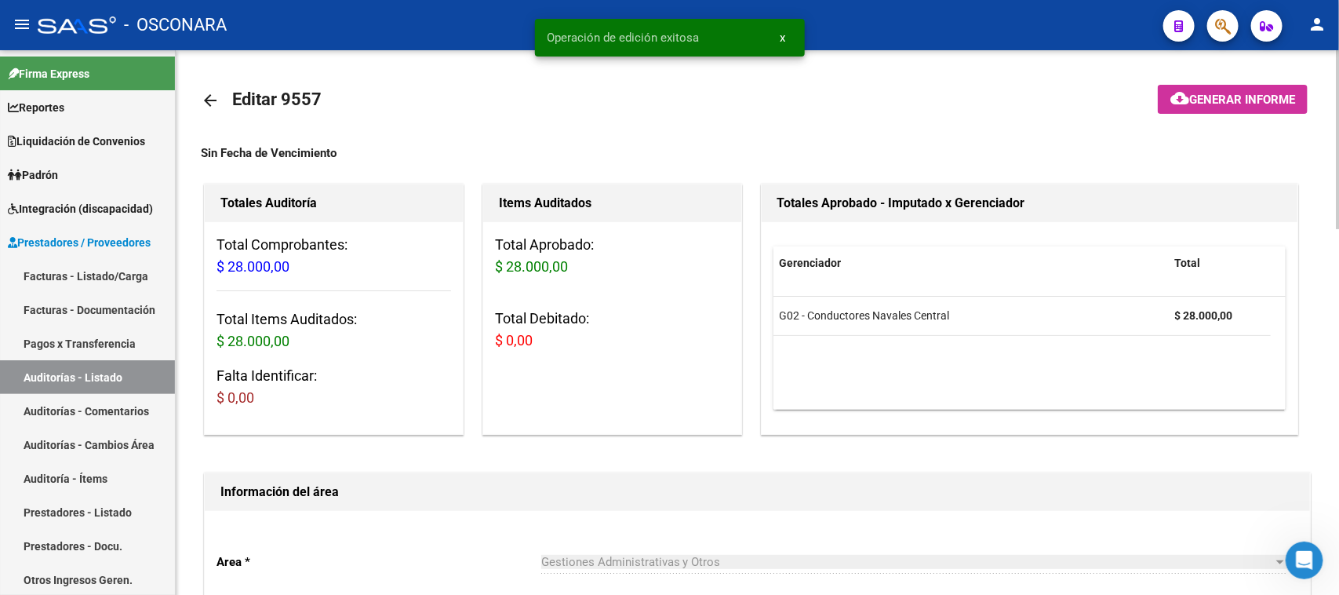
click at [1256, 107] on button "cloud_download Generar informe" at bounding box center [1233, 99] width 150 height 29
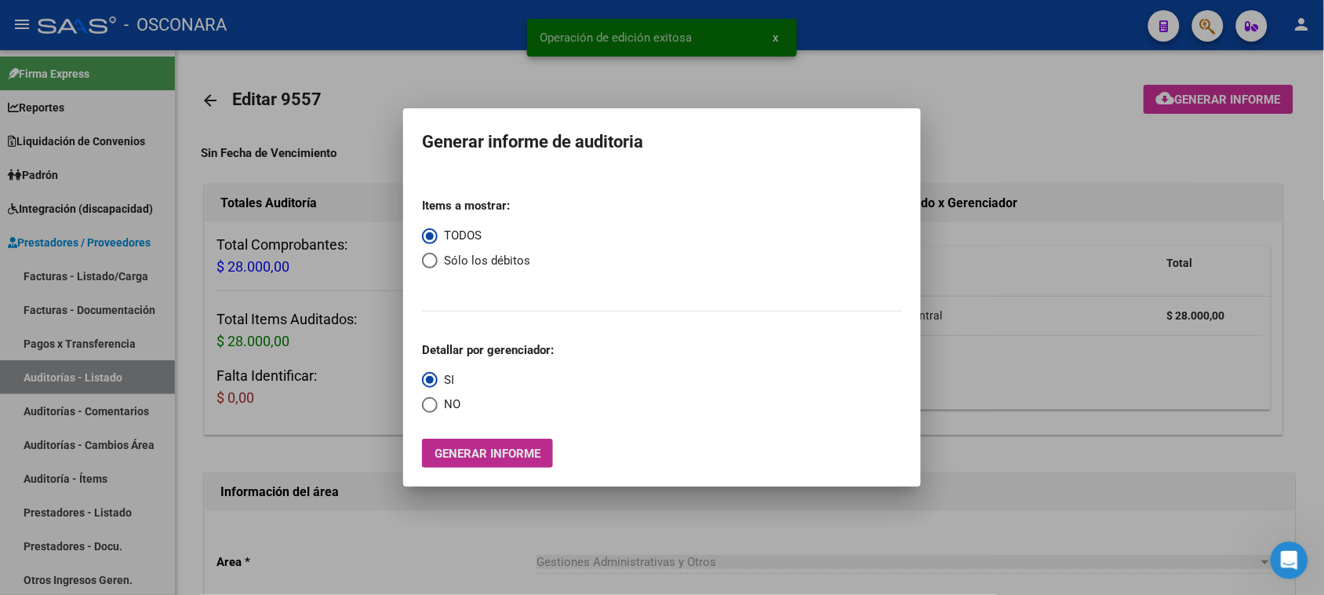
click at [514, 449] on span "Generar informe" at bounding box center [488, 453] width 106 height 14
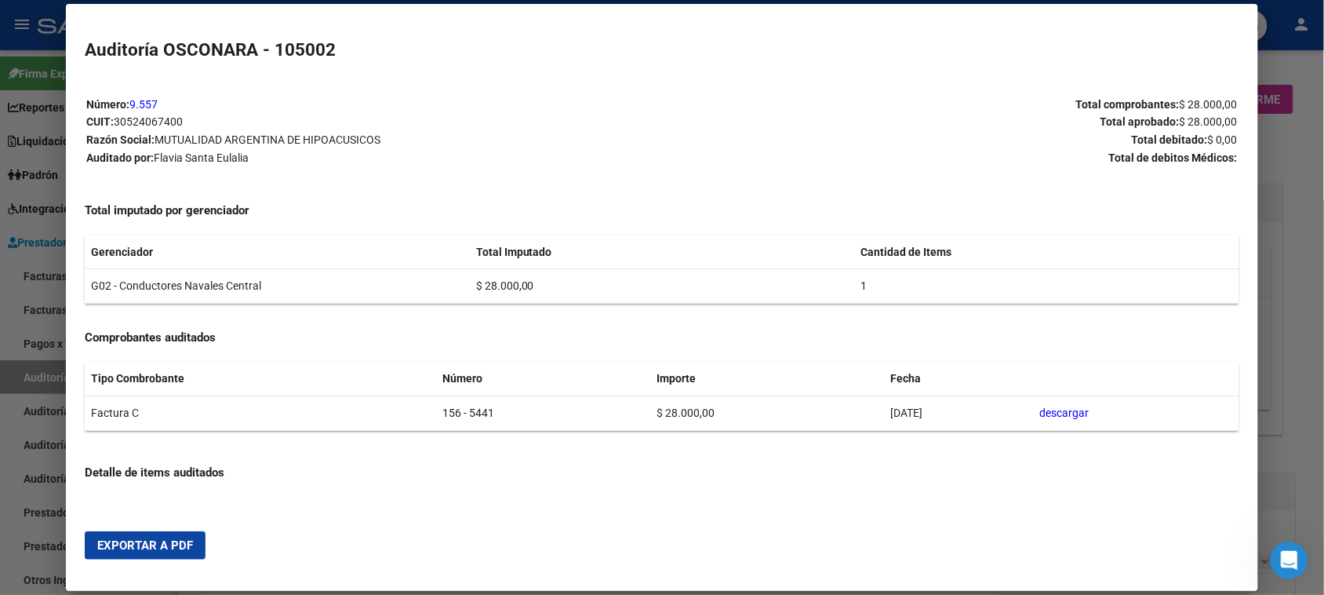
click at [159, 536] on button "Exportar a PDF" at bounding box center [145, 545] width 121 height 28
click at [1301, 181] on div at bounding box center [662, 297] width 1324 height 595
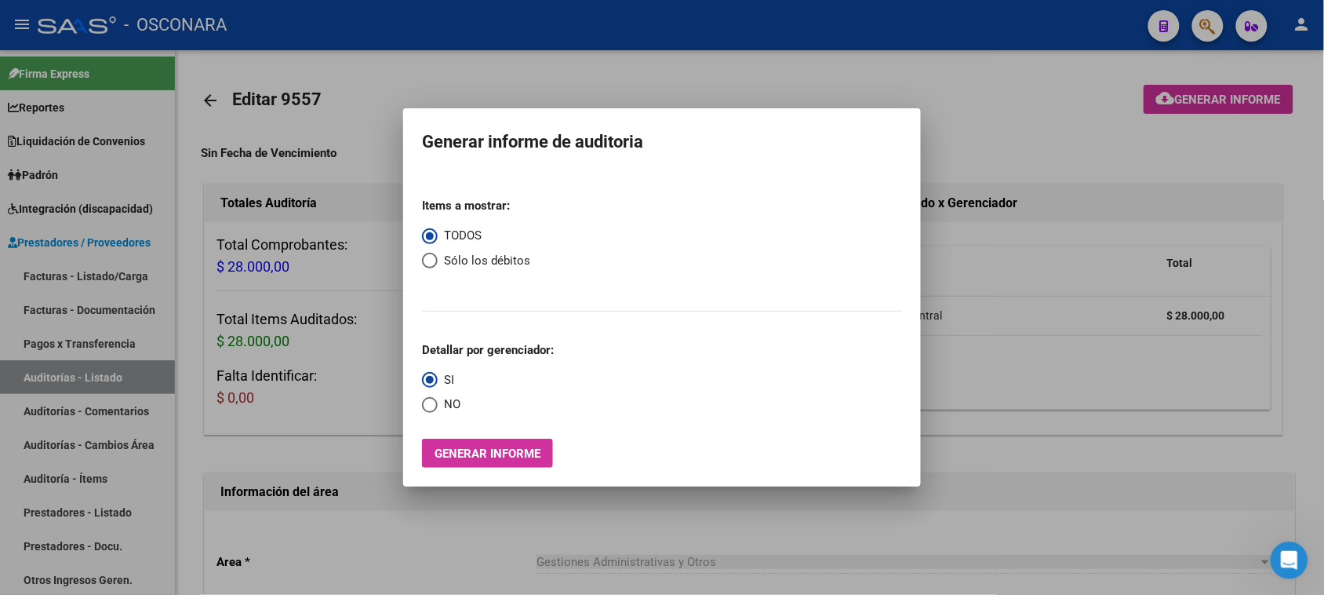
click at [1302, 181] on div at bounding box center [662, 297] width 1324 height 595
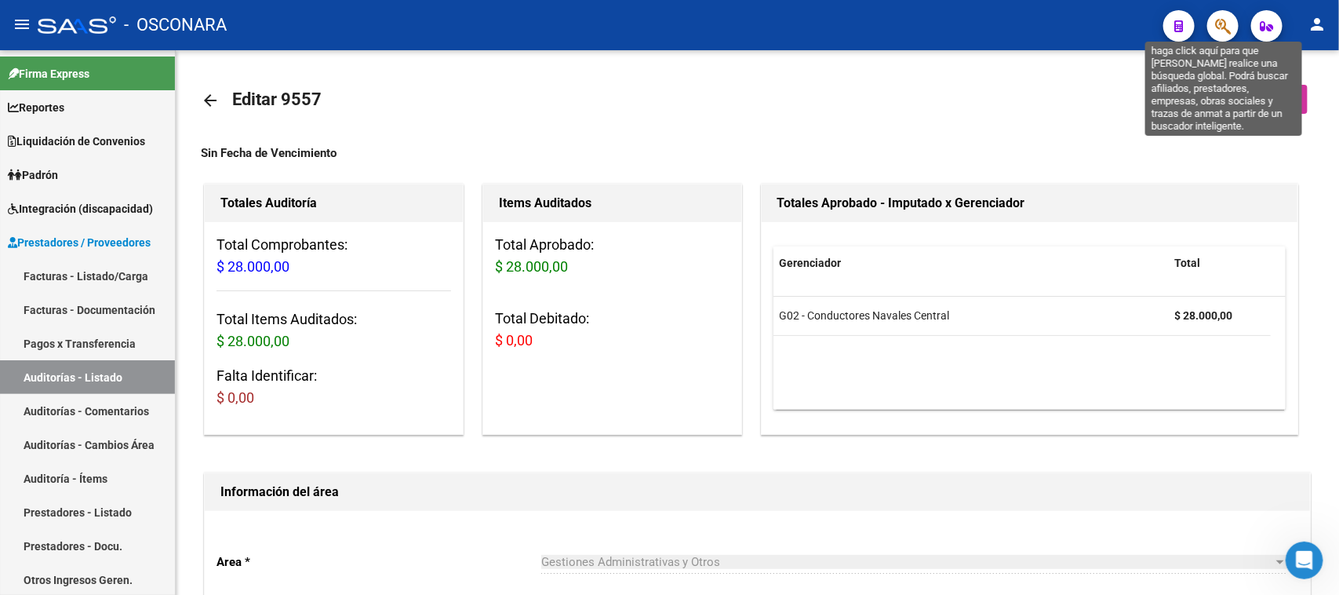
click at [1229, 20] on icon "button" at bounding box center [1223, 26] width 16 height 18
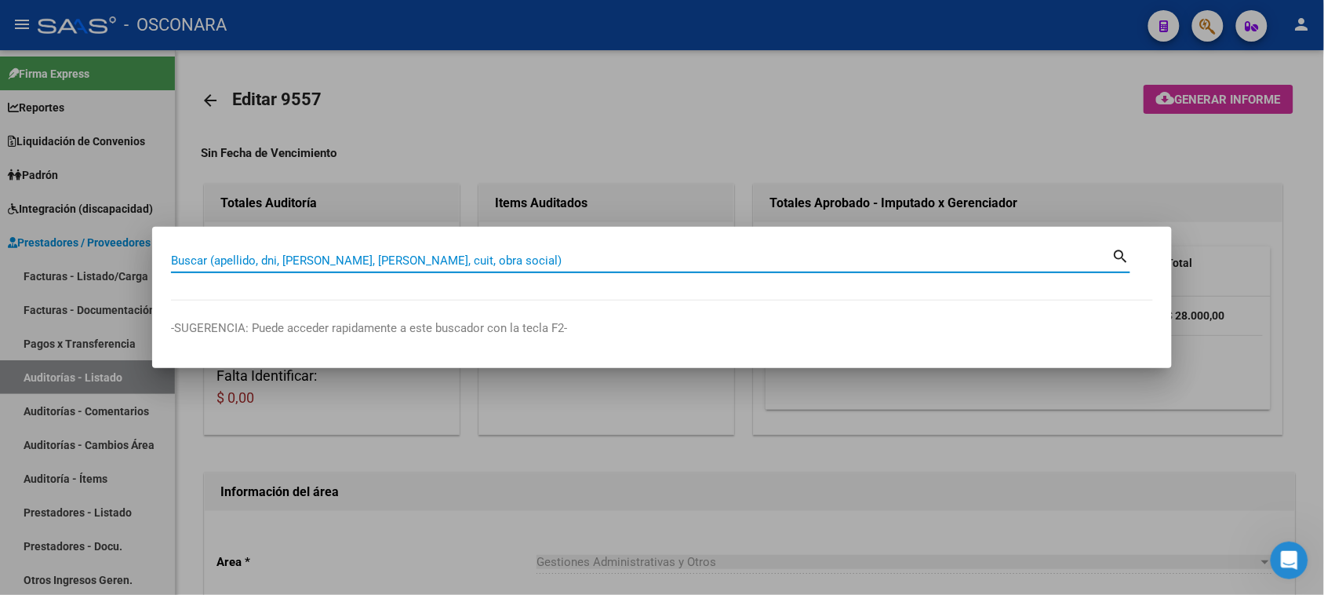
paste input "33197455"
type input "33197455"
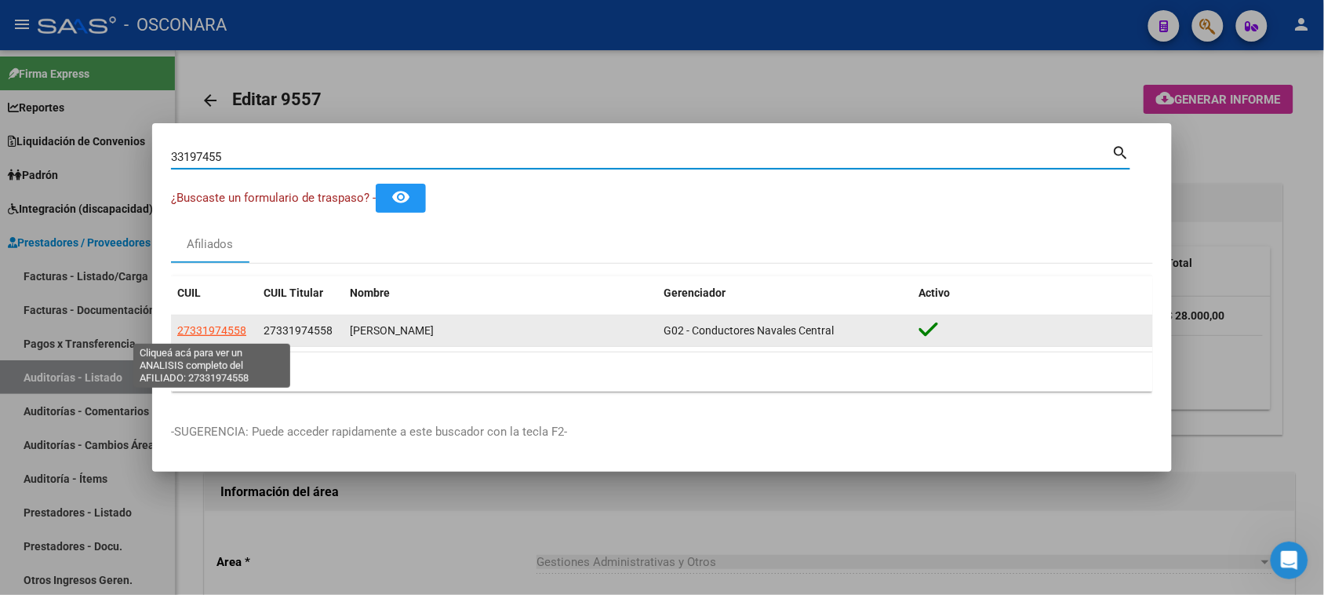
click at [221, 335] on span "27331974558" at bounding box center [211, 330] width 69 height 13
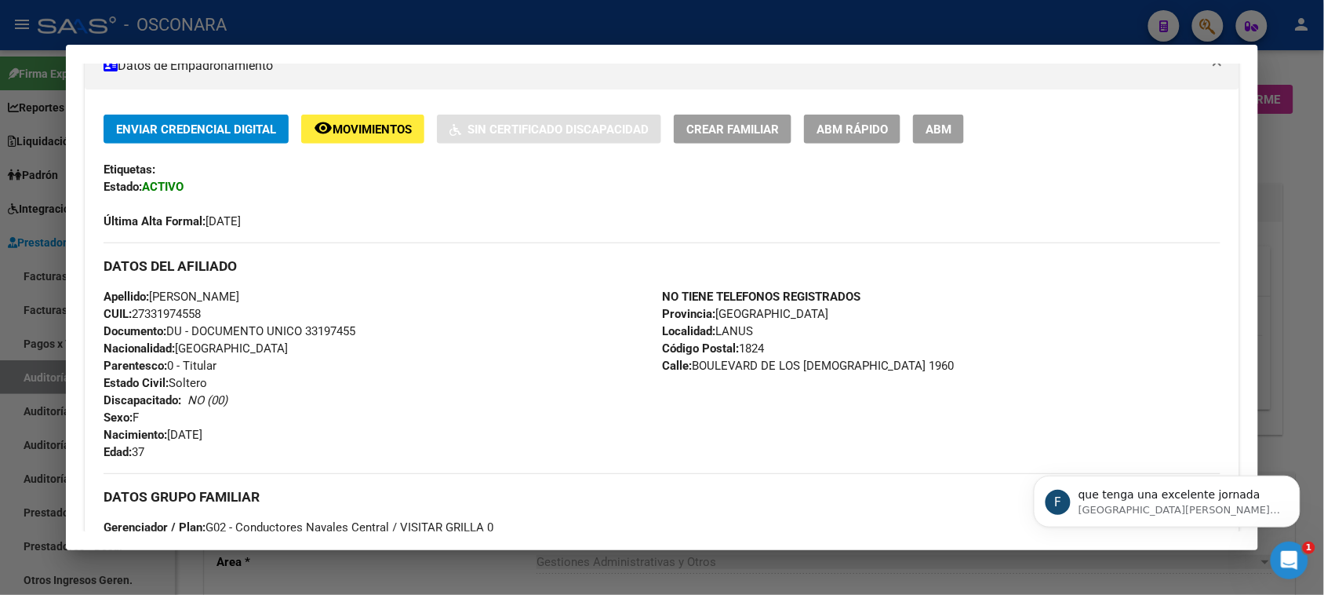
scroll to position [1207, 0]
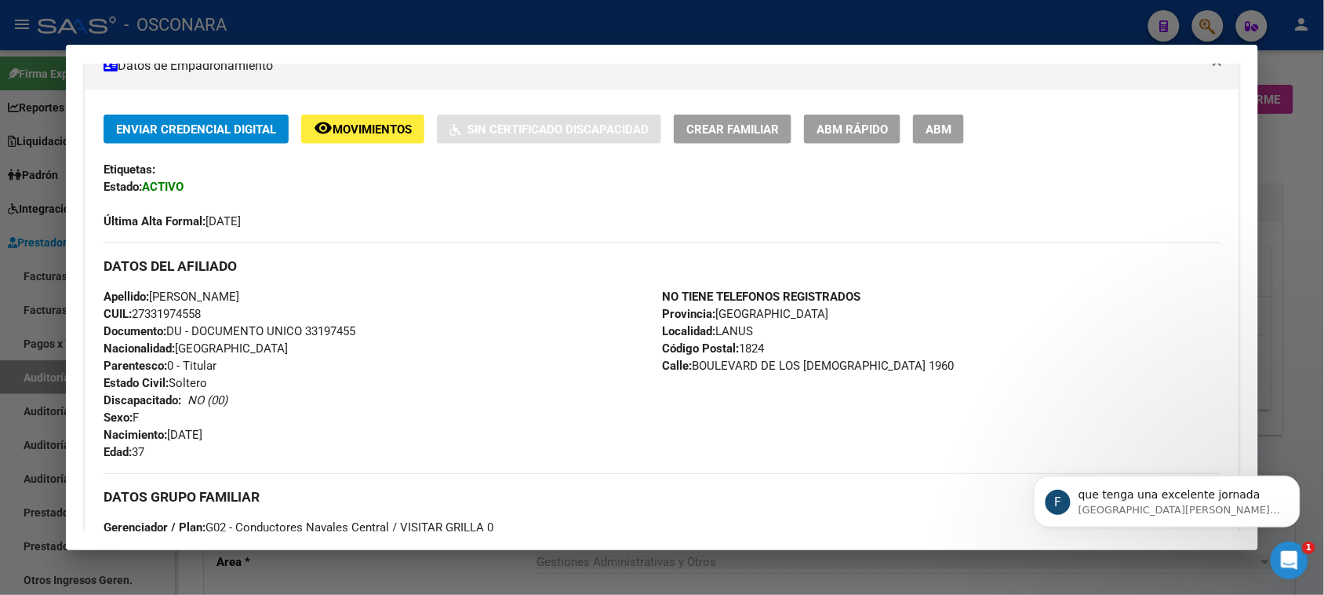
click at [1281, 142] on div at bounding box center [662, 297] width 1324 height 595
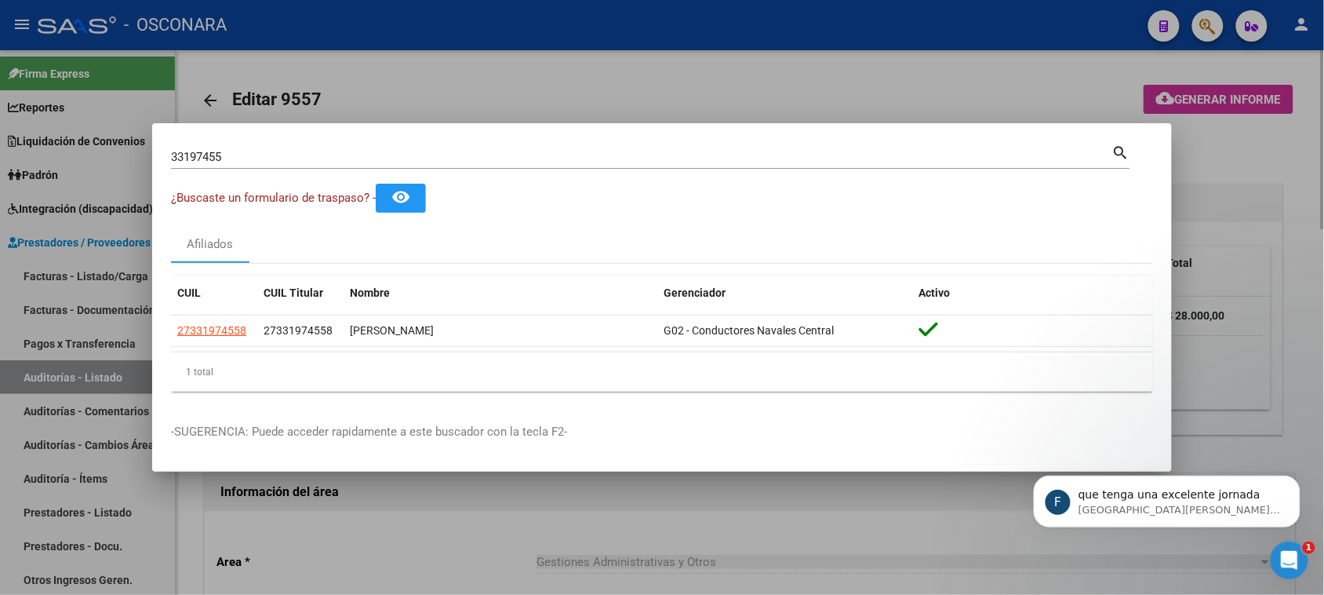
click at [577, 75] on div at bounding box center [662, 297] width 1324 height 595
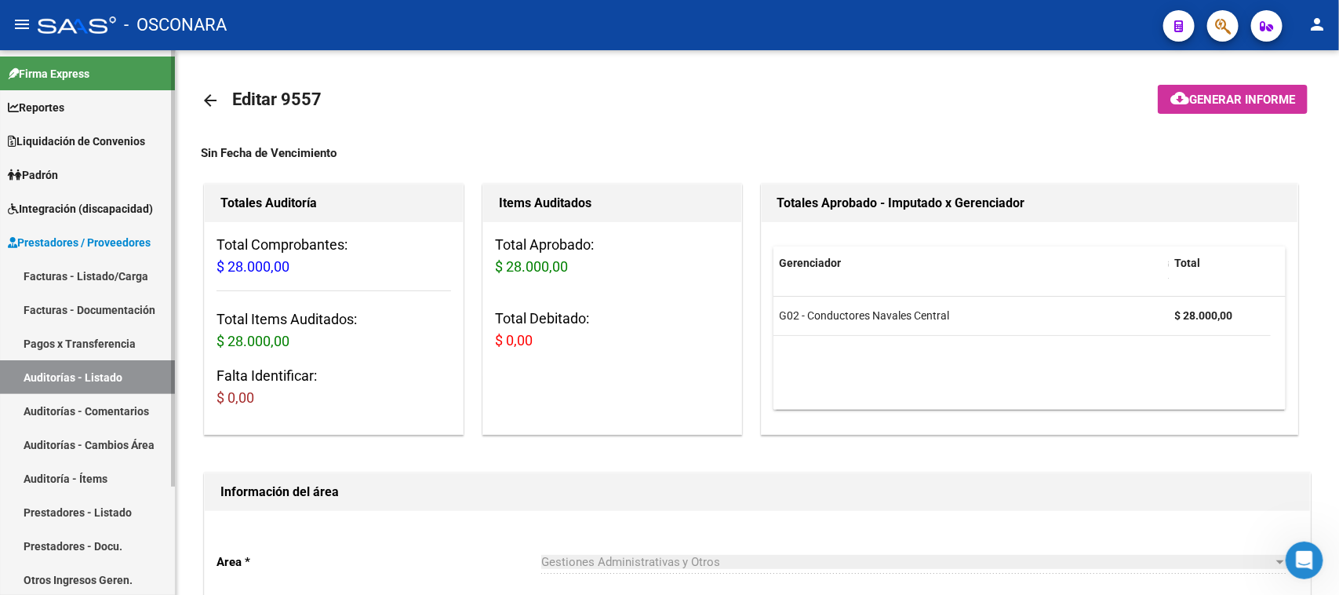
click at [110, 271] on link "Facturas - Listado/Carga" at bounding box center [87, 276] width 175 height 34
